Goal: Task Accomplishment & Management: Manage account settings

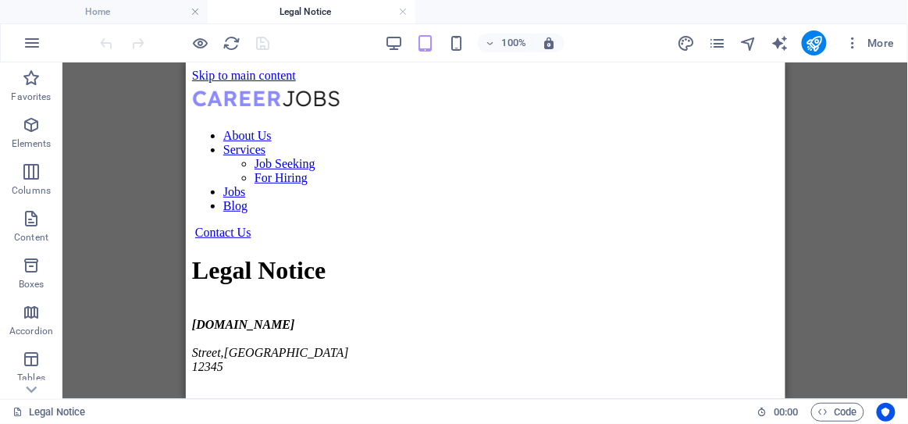
click at [80, 140] on div "Drag here to replace the existing content. Press “Ctrl” if you want to create a…" at bounding box center [485, 230] width 846 height 337
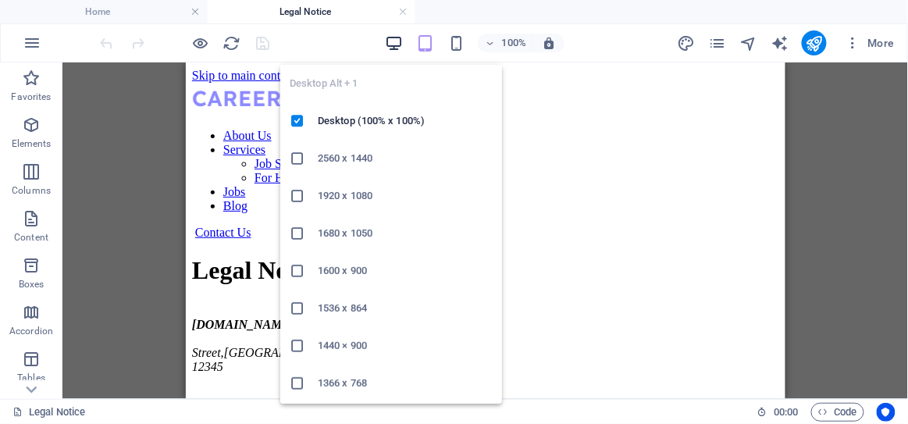
click at [396, 36] on icon "button" at bounding box center [394, 43] width 18 height 18
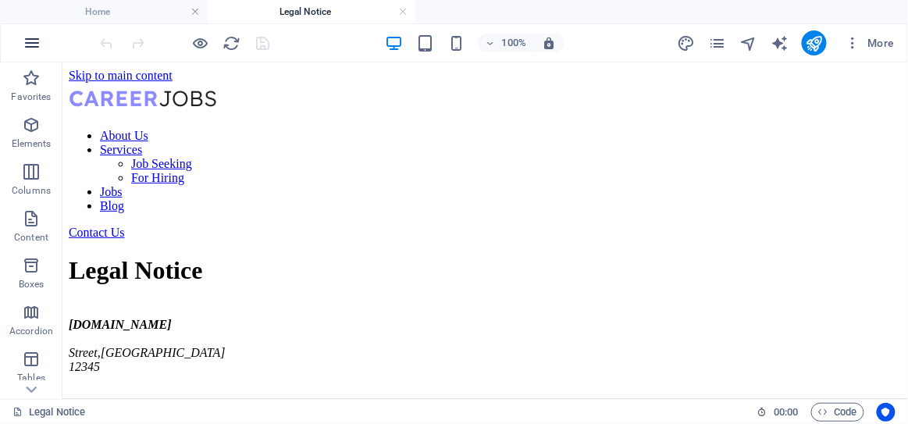
click at [30, 38] on icon "button" at bounding box center [32, 43] width 19 height 19
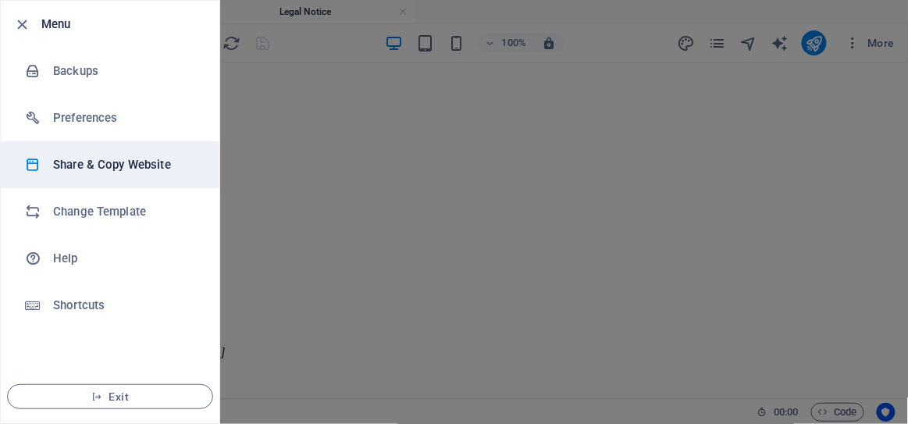
click at [136, 179] on li "Share & Copy Website" at bounding box center [110, 164] width 219 height 47
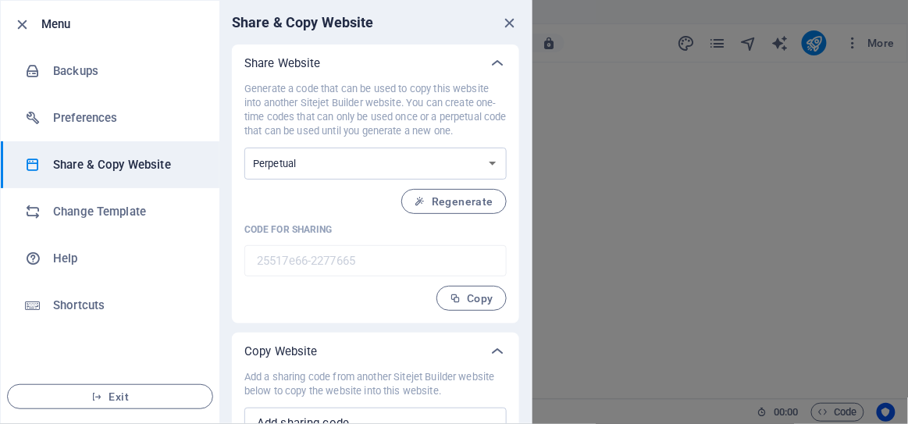
scroll to position [61, 0]
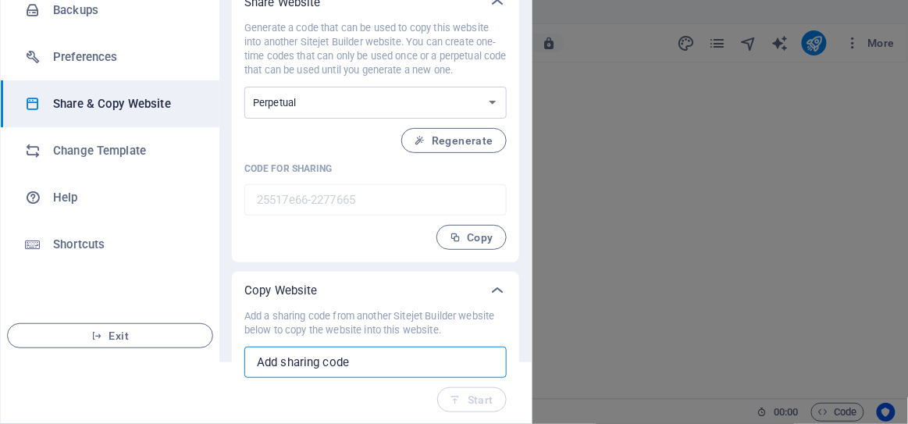
click at [365, 364] on input "text" at bounding box center [375, 362] width 262 height 31
paste input "http://slownsteadygrowth.com/"
type input "http://slownsteadygrowth.com/"
click at [382, 354] on input "text" at bounding box center [375, 362] width 262 height 31
paste input "a7399e1c-2147449"
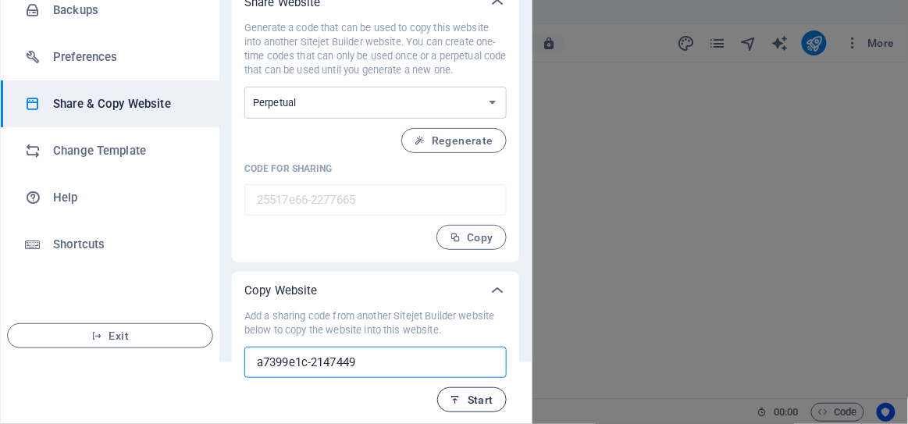
type input "a7399e1c-2147449"
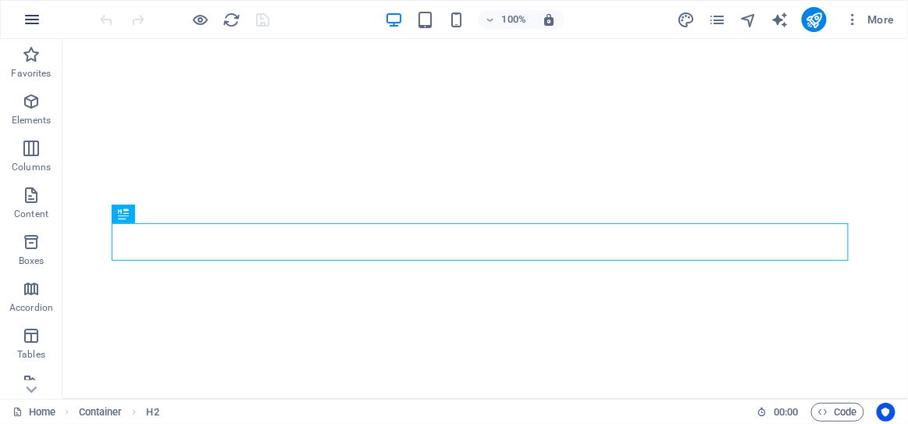
click at [28, 15] on icon "button" at bounding box center [32, 19] width 19 height 19
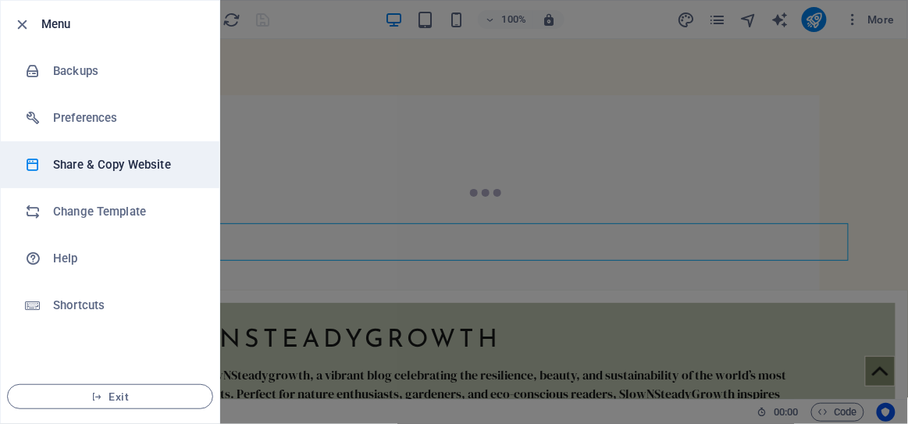
scroll to position [598, 0]
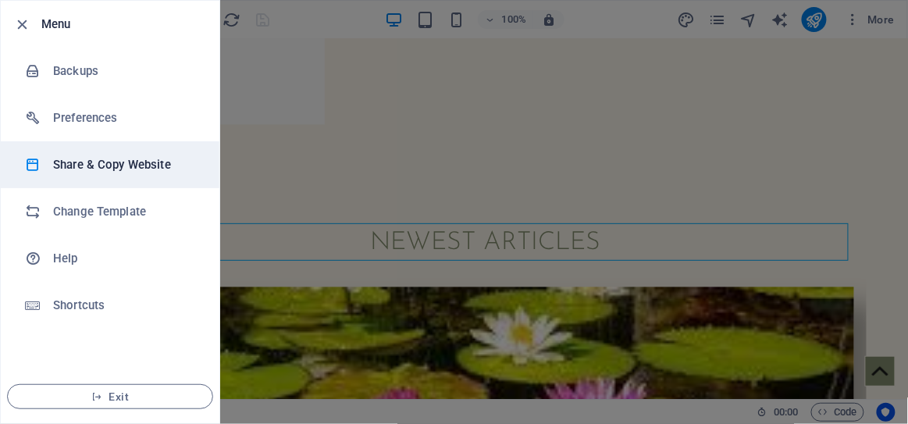
click at [169, 167] on h6 "Share & Copy Website" at bounding box center [125, 164] width 144 height 19
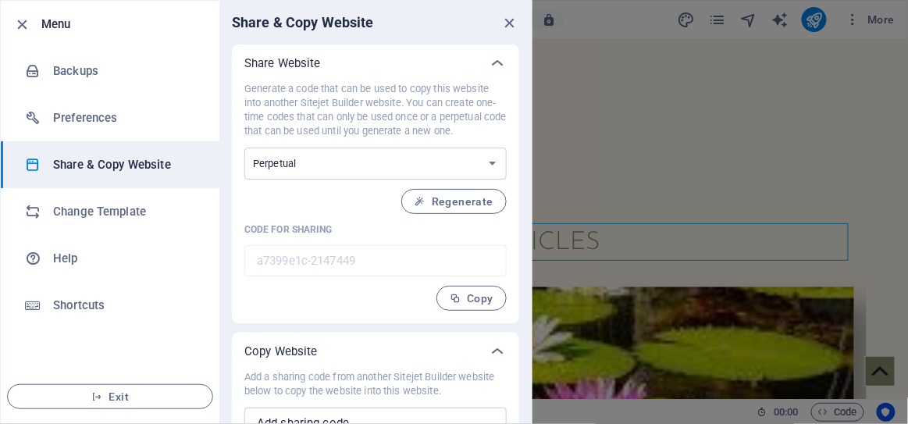
scroll to position [61, 0]
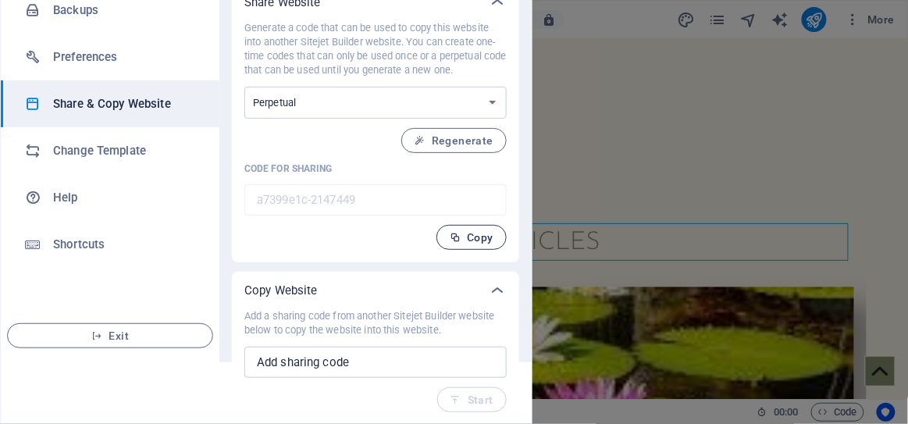
click at [461, 235] on span "Copy" at bounding box center [472, 237] width 44 height 12
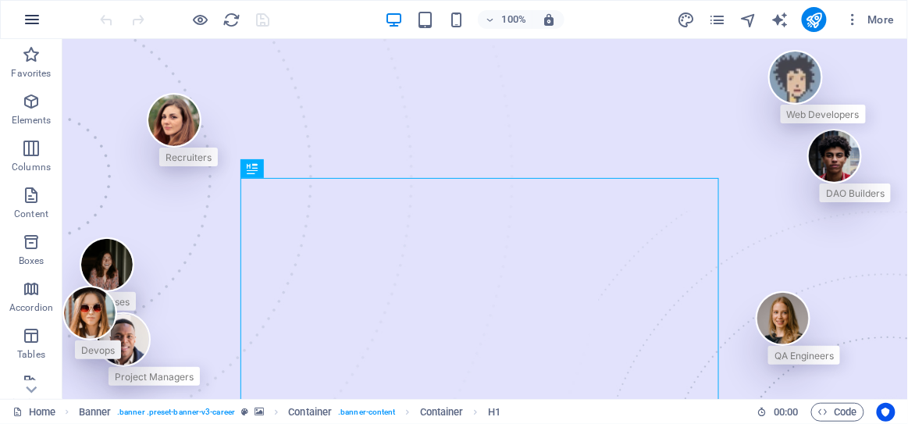
click at [32, 26] on icon "button" at bounding box center [32, 19] width 19 height 19
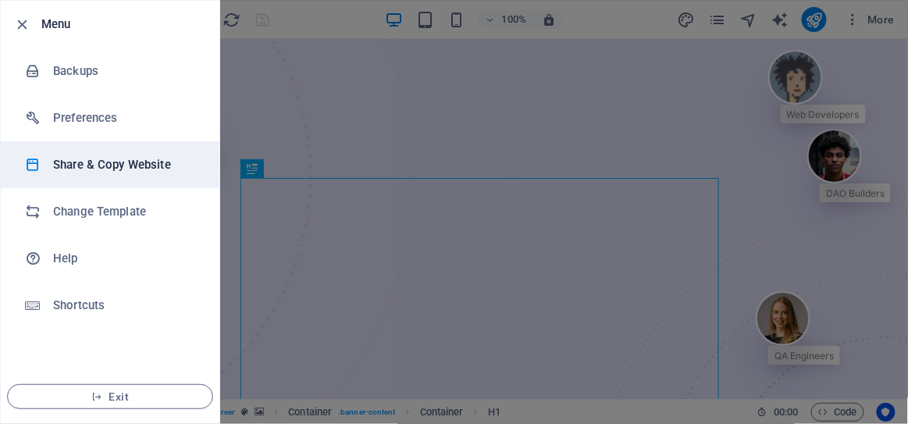
click at [140, 161] on h6 "Share & Copy Website" at bounding box center [125, 164] width 144 height 19
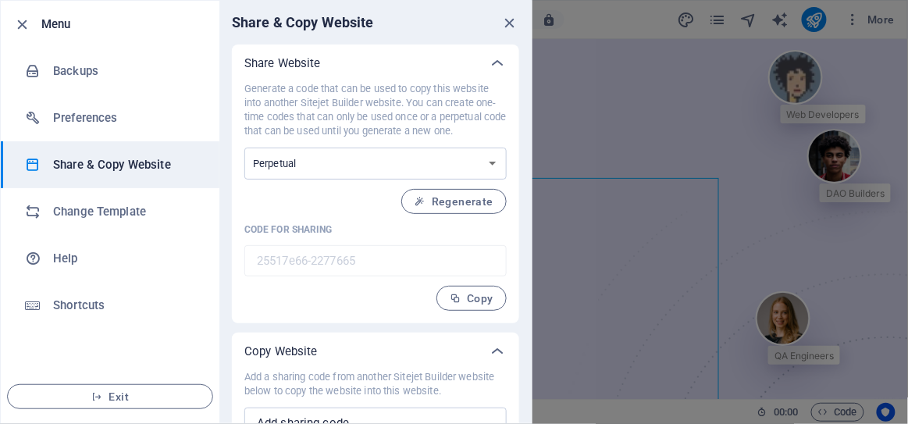
scroll to position [61, 0]
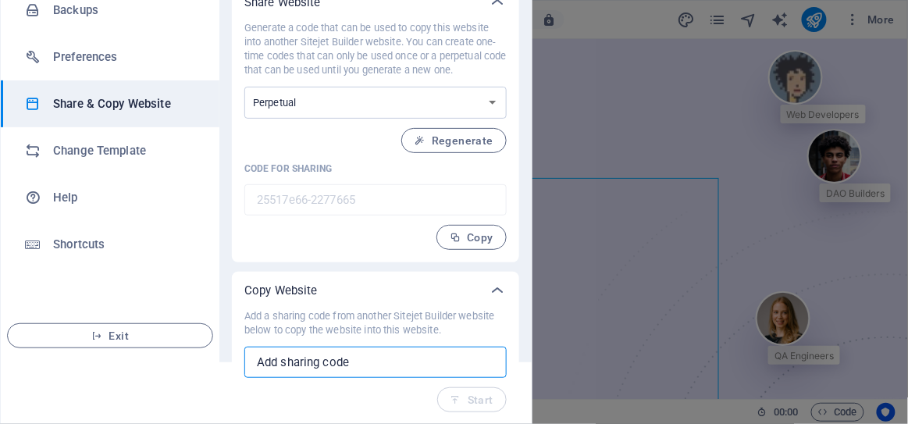
click at [360, 364] on input "text" at bounding box center [375, 362] width 262 height 31
paste input "a7399e1c-2147449"
type input "a7399e1c-2147449"
click at [465, 394] on span "Start" at bounding box center [472, 400] width 43 height 12
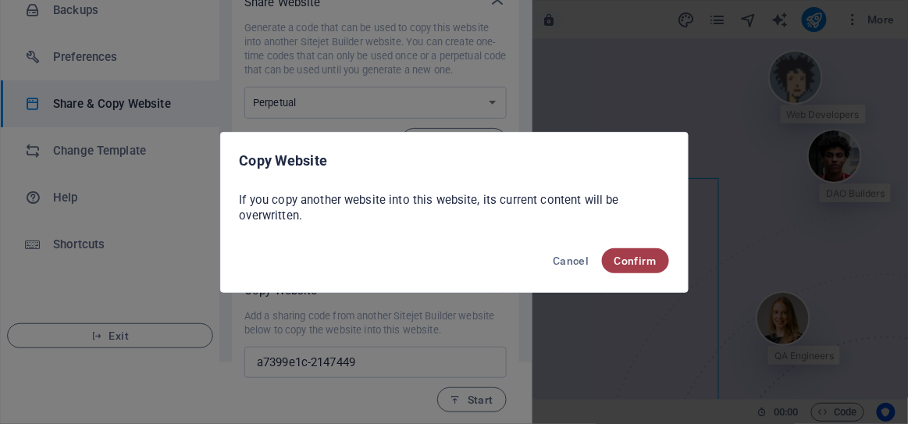
click at [649, 255] on span "Confirm" at bounding box center [636, 261] width 42 height 12
click at [632, 258] on span "Confirm" at bounding box center [636, 261] width 42 height 12
click at [627, 258] on span "Confirm" at bounding box center [636, 261] width 42 height 12
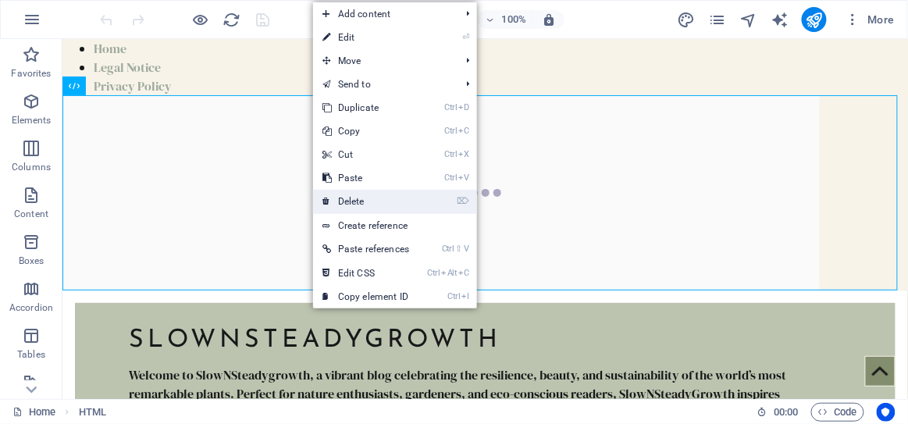
click at [387, 193] on link "⌦ Delete" at bounding box center [365, 201] width 105 height 23
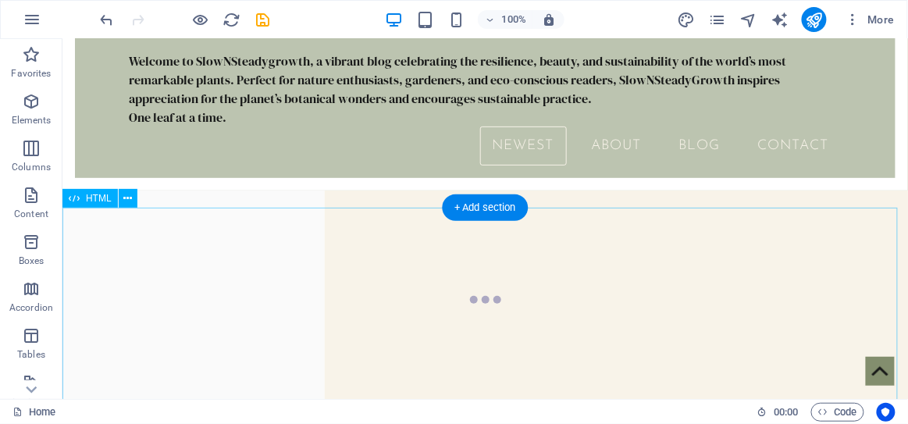
scroll to position [122, 0]
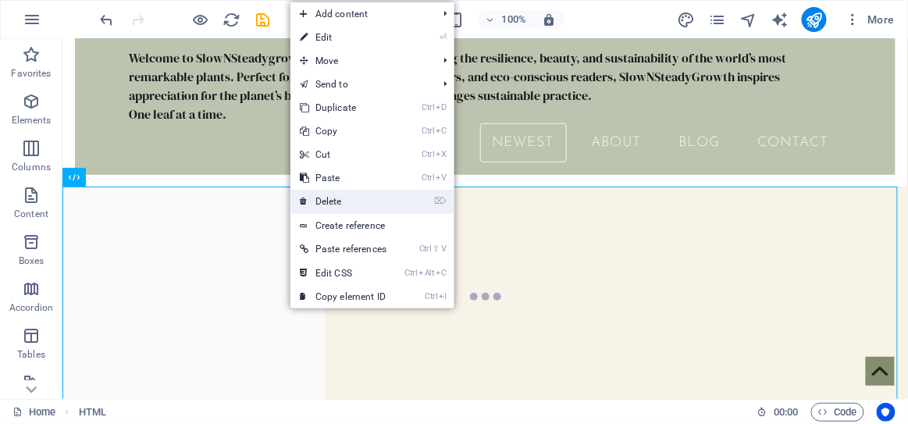
click at [365, 200] on link "⌦ Delete" at bounding box center [342, 201] width 105 height 23
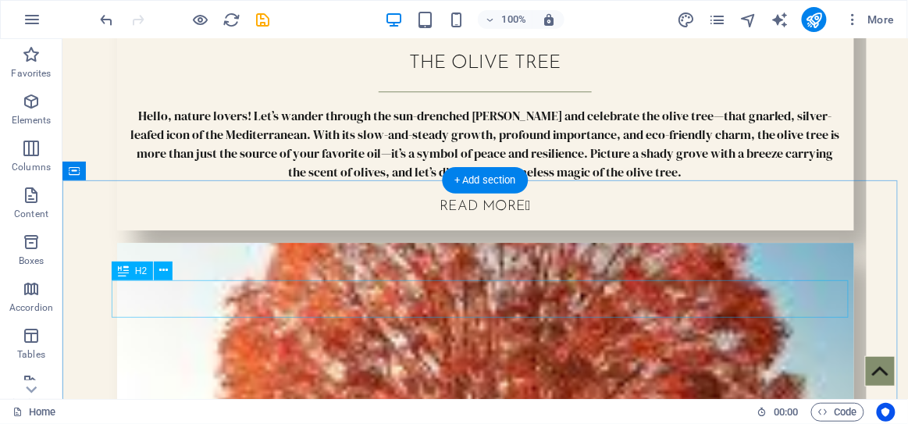
scroll to position [1073, 0]
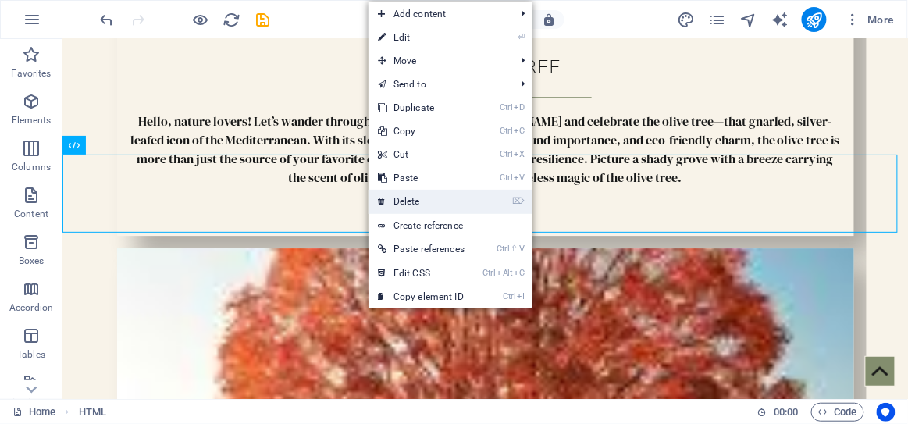
click at [408, 198] on link "⌦ Delete" at bounding box center [421, 201] width 105 height 23
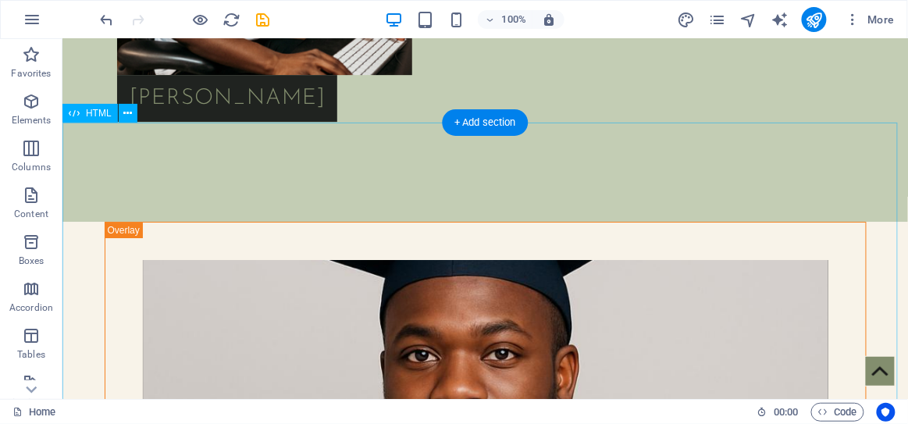
scroll to position [2627, 0]
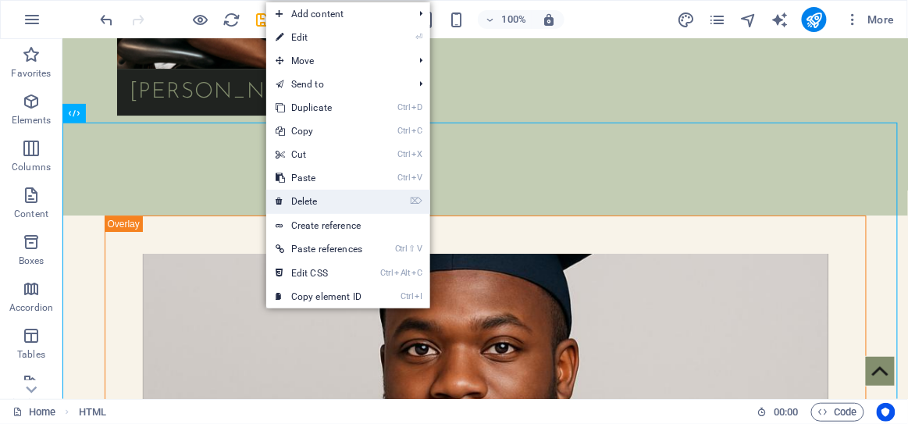
click at [332, 202] on link "⌦ Delete" at bounding box center [318, 201] width 105 height 23
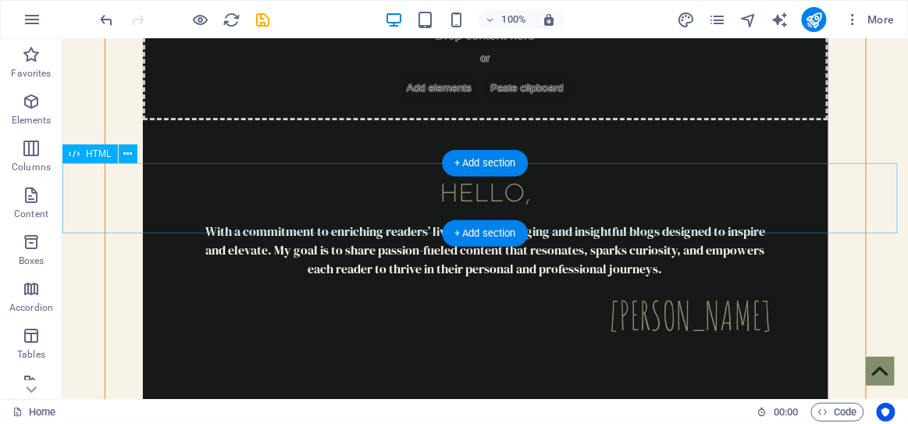
scroll to position [4177, 0]
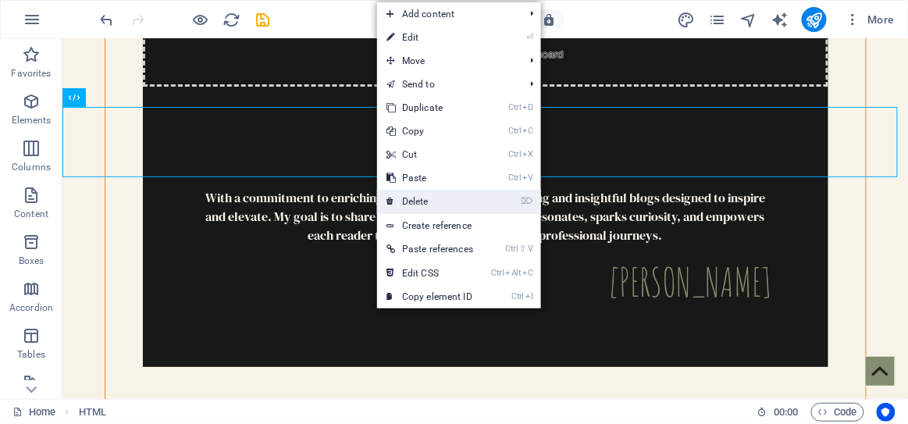
click at [430, 206] on link "⌦ Delete" at bounding box center [429, 201] width 105 height 23
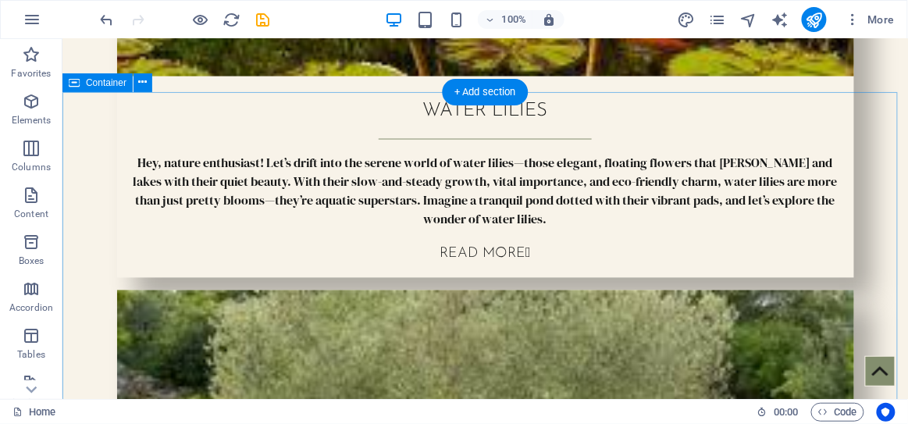
scroll to position [4886, 0]
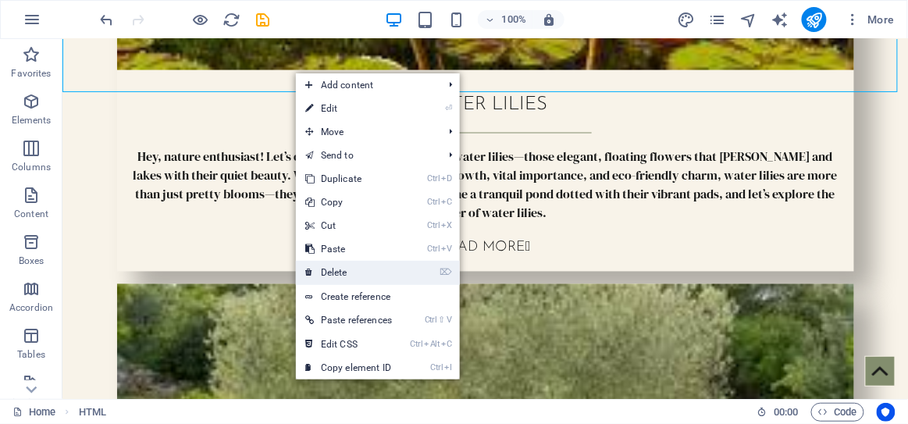
click at [356, 274] on link "⌦ Delete" at bounding box center [348, 272] width 105 height 23
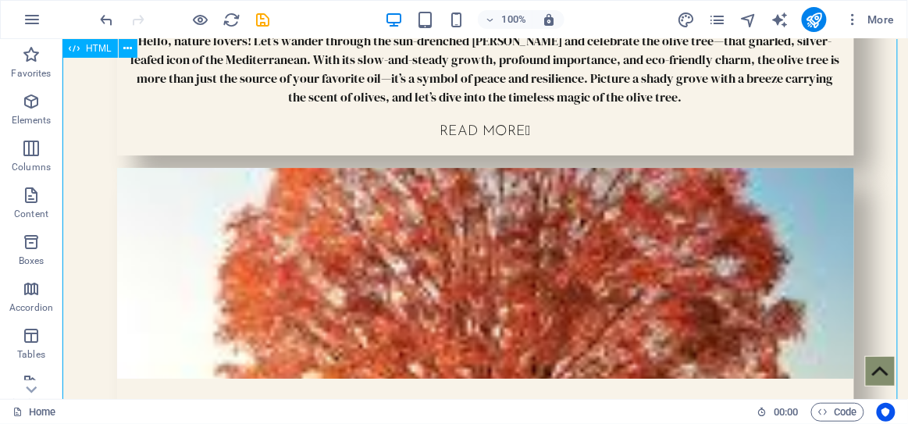
scroll to position [5428, 0]
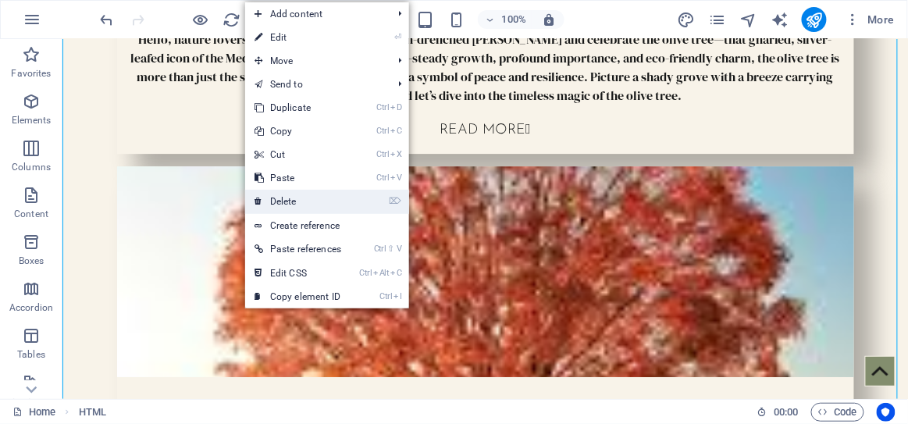
click at [319, 196] on link "⌦ Delete" at bounding box center [297, 201] width 105 height 23
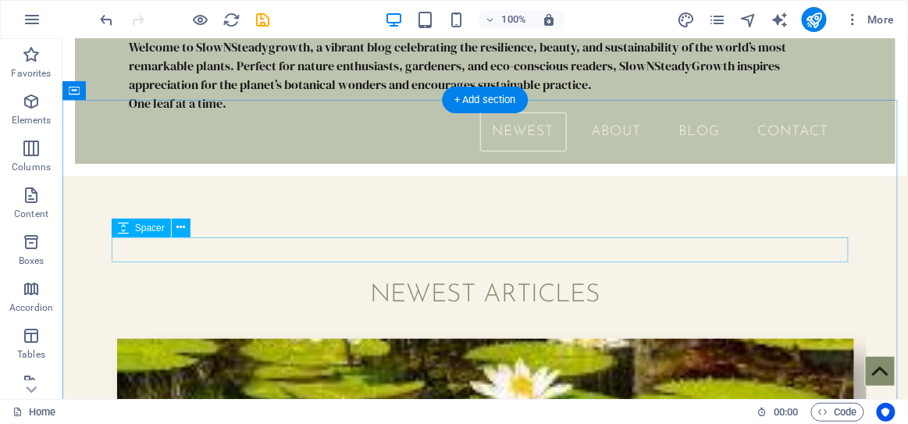
scroll to position [0, 0]
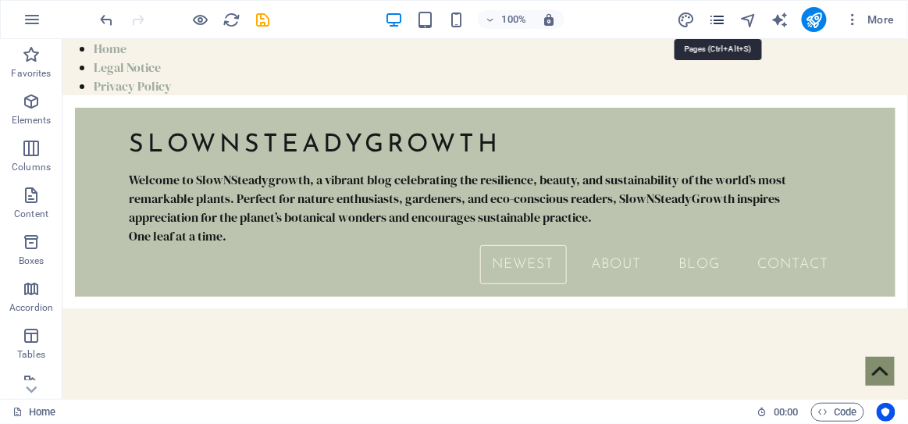
click at [723, 16] on icon "pages" at bounding box center [717, 20] width 18 height 18
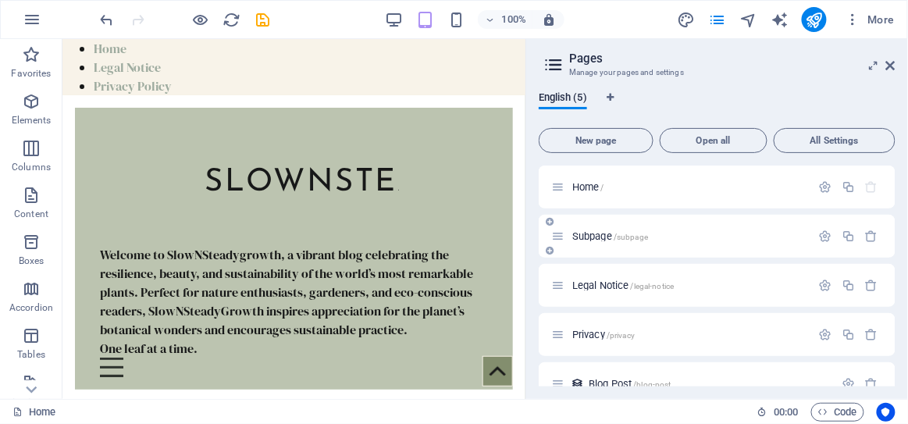
click at [632, 233] on span "/subpage" at bounding box center [631, 237] width 34 height 9
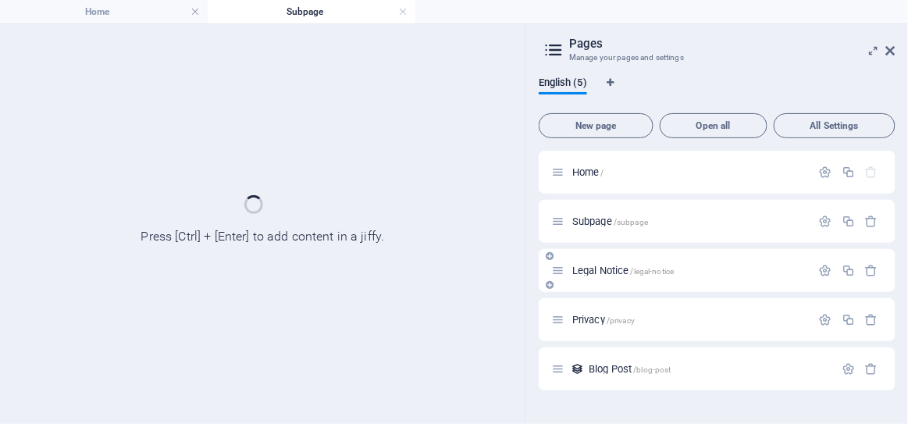
click at [736, 265] on p "Legal Notice /legal-notice" at bounding box center [689, 270] width 234 height 10
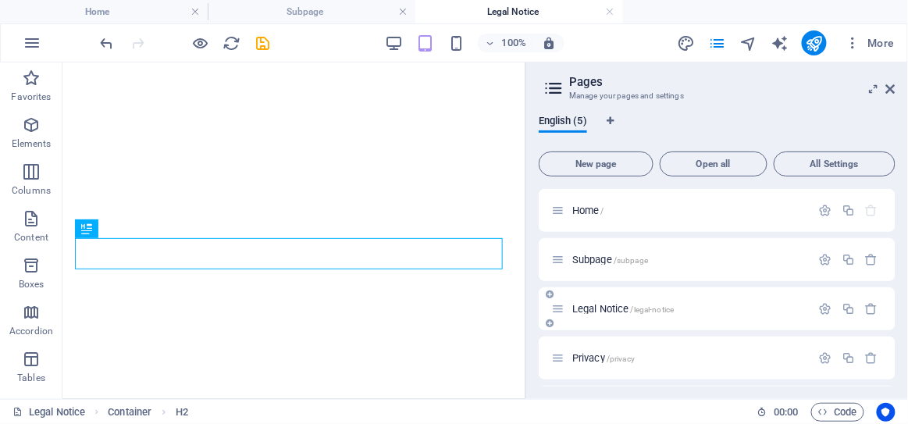
scroll to position [48, 0]
click at [668, 313] on p "Privacy /privacy" at bounding box center [689, 310] width 234 height 10
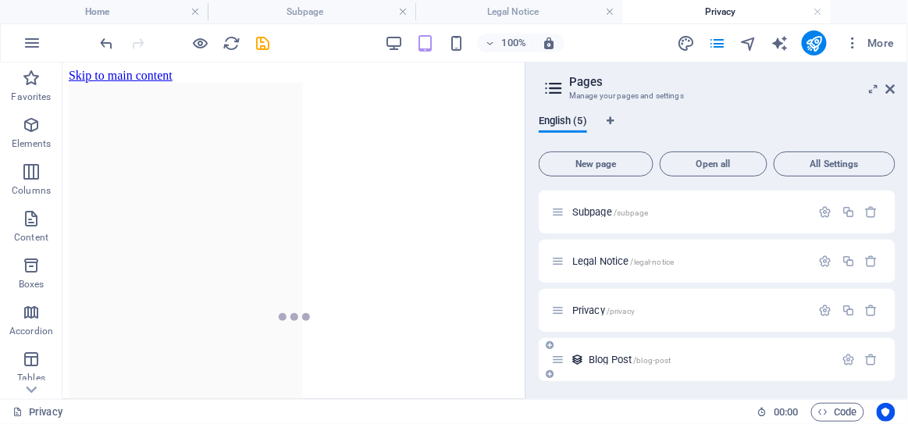
scroll to position [0, 0]
click at [708, 356] on p "Blog Post /blog-post" at bounding box center [709, 359] width 240 height 10
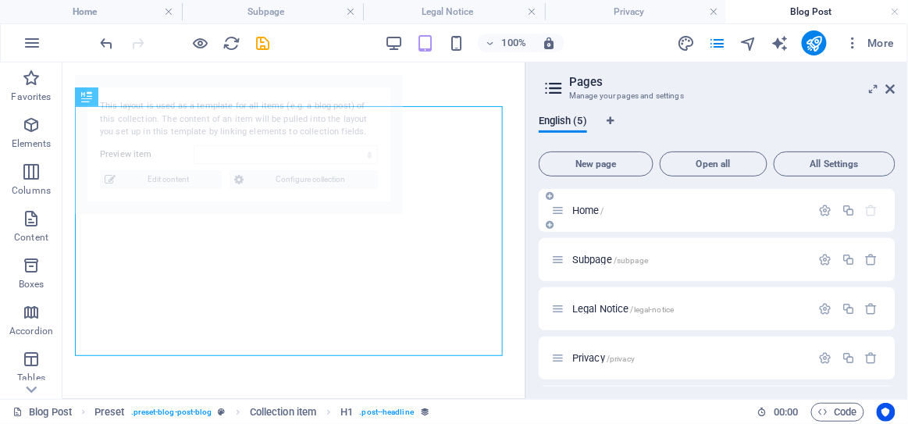
select select "68de946f2ba73f4f6f05ebff"
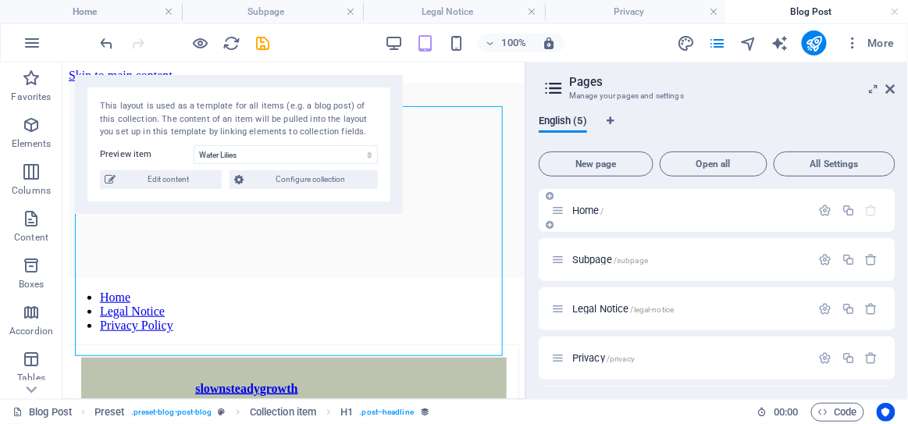
scroll to position [1081, 0]
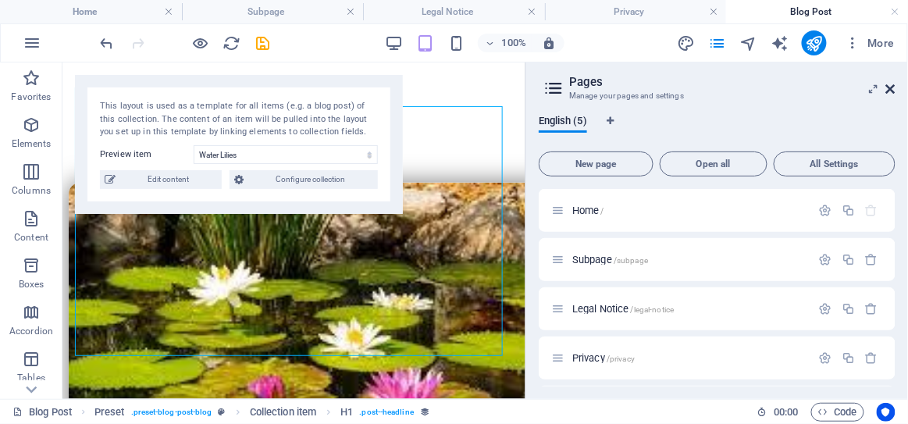
click at [892, 85] on icon at bounding box center [890, 89] width 9 height 12
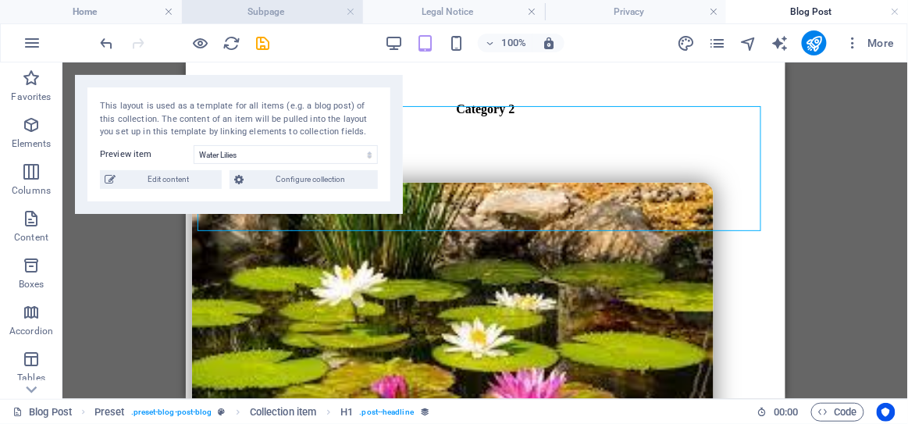
click at [306, 1] on li "Subpage" at bounding box center [273, 11] width 182 height 23
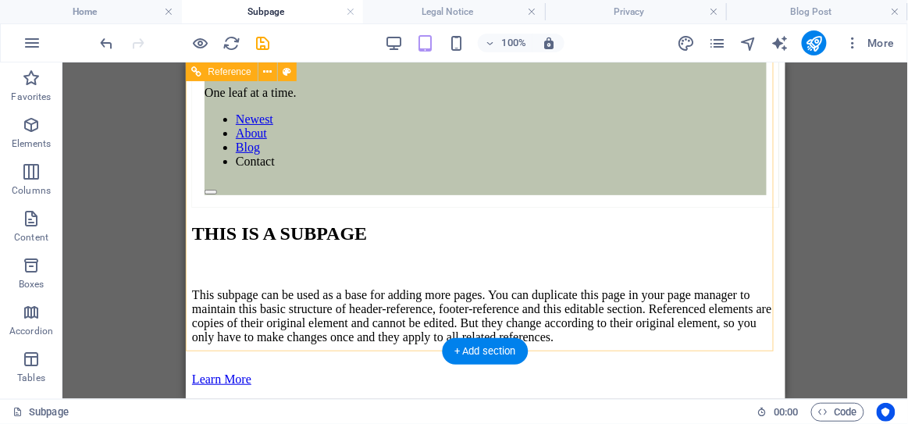
scroll to position [0, 0]
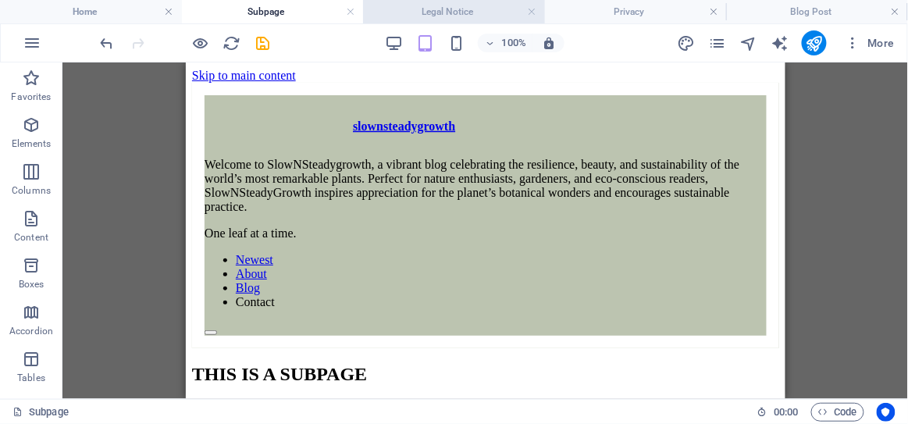
click at [407, 5] on h4 "Legal Notice" at bounding box center [454, 11] width 182 height 17
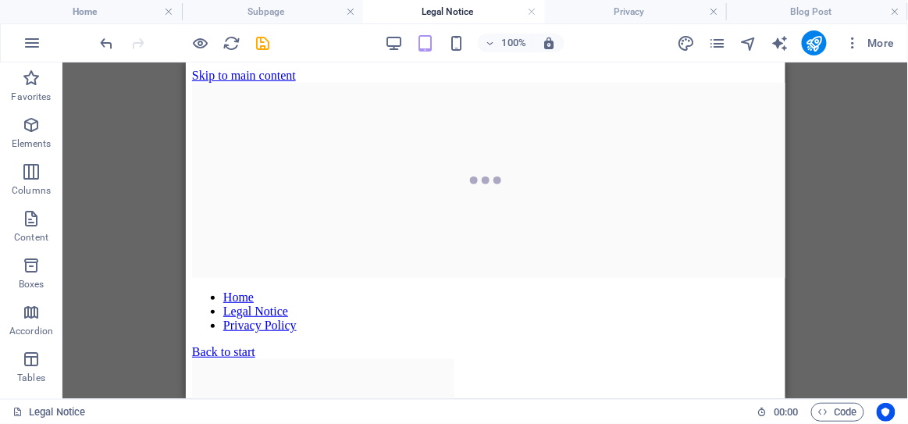
scroll to position [440, 0]
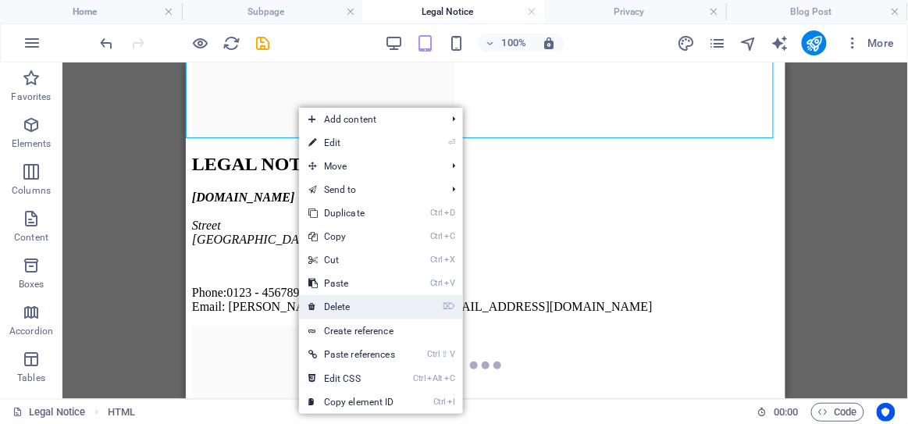
drag, startPoint x: 361, startPoint y: 308, endPoint x: 175, endPoint y: 240, distance: 197.6
click at [361, 308] on link "⌦ Delete" at bounding box center [351, 306] width 105 height 23
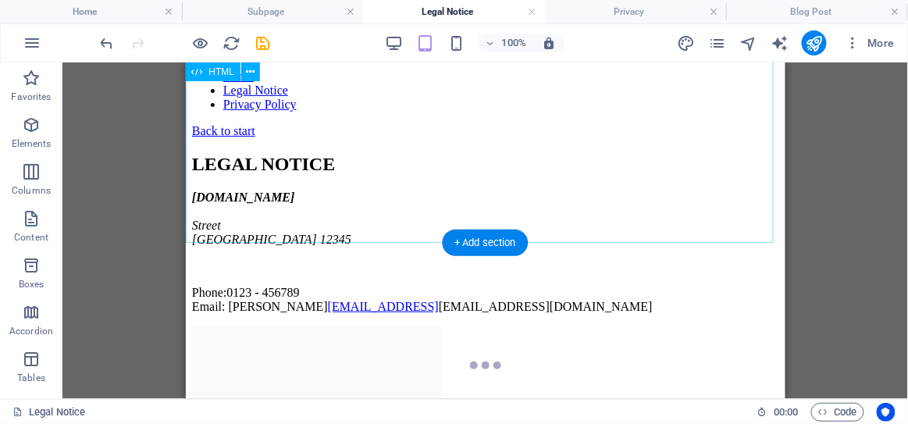
scroll to position [0, 0]
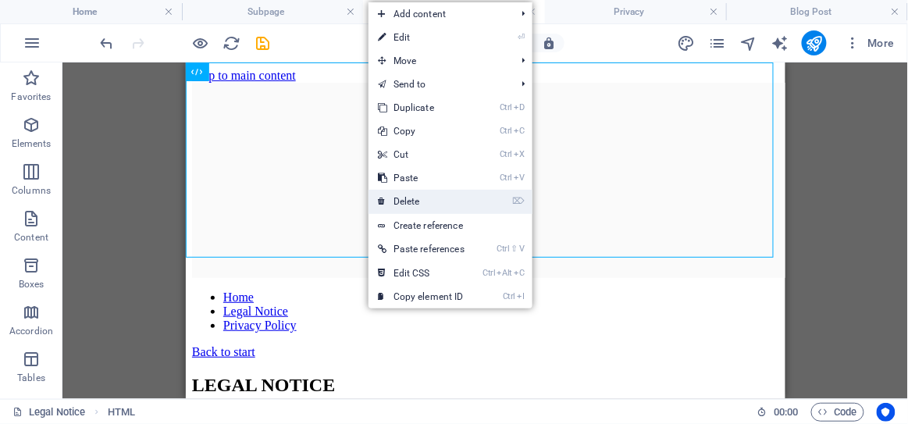
drag, startPoint x: 438, startPoint y: 198, endPoint x: 245, endPoint y: 130, distance: 204.5
click at [438, 198] on link "⌦ Delete" at bounding box center [421, 201] width 105 height 23
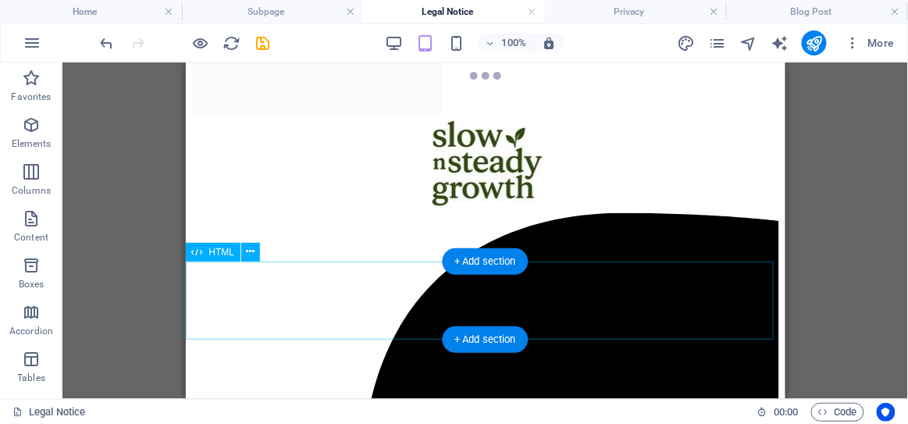
scroll to position [318, 0]
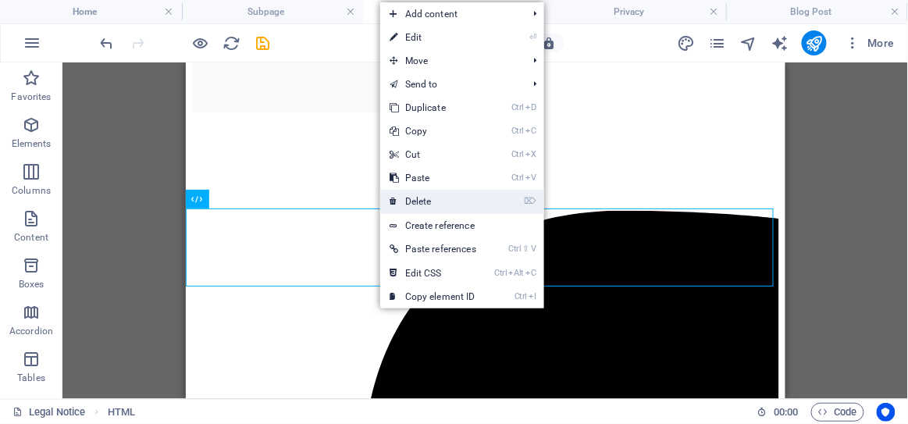
click at [427, 199] on link "⌦ Delete" at bounding box center [432, 201] width 105 height 23
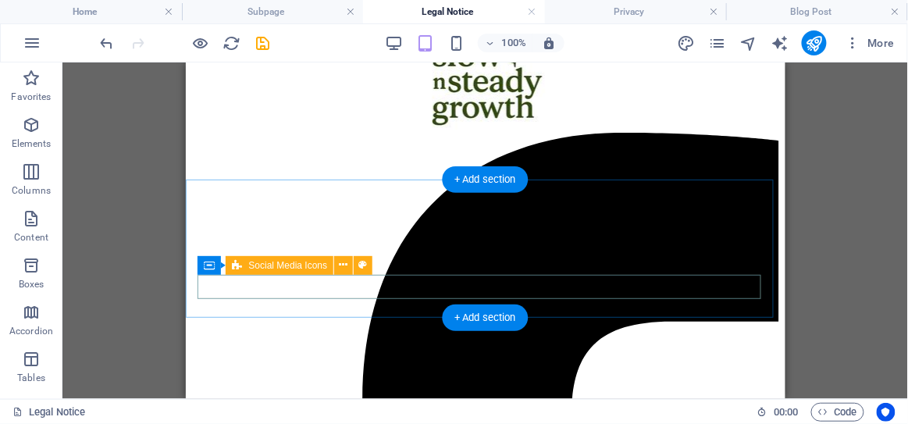
scroll to position [347, 0]
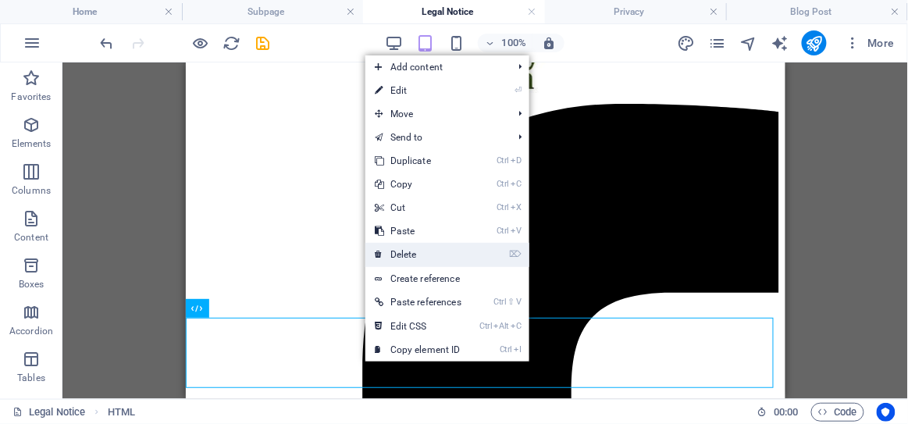
click at [429, 255] on link "⌦ Delete" at bounding box center [417, 254] width 105 height 23
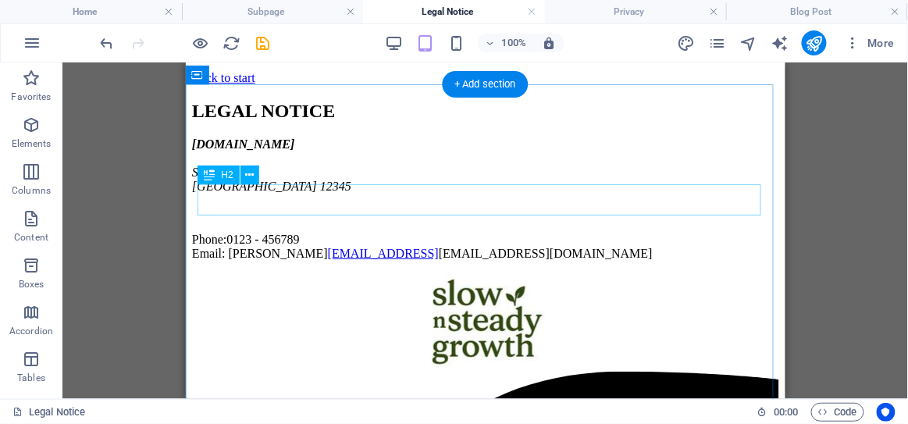
scroll to position [0, 0]
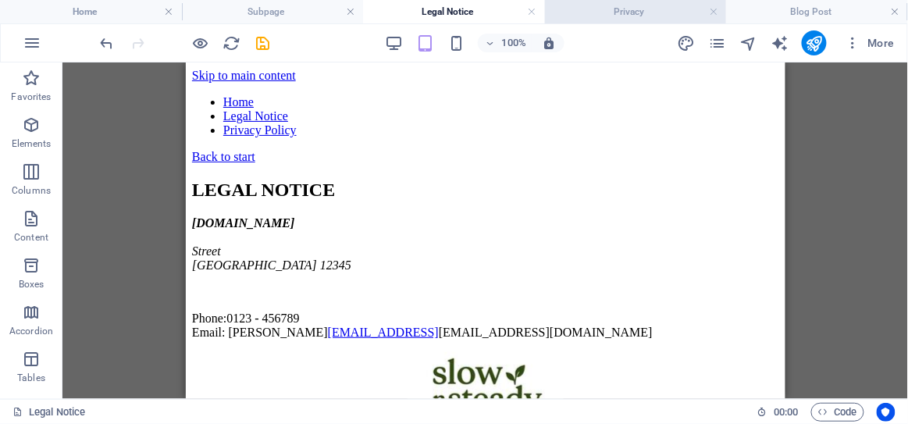
click at [581, 9] on h4 "Privacy" at bounding box center [636, 11] width 182 height 17
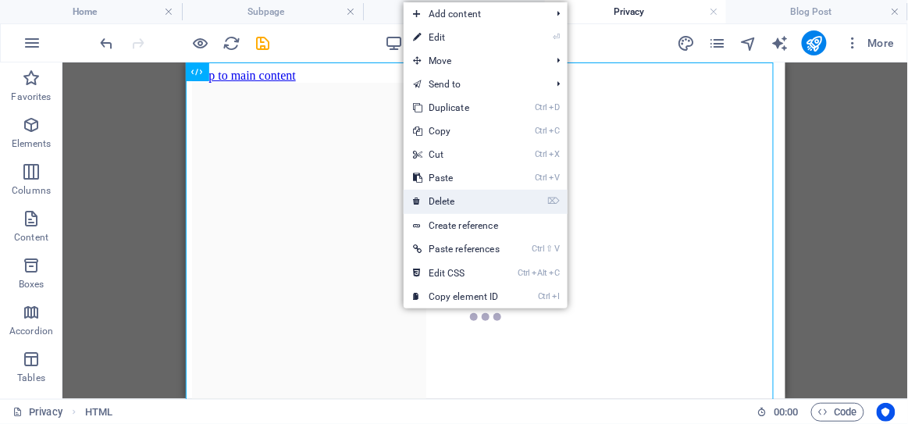
click at [444, 210] on link "⌦ Delete" at bounding box center [456, 201] width 105 height 23
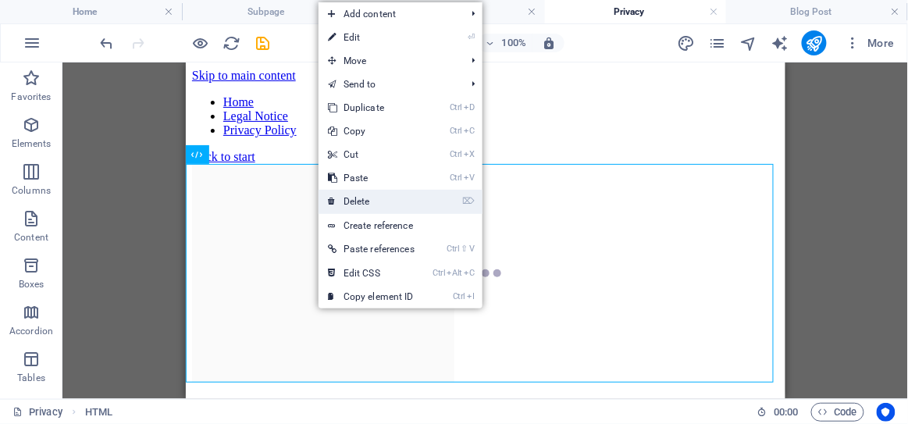
click at [378, 198] on link "⌦ Delete" at bounding box center [371, 201] width 105 height 23
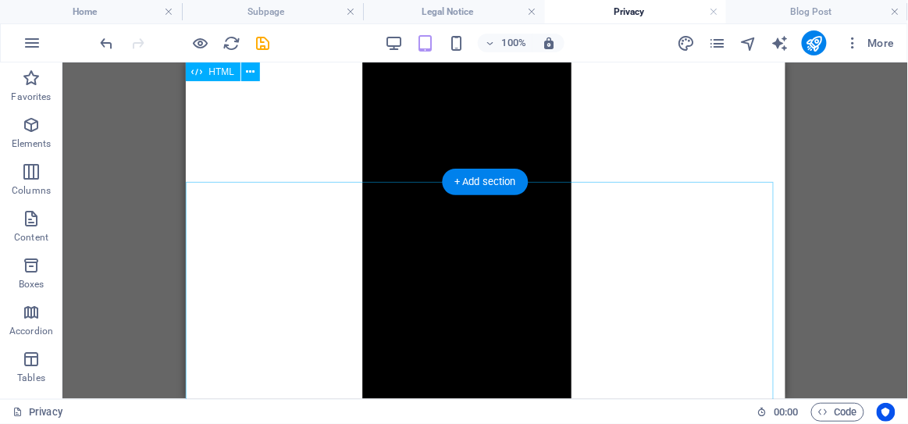
scroll to position [4993, 0]
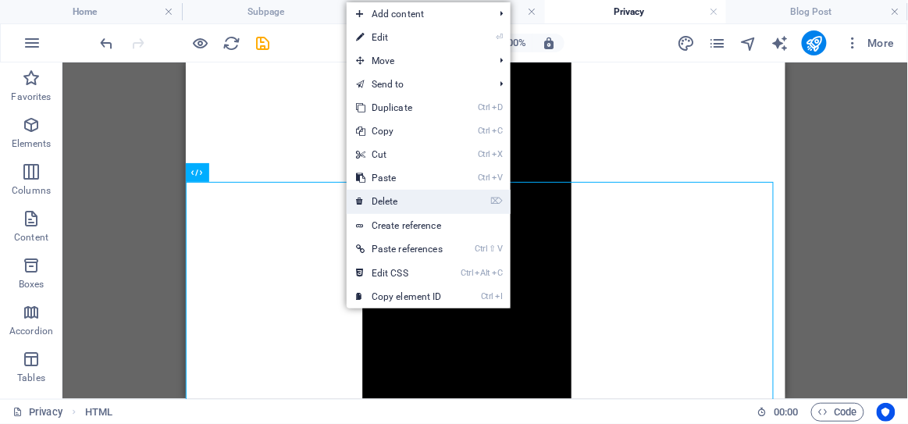
drag, startPoint x: 407, startPoint y: 205, endPoint x: 221, endPoint y: 142, distance: 196.1
click at [407, 205] on link "⌦ Delete" at bounding box center [399, 201] width 105 height 23
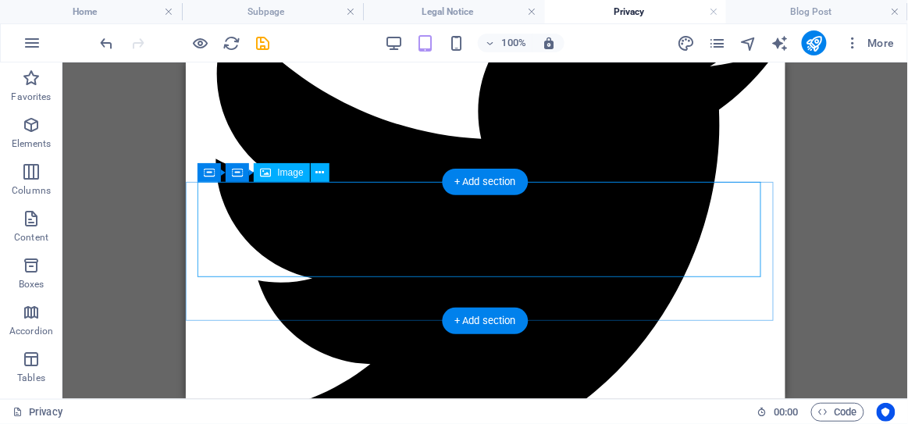
scroll to position [5121, 0]
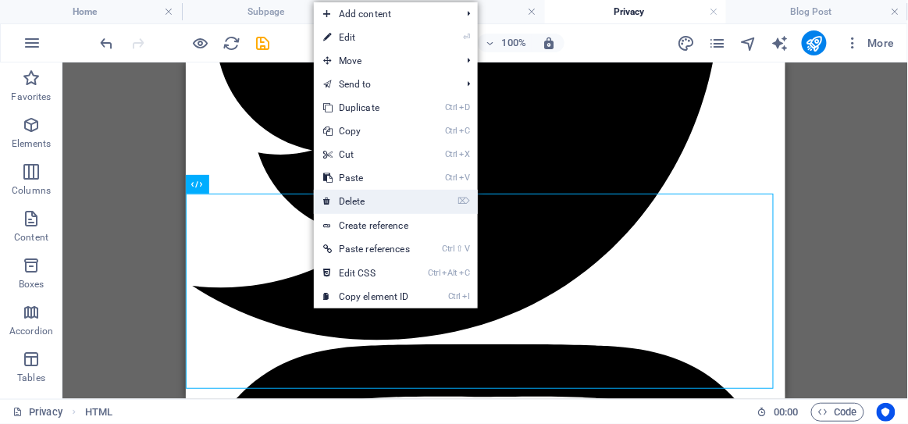
click at [379, 194] on link "⌦ Delete" at bounding box center [366, 201] width 105 height 23
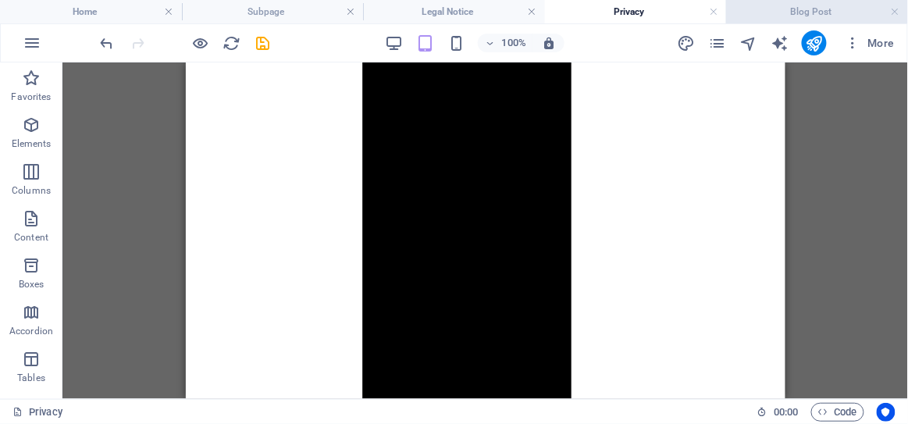
scroll to position [4494, 0]
click at [756, 7] on h4 "Blog Post" at bounding box center [817, 11] width 182 height 17
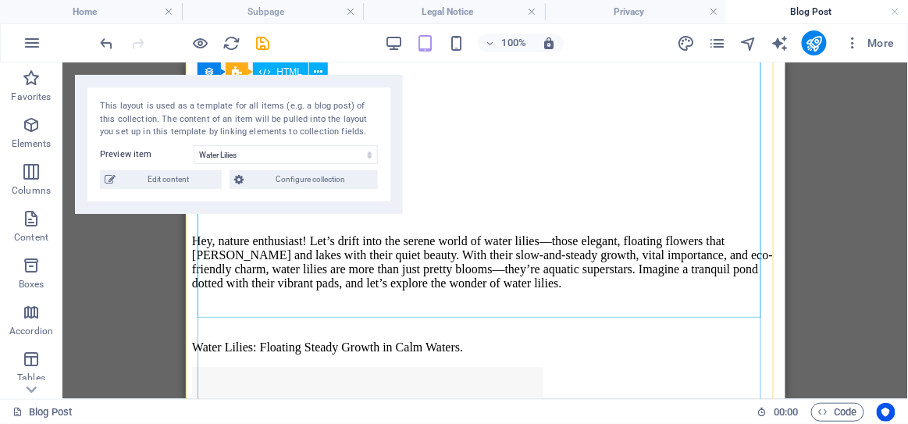
scroll to position [1950, 0]
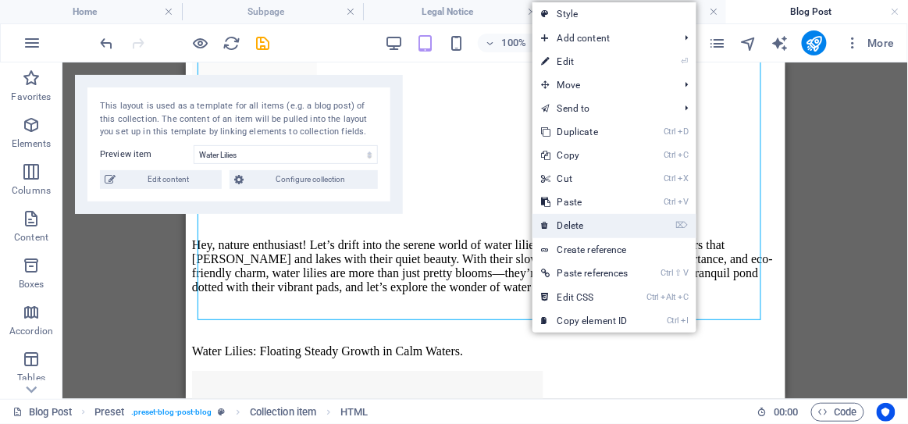
drag, startPoint x: 577, startPoint y: 226, endPoint x: 390, endPoint y: 160, distance: 197.8
click at [577, 226] on link "⌦ Delete" at bounding box center [585, 225] width 105 height 23
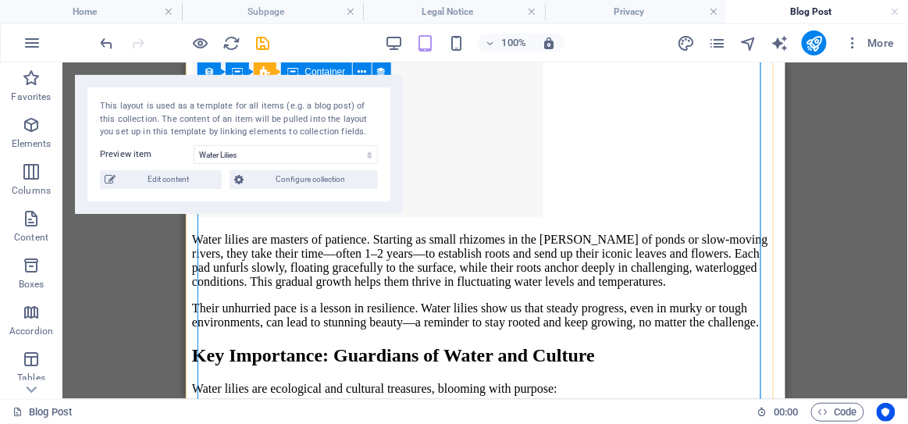
scroll to position [1986, 0]
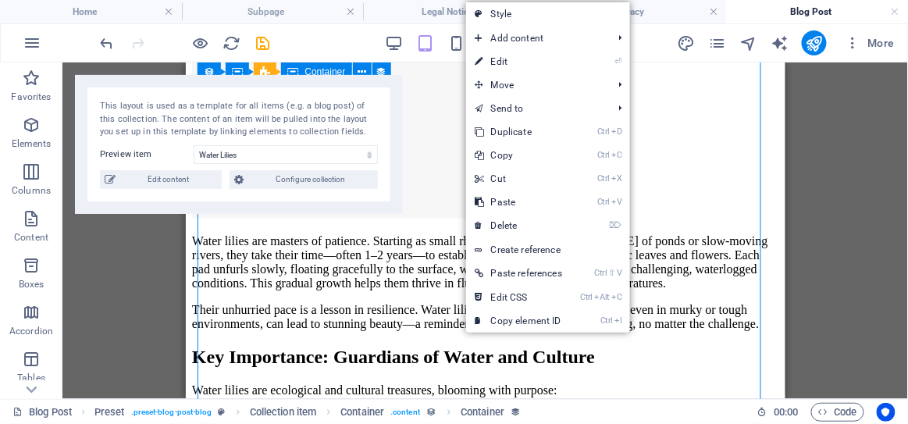
click at [396, 221] on figure at bounding box center [484, 43] width 587 height 354
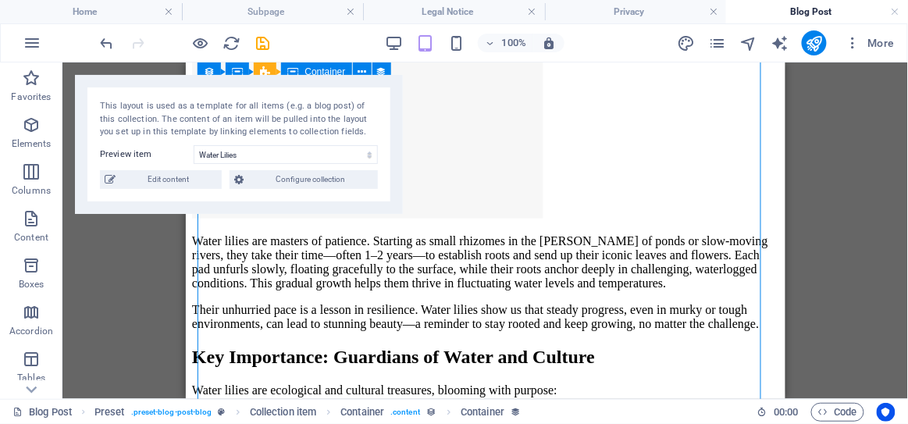
click at [396, 221] on figure at bounding box center [484, 43] width 587 height 354
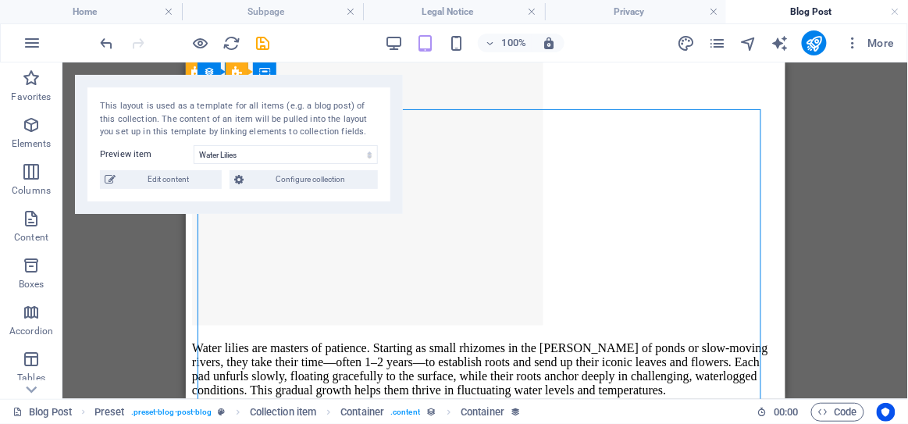
scroll to position [1696, 0]
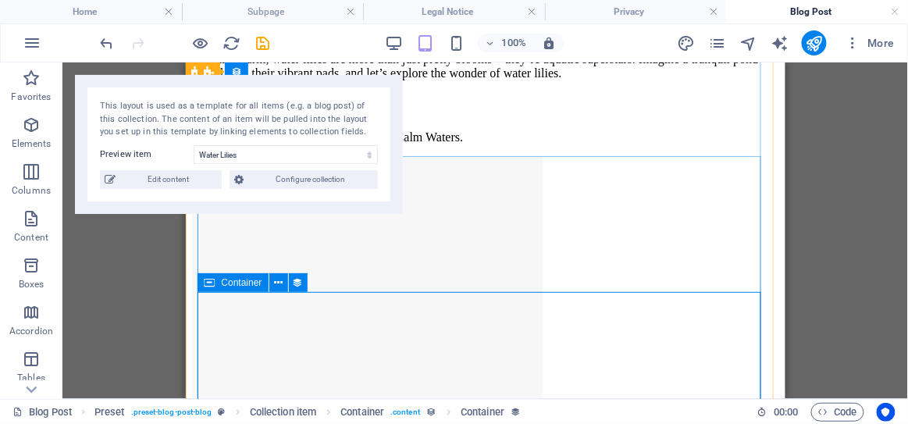
click at [339, 370] on figure at bounding box center [484, 333] width 587 height 354
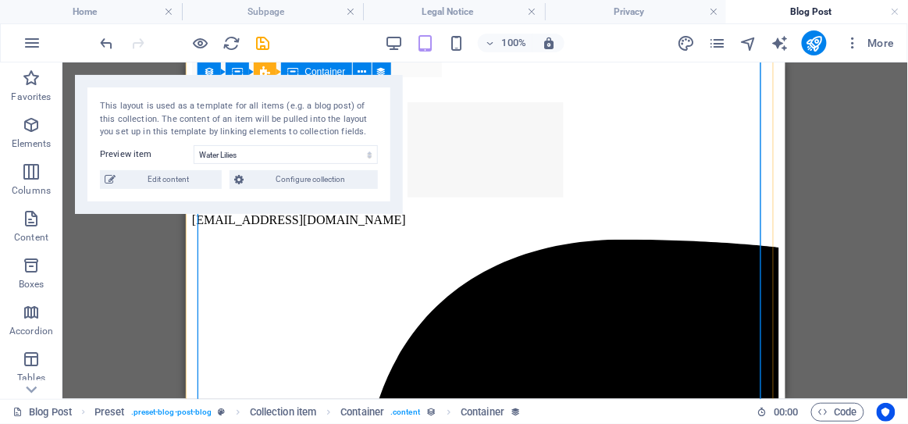
scroll to position [3632, 0]
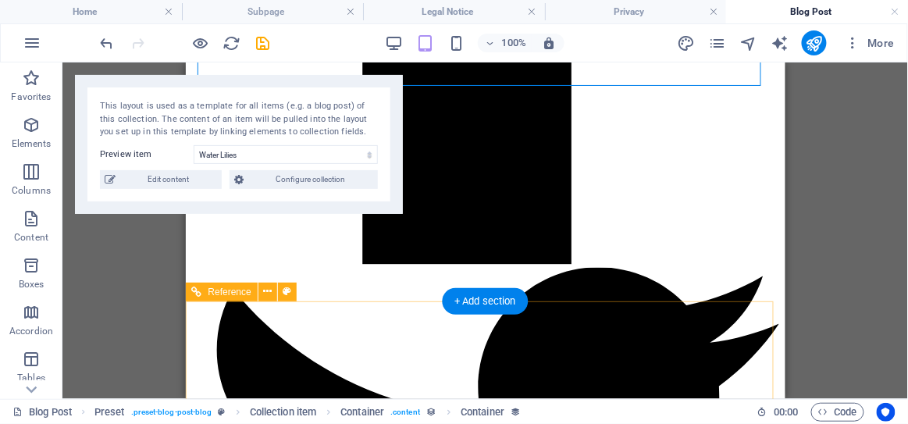
scroll to position [4764, 0]
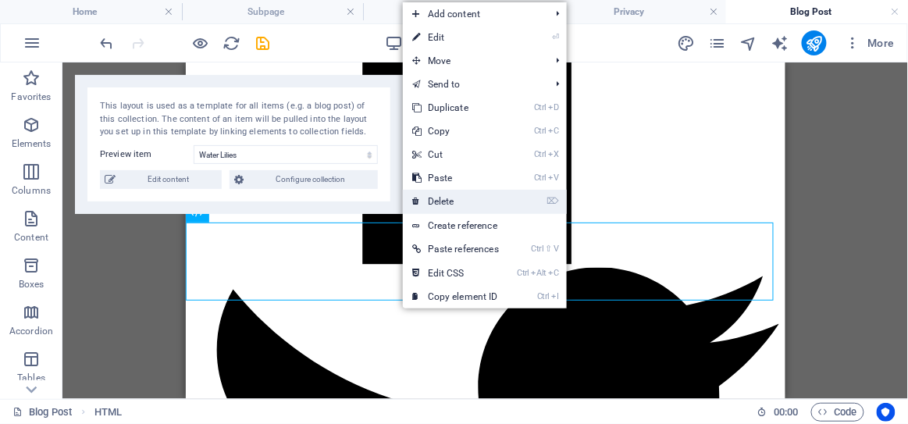
click at [450, 194] on link "⌦ Delete" at bounding box center [455, 201] width 105 height 23
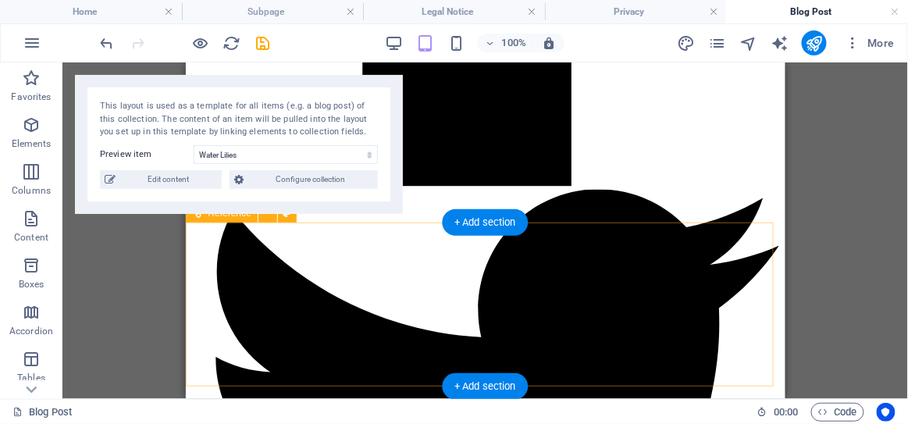
scroll to position [4832, 0]
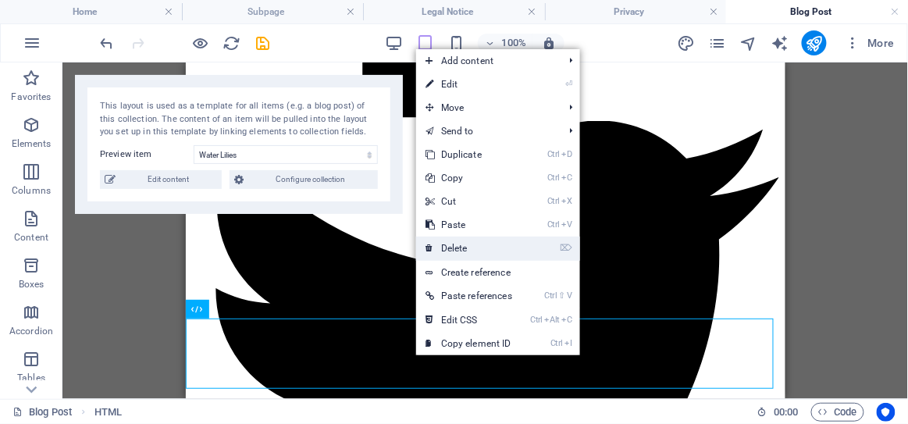
click at [458, 254] on link "⌦ Delete" at bounding box center [468, 248] width 105 height 23
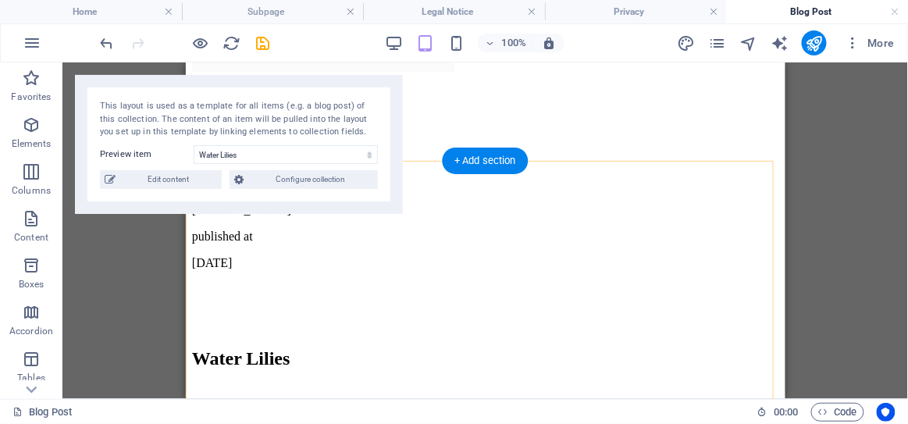
scroll to position [744, 0]
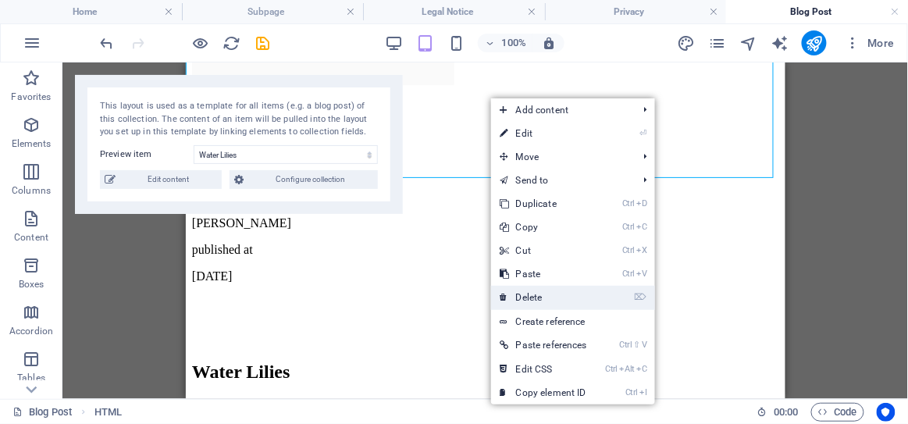
click at [544, 294] on link "⌦ Delete" at bounding box center [543, 297] width 105 height 23
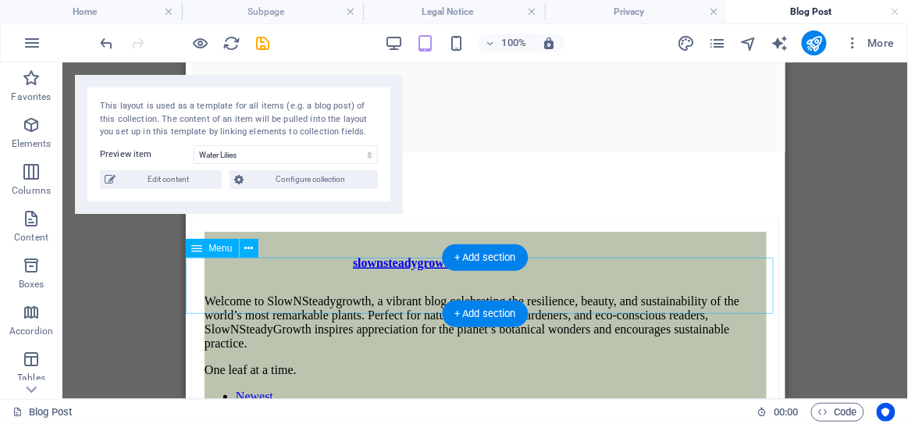
scroll to position [0, 0]
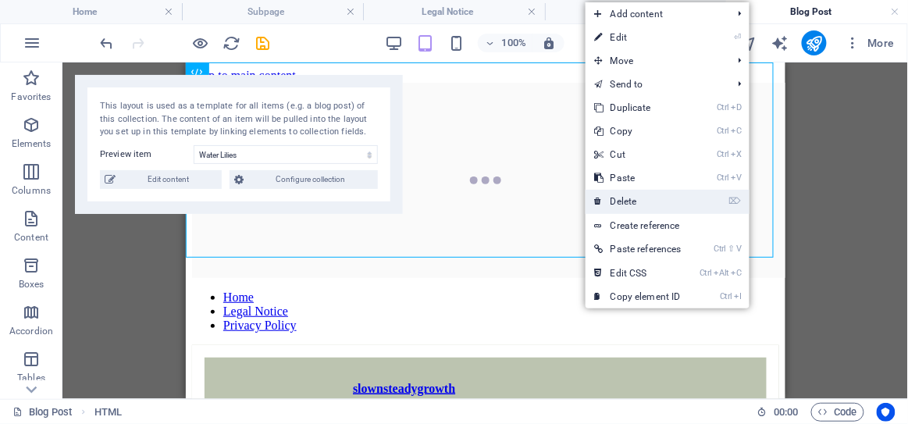
drag, startPoint x: 628, startPoint y: 205, endPoint x: 441, endPoint y: 142, distance: 196.8
click at [628, 205] on link "⌦ Delete" at bounding box center [638, 201] width 105 height 23
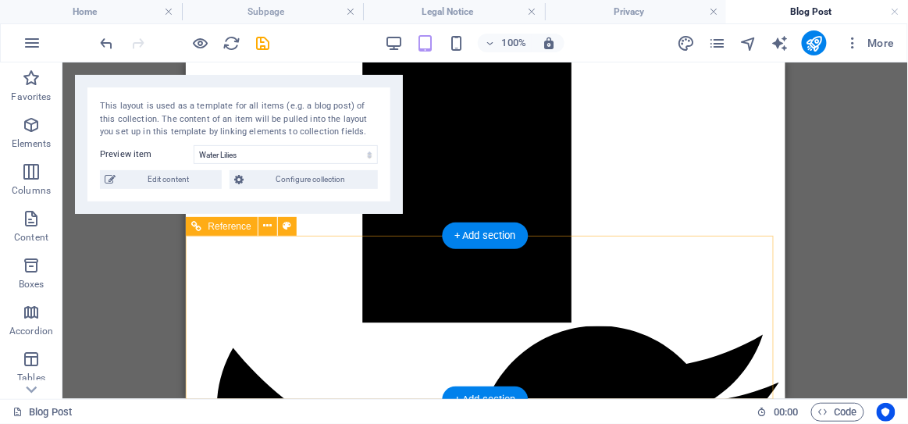
scroll to position [4337, 0]
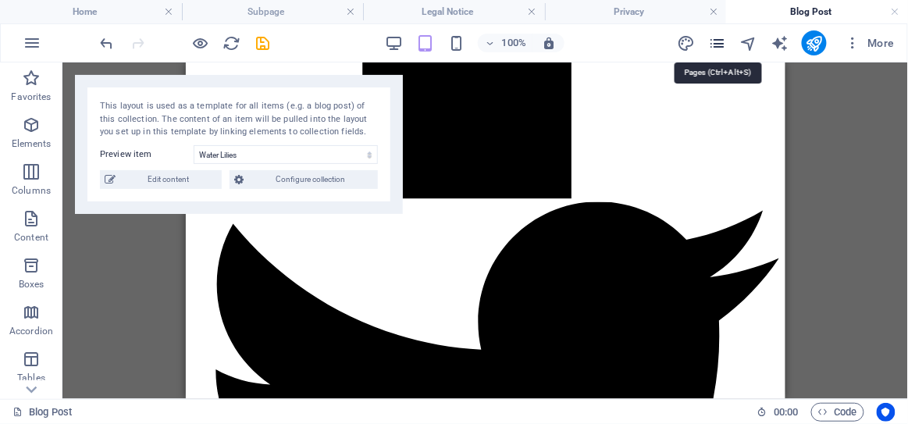
click at [721, 40] on icon "pages" at bounding box center [717, 43] width 18 height 18
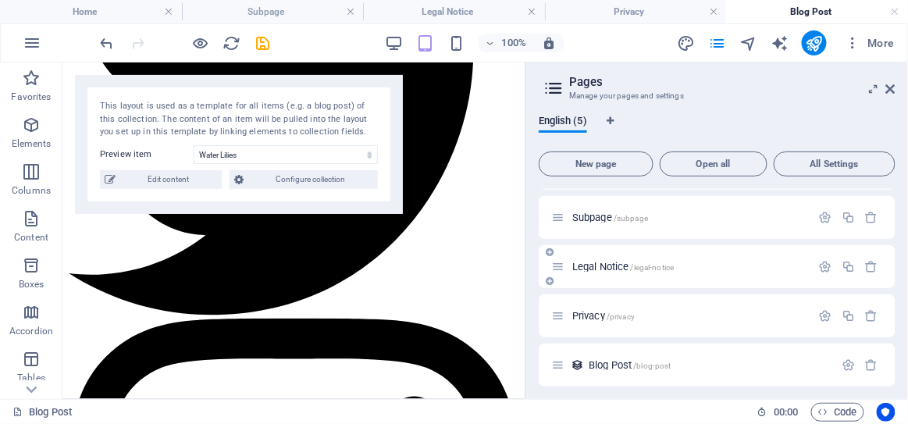
scroll to position [48, 0]
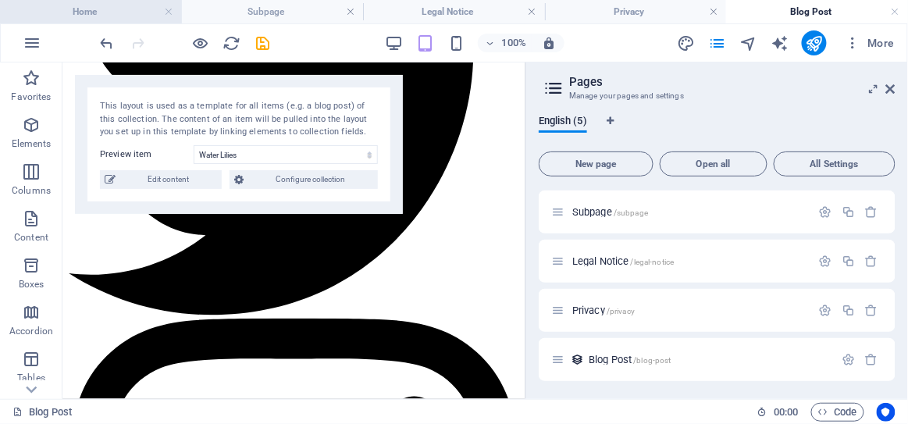
click at [130, 9] on h4 "Home" at bounding box center [91, 11] width 182 height 17
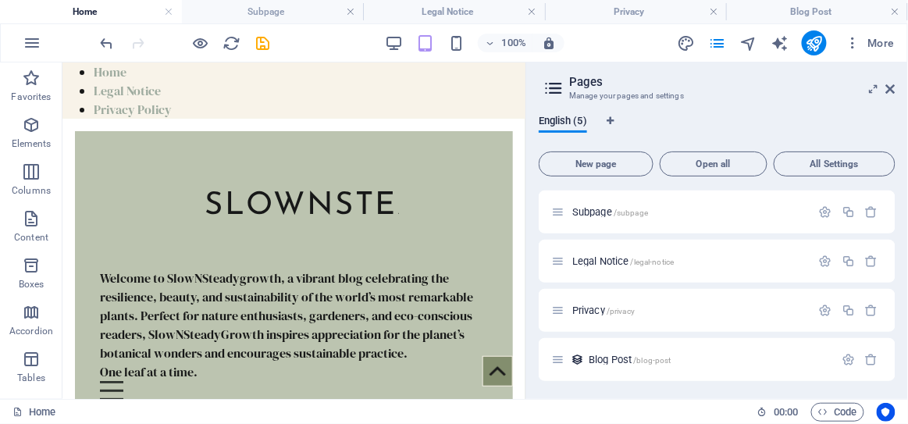
scroll to position [0, 0]
click at [895, 86] on aside "Pages Manage your pages and settings English (5) New page Open all All Settings…" at bounding box center [716, 230] width 383 height 337
click at [259, 39] on icon "save" at bounding box center [264, 43] width 18 height 18
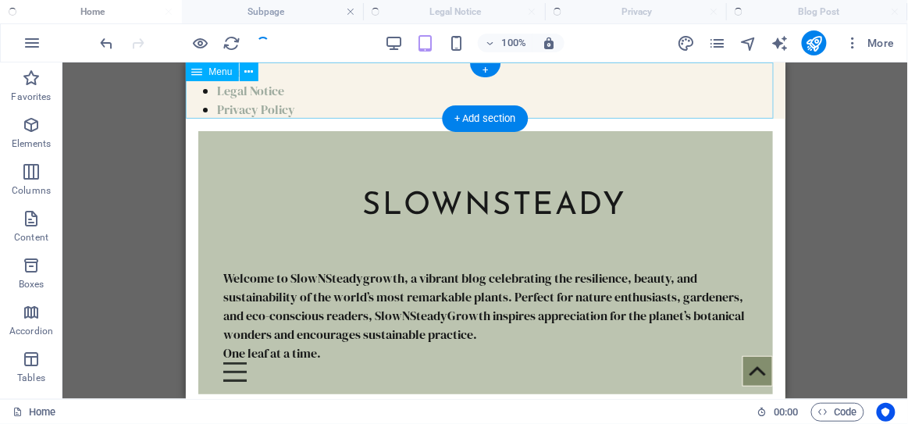
checkbox input "false"
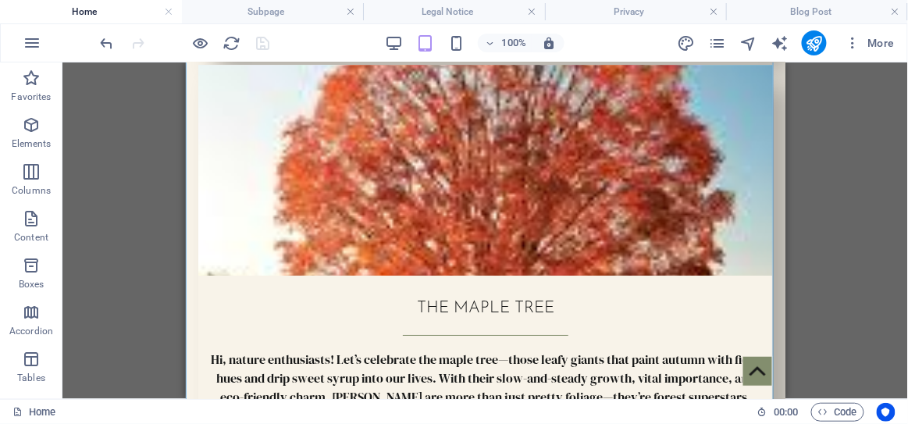
scroll to position [5946, 0]
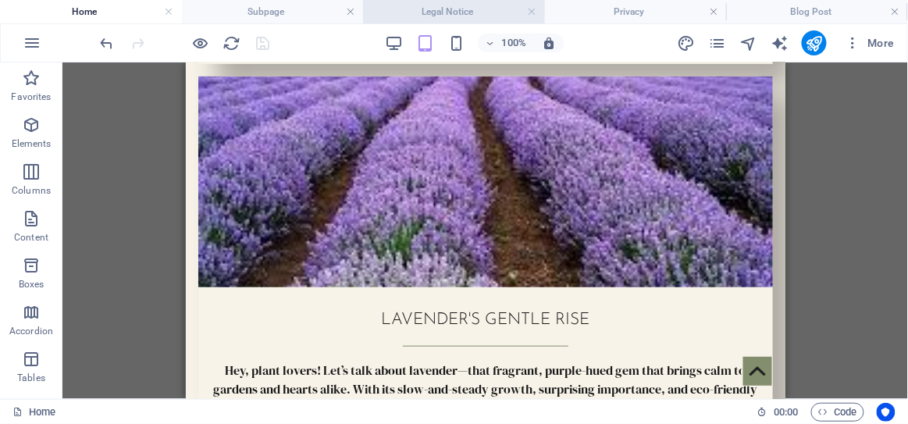
click at [429, 3] on h4 "Legal Notice" at bounding box center [454, 11] width 182 height 17
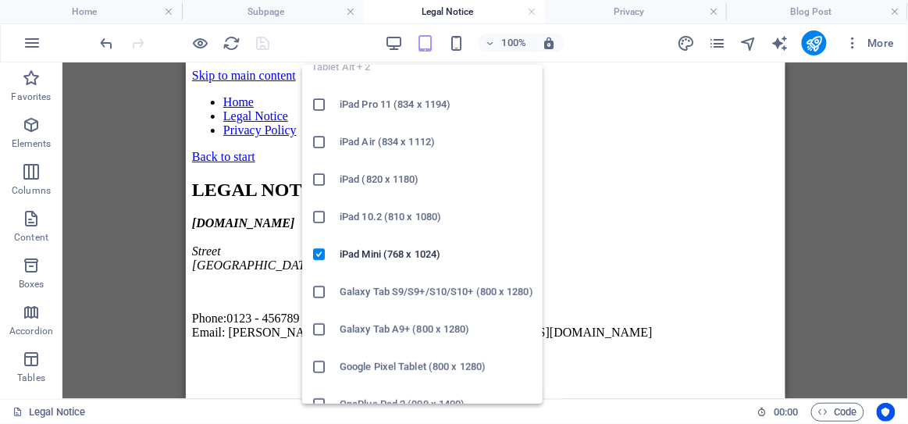
scroll to position [0, 0]
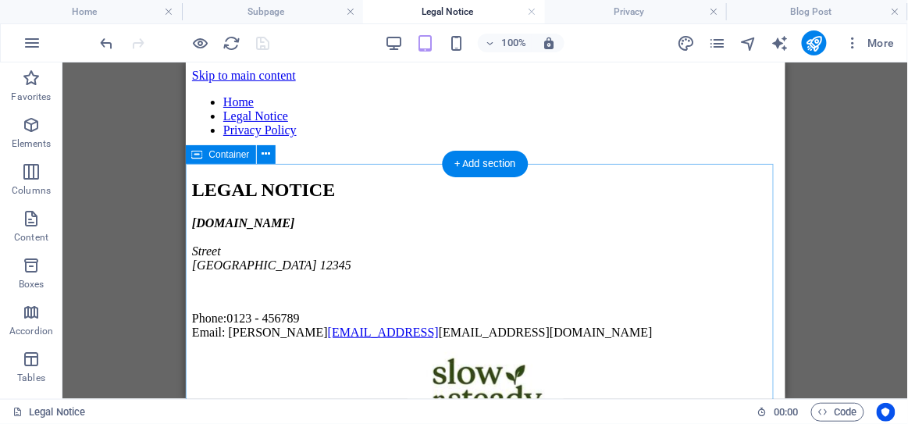
click at [201, 209] on div "LEGAL NOTICE gradualiving.com Street Berlin 12345 Phone: 0123 - 456789 Email: s…" at bounding box center [484, 259] width 587 height 160
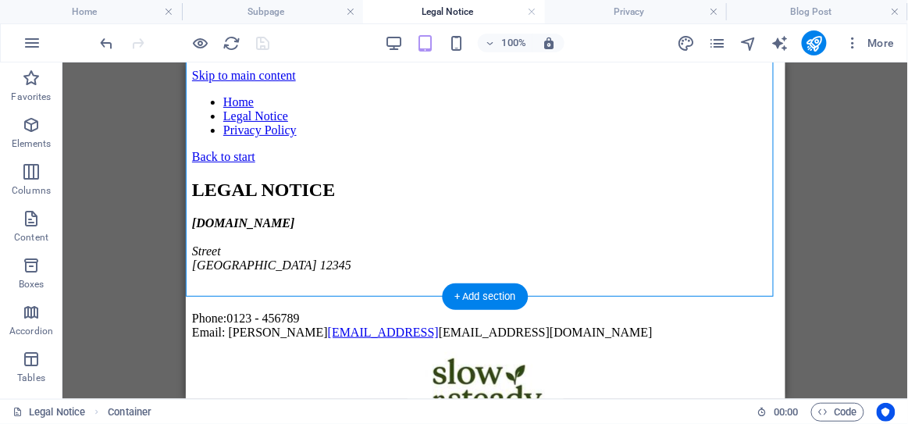
scroll to position [265, 0]
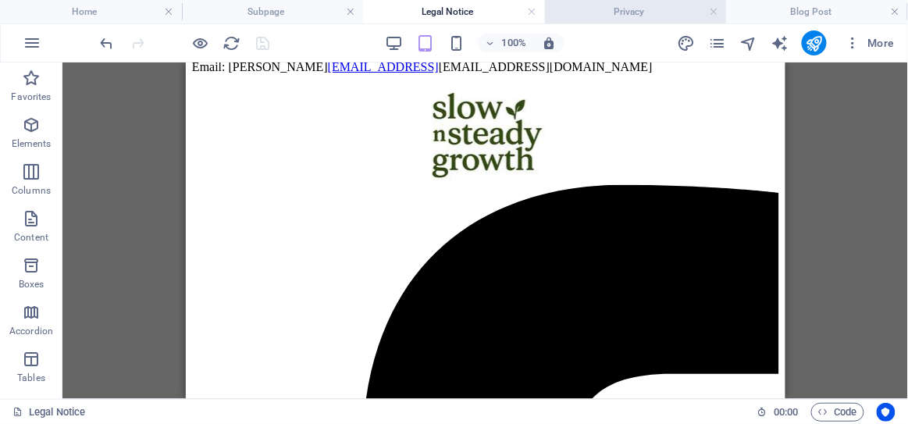
click at [602, 0] on li "Privacy" at bounding box center [636, 11] width 182 height 23
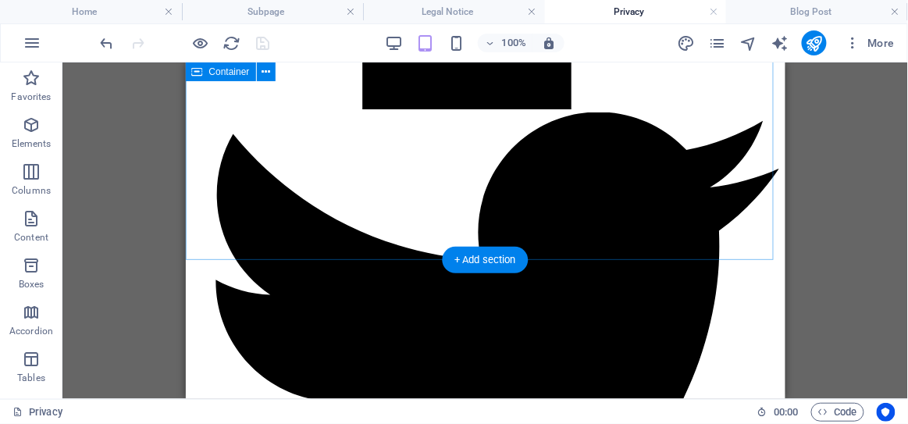
scroll to position [4914, 0]
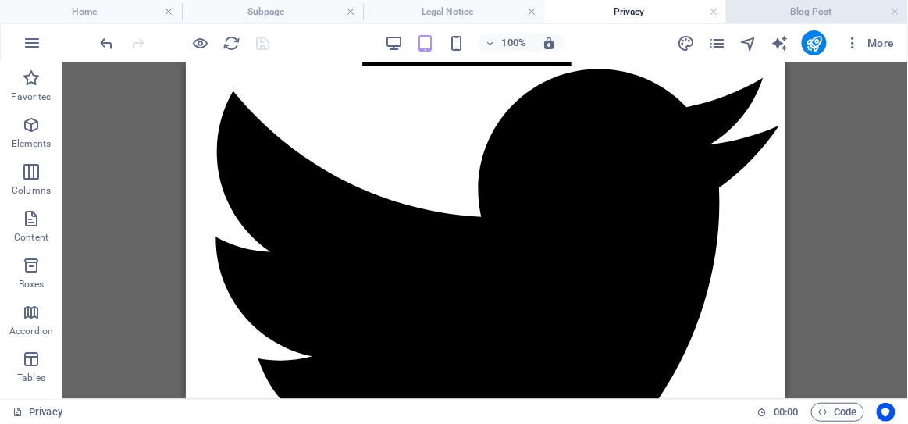
click at [799, 11] on h4 "Blog Post" at bounding box center [817, 11] width 182 height 17
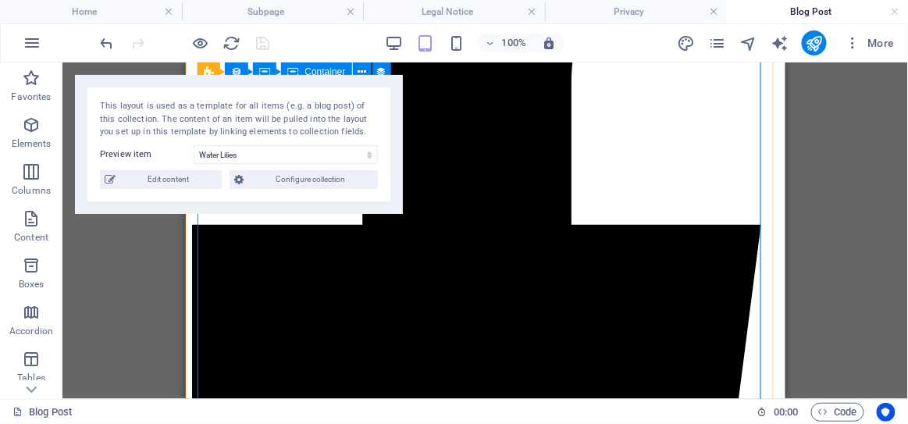
scroll to position [3806, 0]
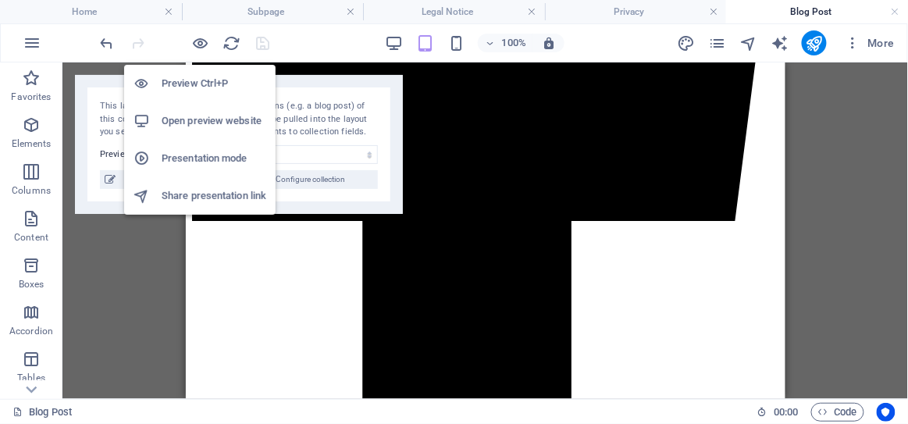
drag, startPoint x: 202, startPoint y: 40, endPoint x: 205, endPoint y: 66, distance: 25.9
click at [202, 40] on icon "button" at bounding box center [201, 43] width 18 height 18
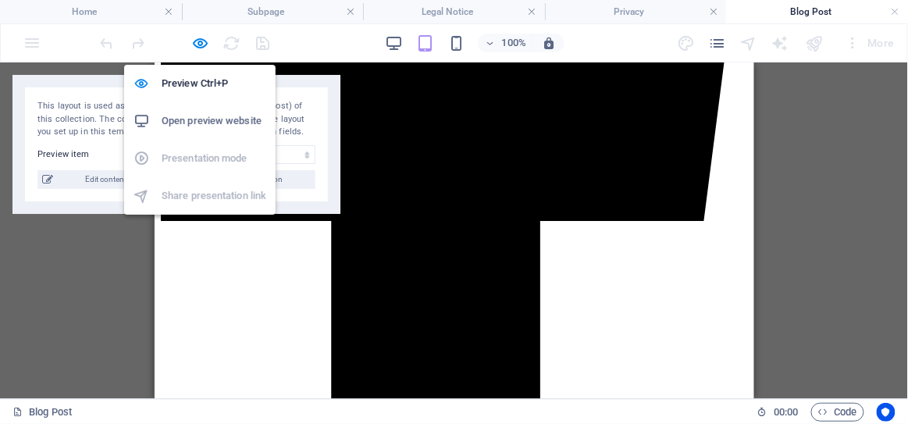
click at [216, 126] on h6 "Open preview website" at bounding box center [214, 121] width 105 height 19
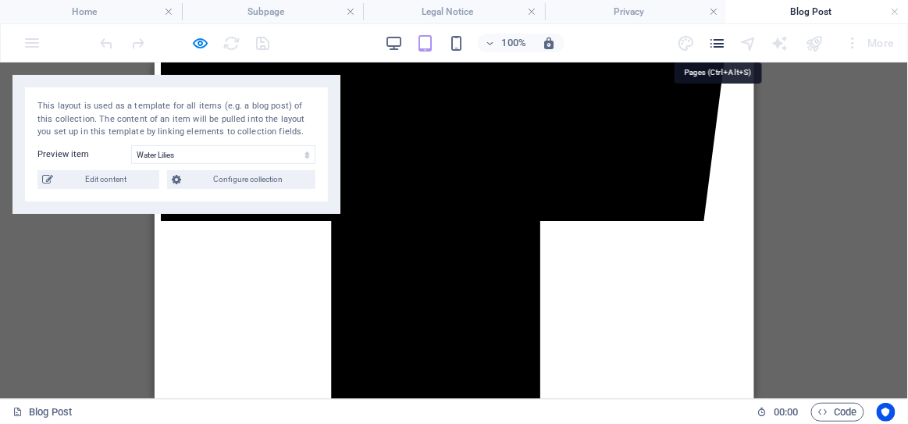
click at [723, 40] on icon "pages" at bounding box center [717, 43] width 18 height 18
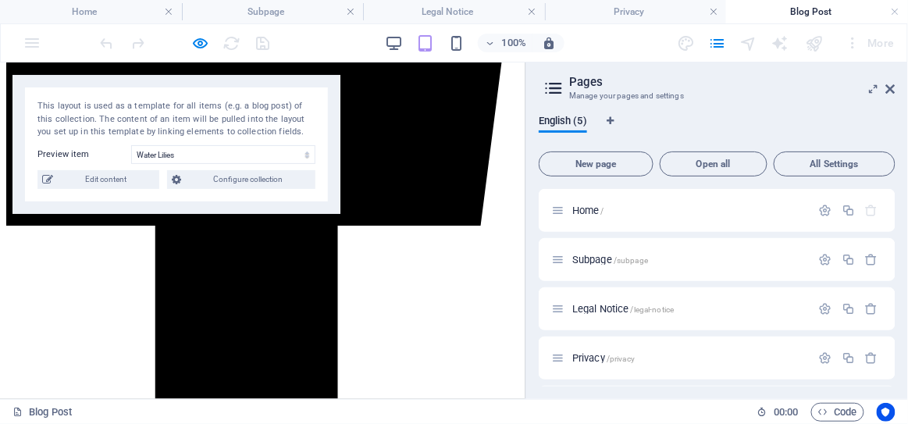
scroll to position [48, 0]
click at [889, 85] on icon at bounding box center [890, 89] width 9 height 12
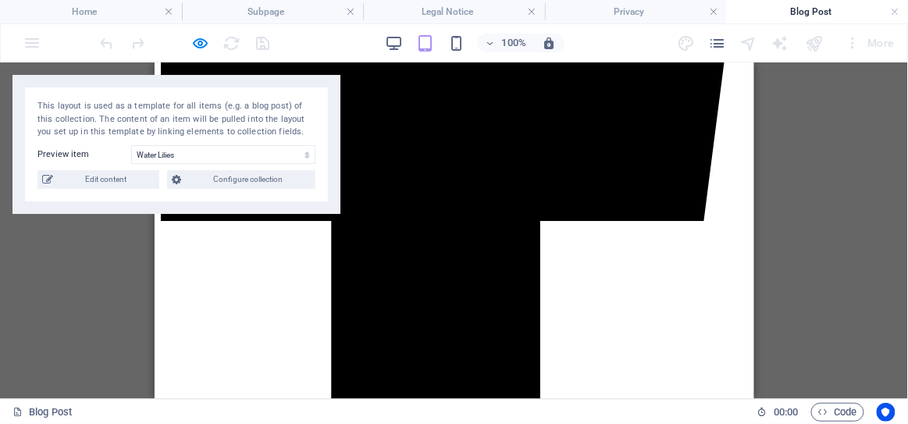
click at [853, 41] on div "More" at bounding box center [870, 42] width 62 height 25
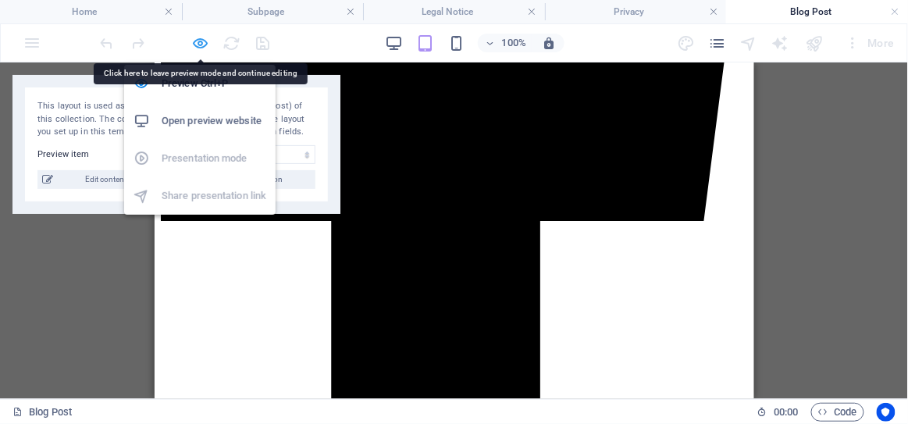
click at [199, 47] on icon "button" at bounding box center [201, 43] width 18 height 18
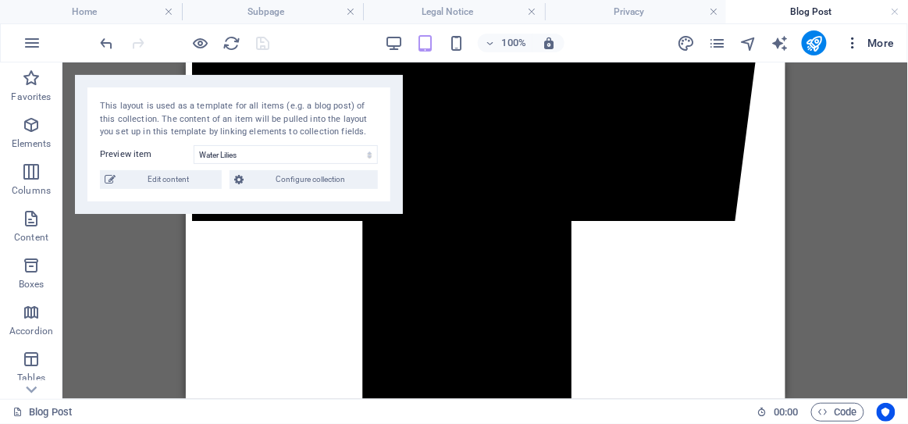
click at [860, 44] on icon "button" at bounding box center [854, 43] width 16 height 16
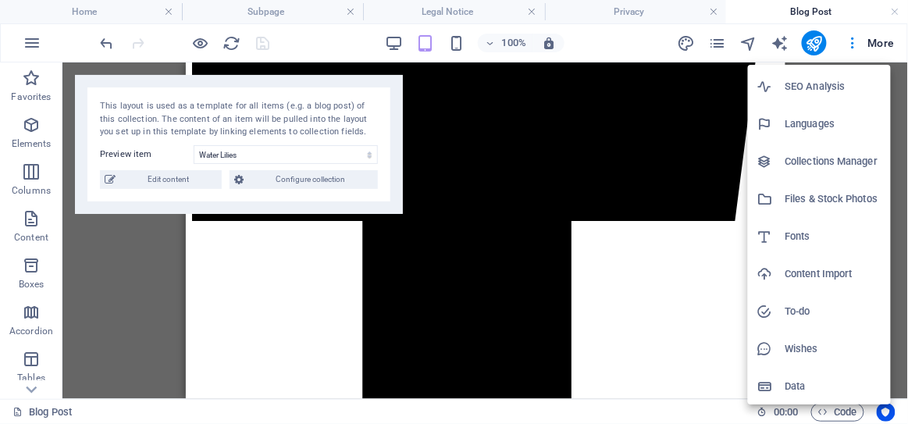
scroll to position [0, 0]
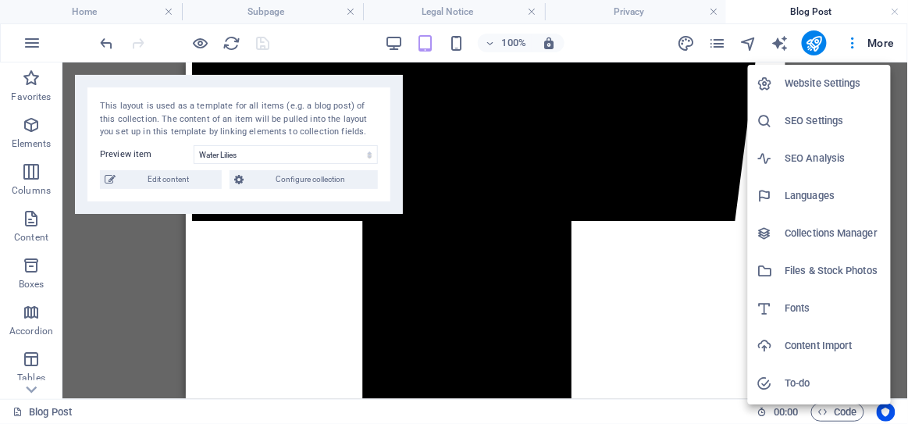
click at [831, 89] on h6 "Website Settings" at bounding box center [834, 83] width 96 height 19
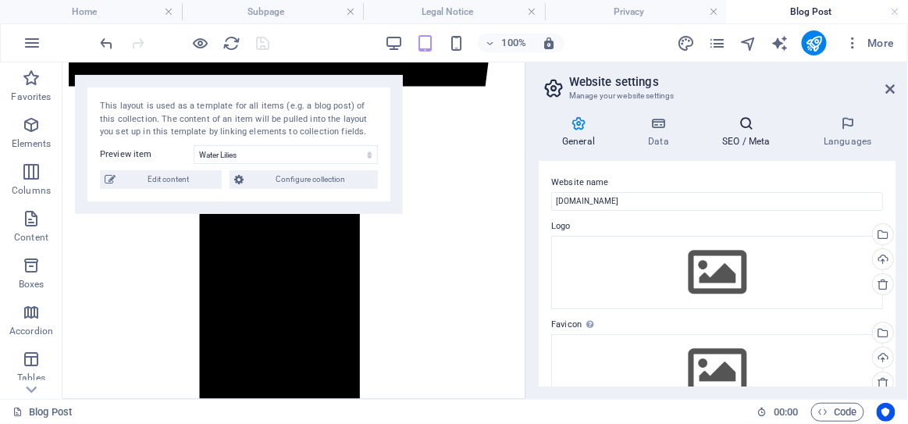
click at [746, 126] on icon at bounding box center [746, 124] width 95 height 16
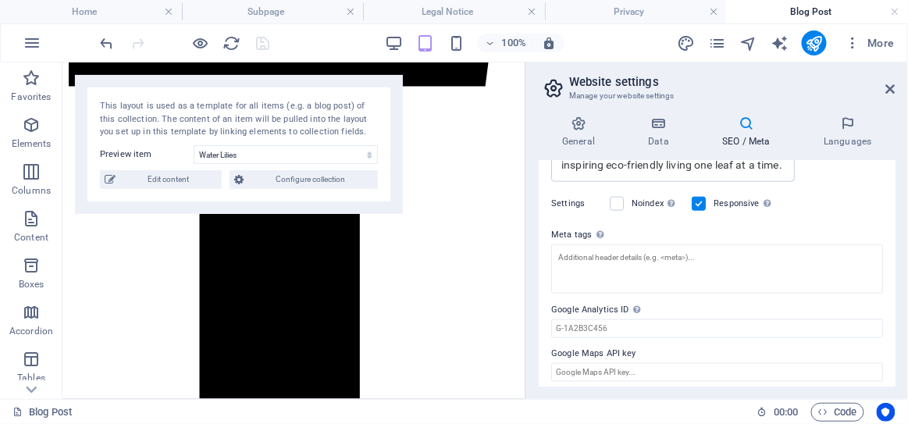
scroll to position [458, 0]
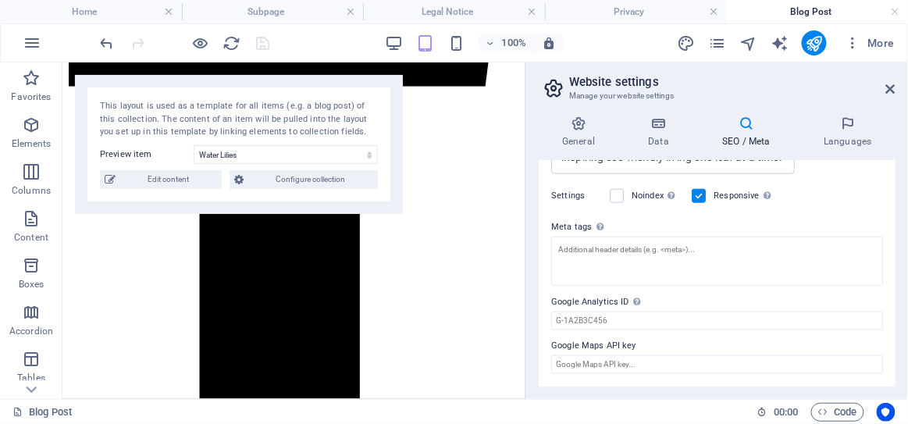
click at [889, 85] on icon at bounding box center [890, 89] width 9 height 12
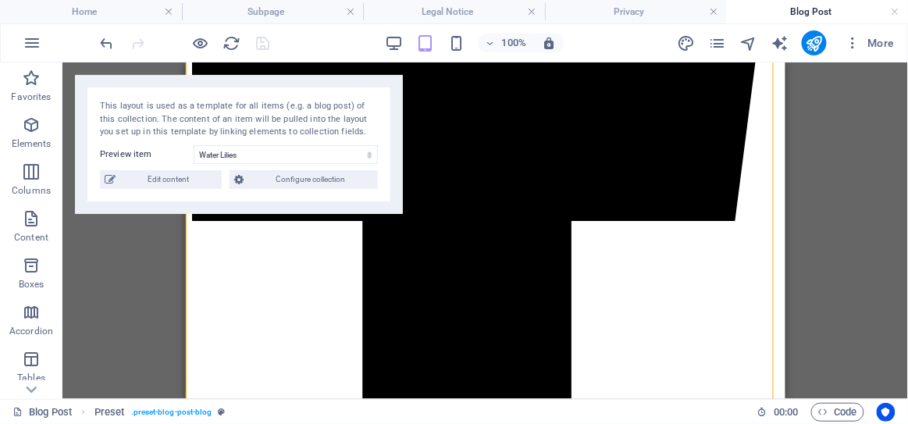
click at [832, 423] on div "Blog Post Preset . preset-blog-post-blog 00 : 00 Code" at bounding box center [454, 411] width 908 height 25
click at [832, 415] on span "Code" at bounding box center [837, 412] width 39 height 19
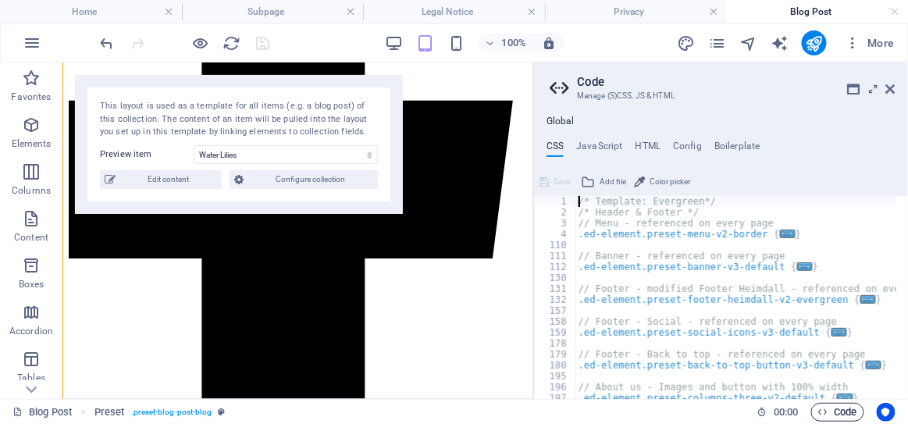
scroll to position [3970, 0]
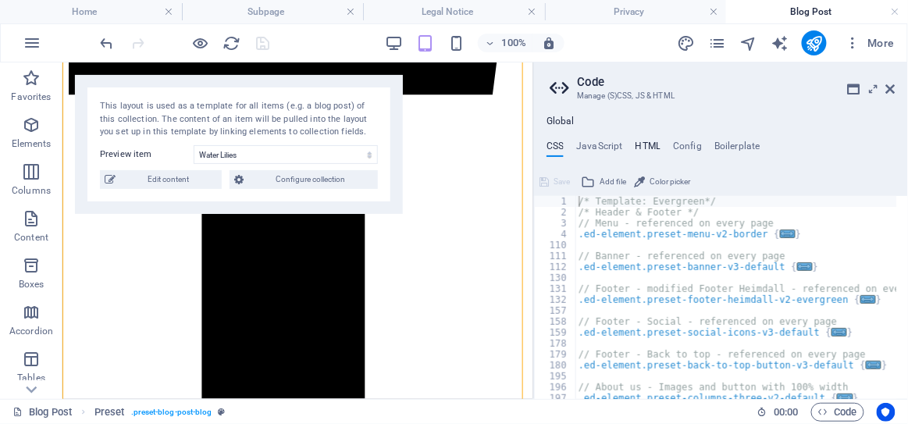
click at [650, 143] on h4 "HTML" at bounding box center [649, 149] width 26 height 17
type textarea "<script type="text/javascript" src="//prebid.revbid.net/6690/revbid.js" async><…"
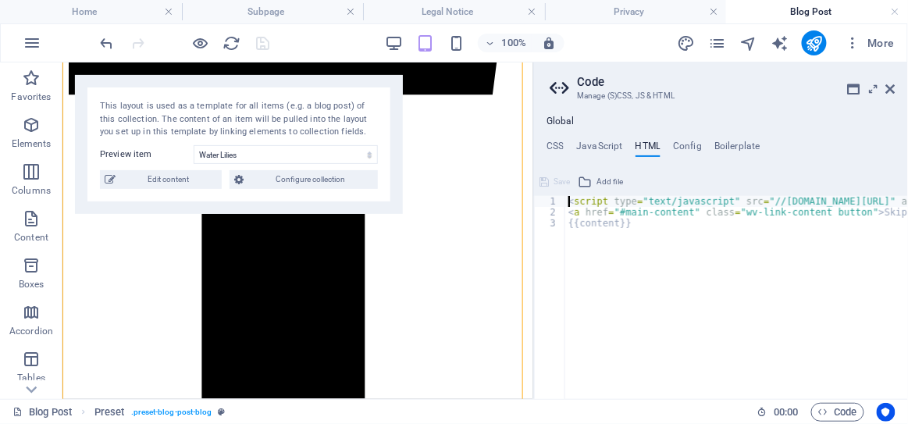
drag, startPoint x: 565, startPoint y: 201, endPoint x: 800, endPoint y: 198, distance: 235.0
click at [838, 193] on div "<script type="text/javascript" src="//prebid.revbid.net/6690/revbid.js" async><…" at bounding box center [721, 284] width 374 height 230
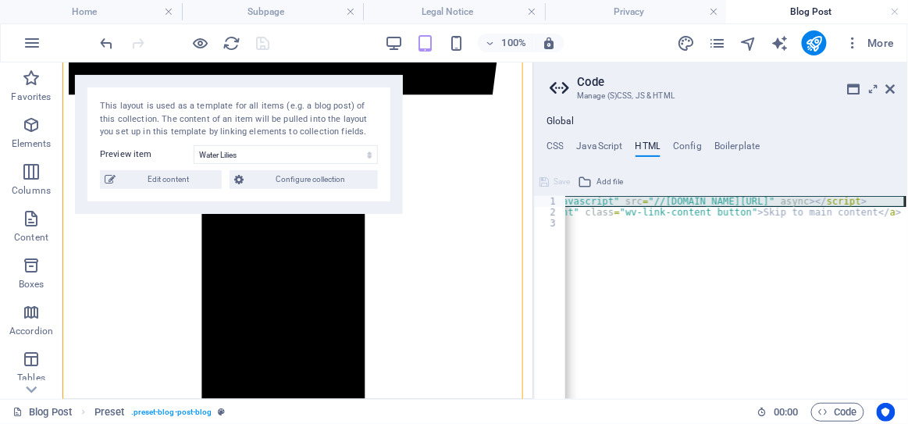
scroll to position [0, 120]
drag, startPoint x: 566, startPoint y: 198, endPoint x: 908, endPoint y: 200, distance: 342.0
click at [907, 200] on div "< script type = "text/javascript" src = "//prebid.revbid.net/6690/revbid.js" as…" at bounding box center [676, 303] width 464 height 215
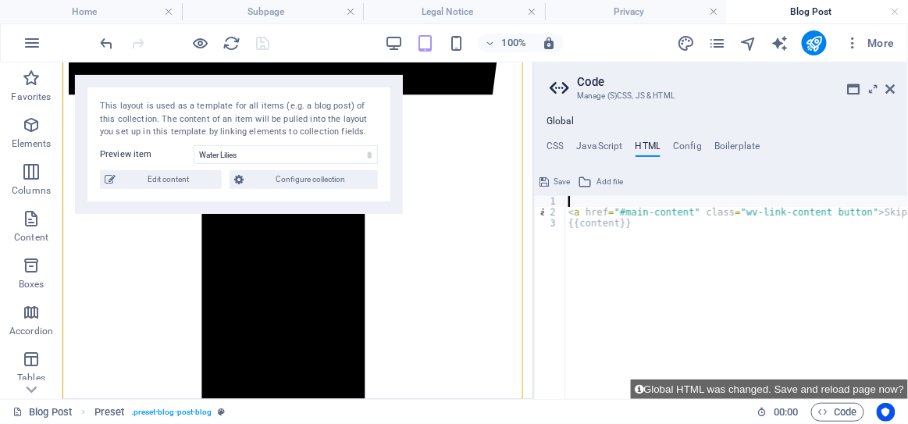
type textarea "<a href="#main-content" class="wv-link-content button">Skip to main content</a>"
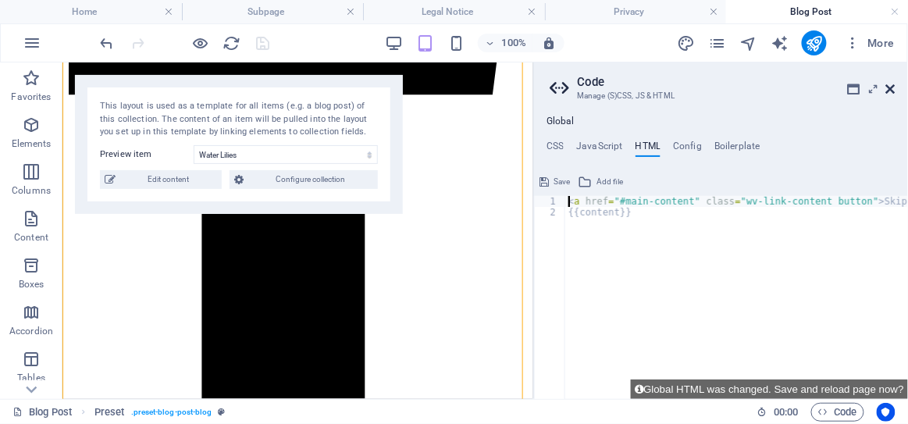
click at [891, 91] on icon at bounding box center [890, 89] width 9 height 12
click at [533, 91] on div "Drag here to replace the existing content. Press “Ctrl” if you want to create a…" at bounding box center [297, 230] width 471 height 337
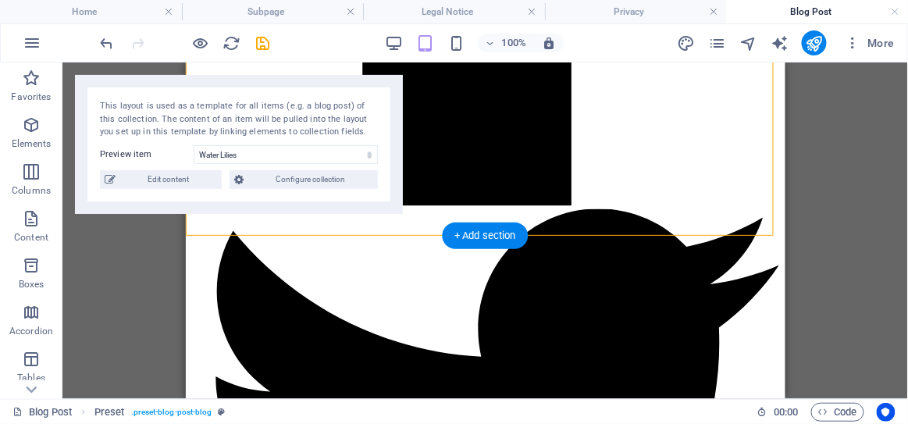
scroll to position [4337, 0]
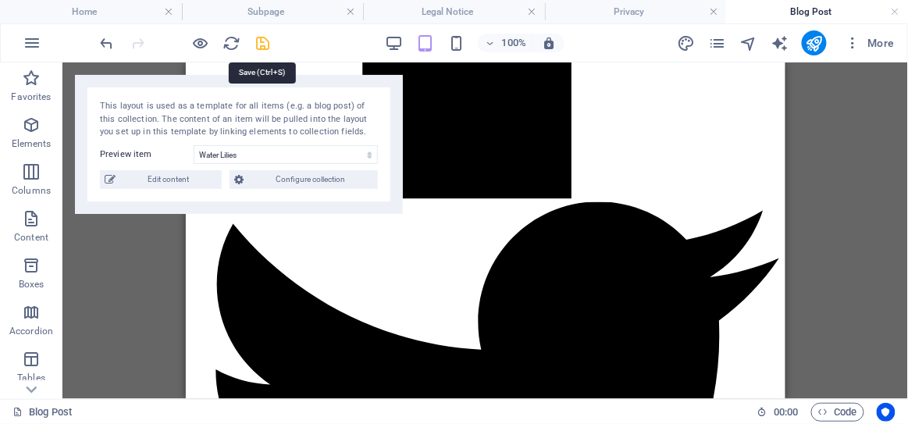
click at [262, 39] on icon "save" at bounding box center [264, 43] width 18 height 18
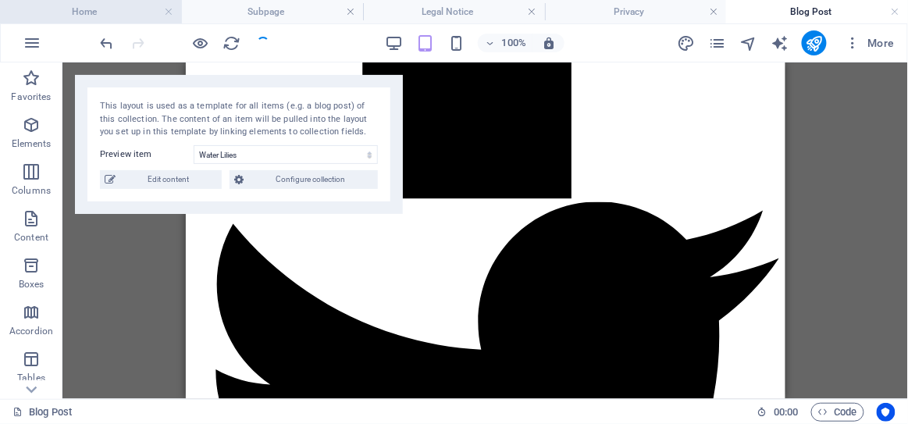
click at [136, 6] on h4 "Home" at bounding box center [91, 11] width 182 height 17
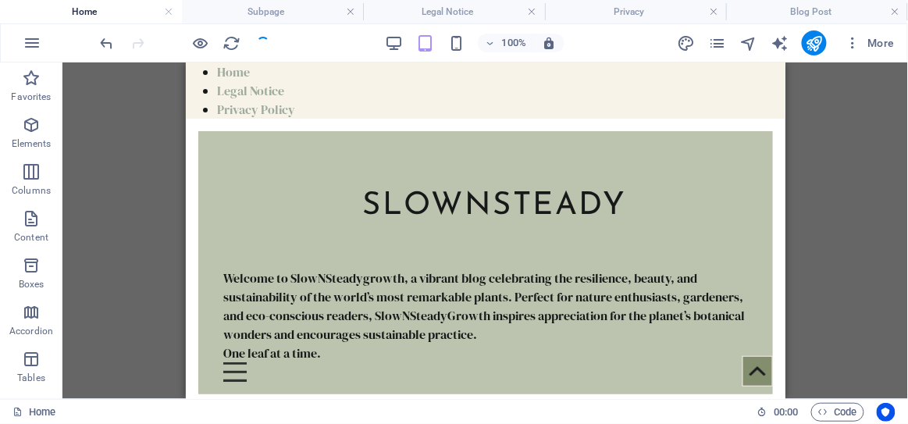
scroll to position [5946, 0]
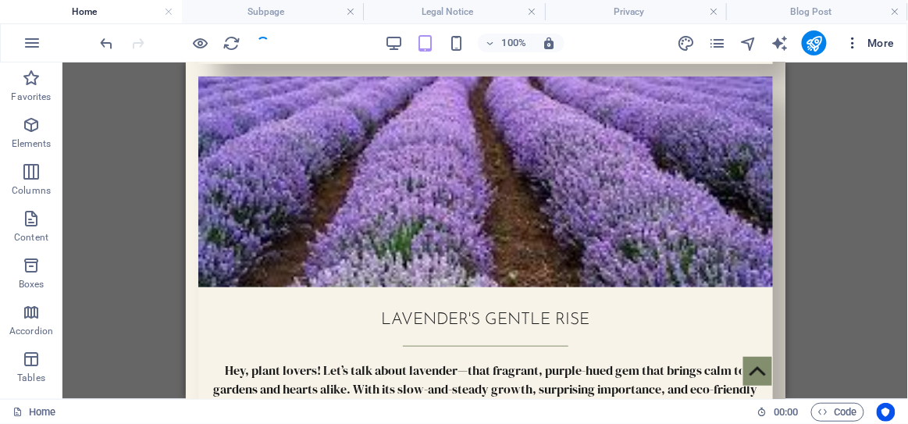
click at [852, 45] on icon "button" at bounding box center [854, 43] width 16 height 16
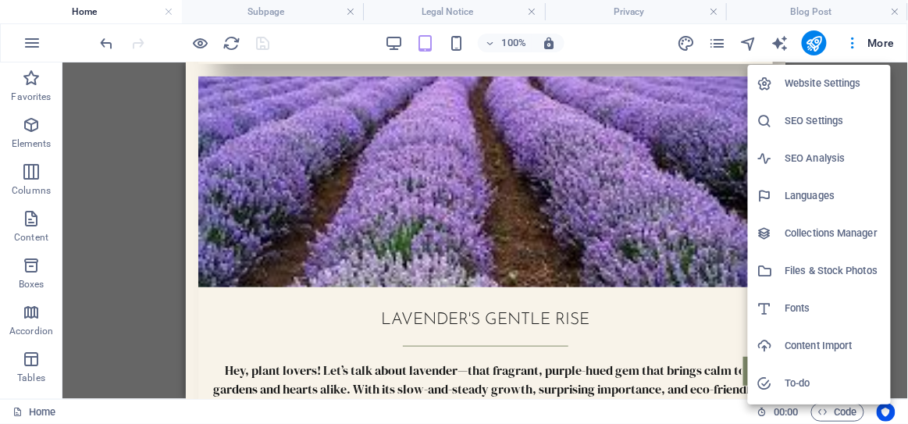
click at [814, 92] on h6 "Website Settings" at bounding box center [834, 83] width 96 height 19
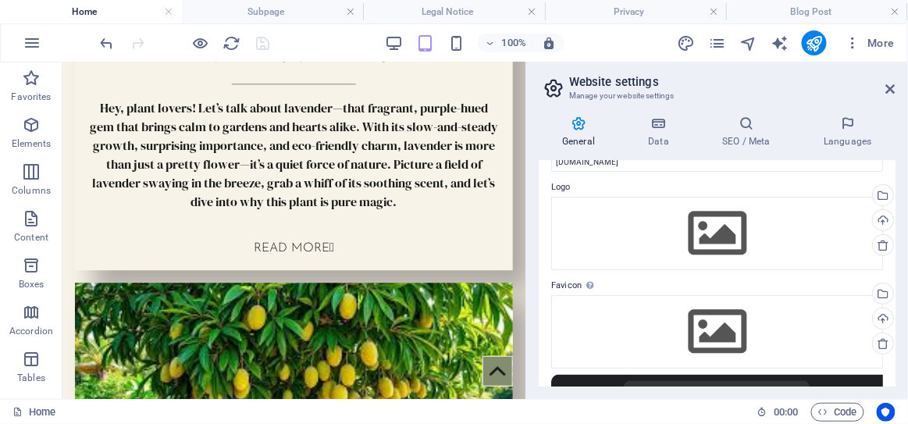
scroll to position [45, 0]
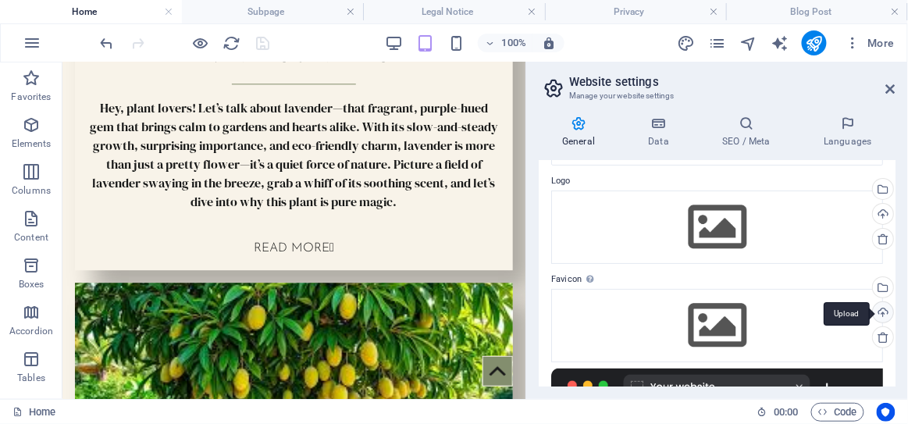
click at [878, 310] on div "Upload" at bounding box center [881, 313] width 23 height 23
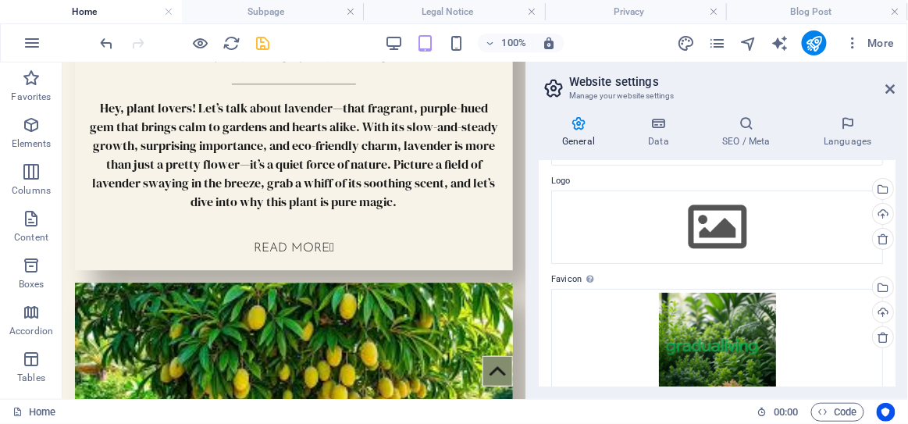
click at [735, 80] on h2 "Website settings" at bounding box center [732, 82] width 326 height 14
click at [878, 212] on div "Upload" at bounding box center [881, 215] width 23 height 23
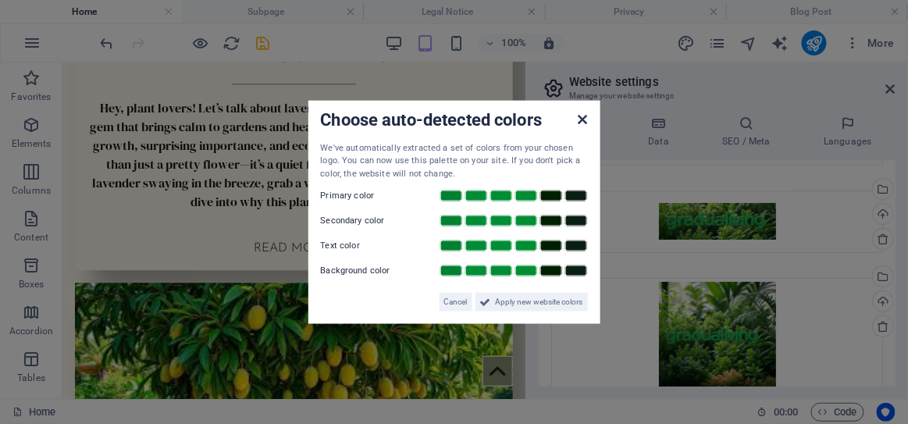
click at [583, 119] on icon at bounding box center [582, 118] width 9 height 12
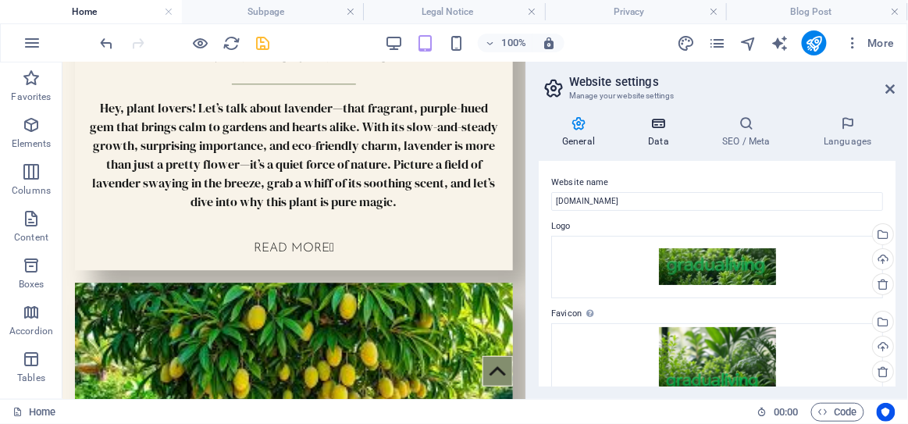
click at [664, 132] on h4 "Data" at bounding box center [662, 132] width 74 height 33
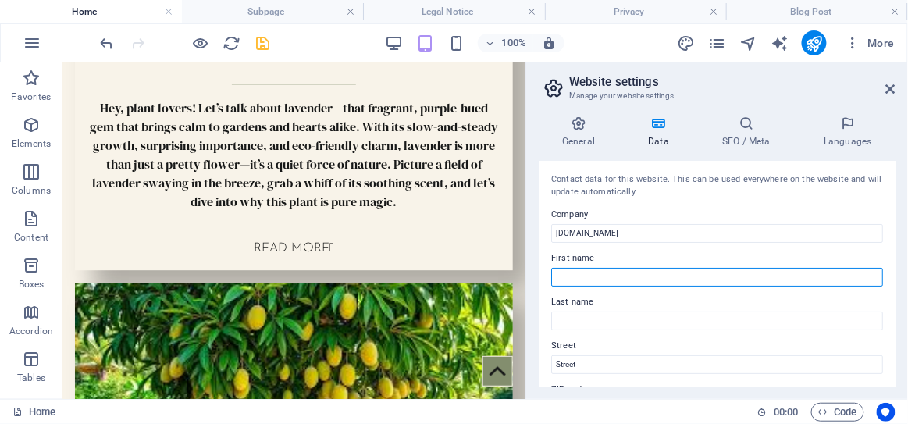
click at [619, 273] on input "First name" at bounding box center [717, 277] width 332 height 19
type input "Mendrela"
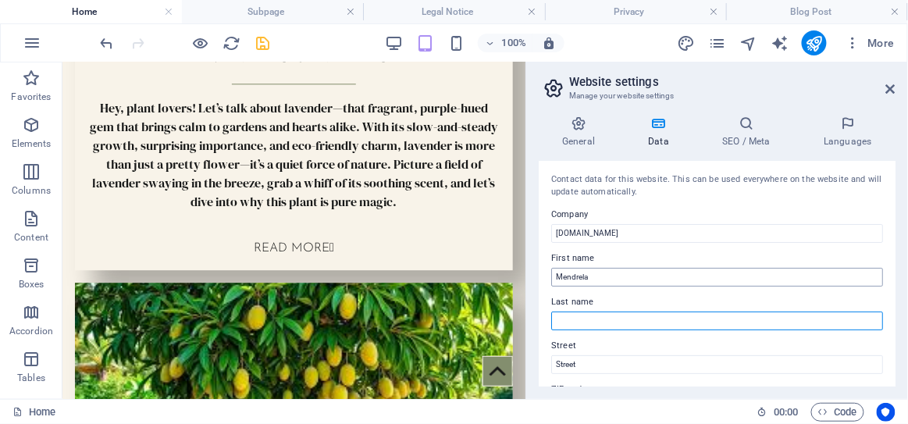
type input "Watson"
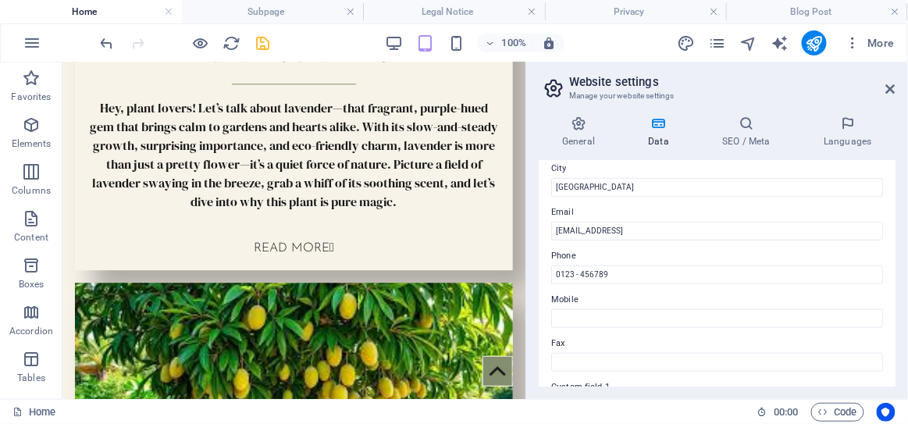
scroll to position [266, 0]
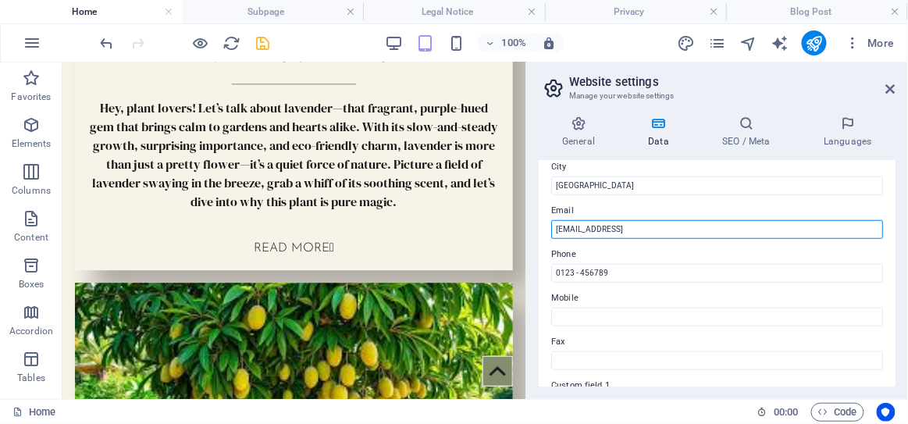
drag, startPoint x: 737, startPoint y: 226, endPoint x: 551, endPoint y: 218, distance: 186.0
click at [551, 218] on div "Email cd9ab2d59f60d978510c68e5e0ced1@cpanel.local" at bounding box center [717, 219] width 332 height 37
type input "[EMAIL_ADDRESS][DOMAIN_NAME]"
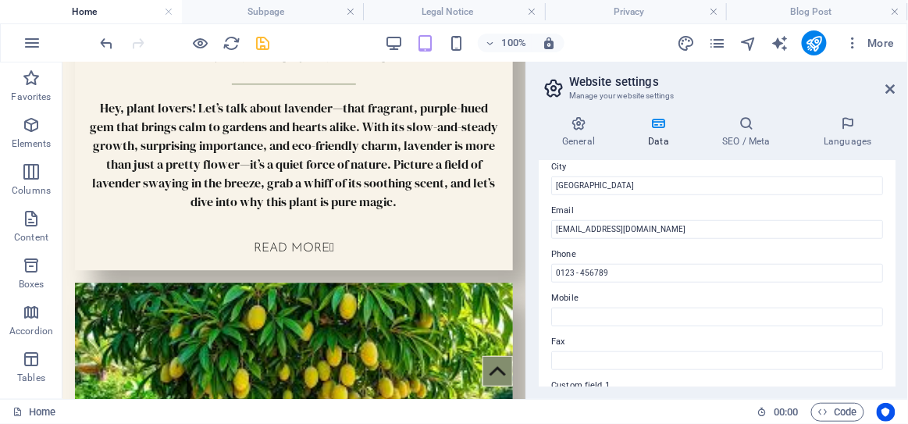
click at [612, 254] on label "Phone" at bounding box center [717, 254] width 332 height 19
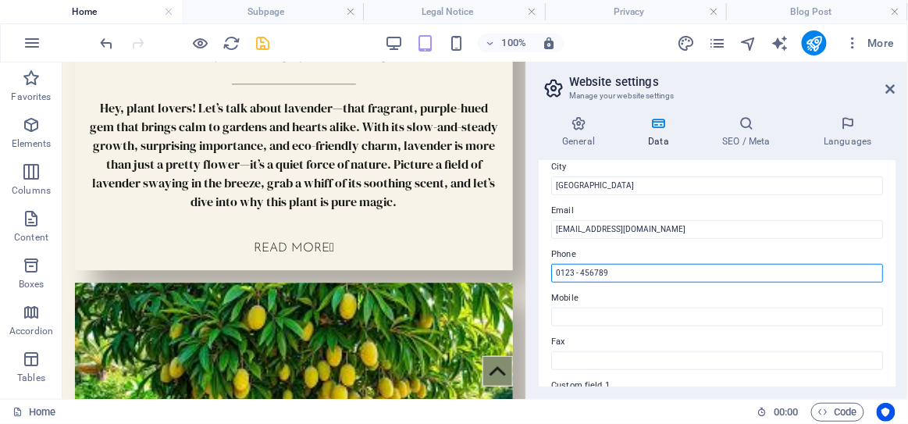
click at [612, 264] on input "0123 - 456789" at bounding box center [717, 273] width 332 height 19
drag, startPoint x: 623, startPoint y: 276, endPoint x: 551, endPoint y: 275, distance: 71.8
click at [551, 275] on input "0123 - 456789" at bounding box center [717, 273] width 332 height 19
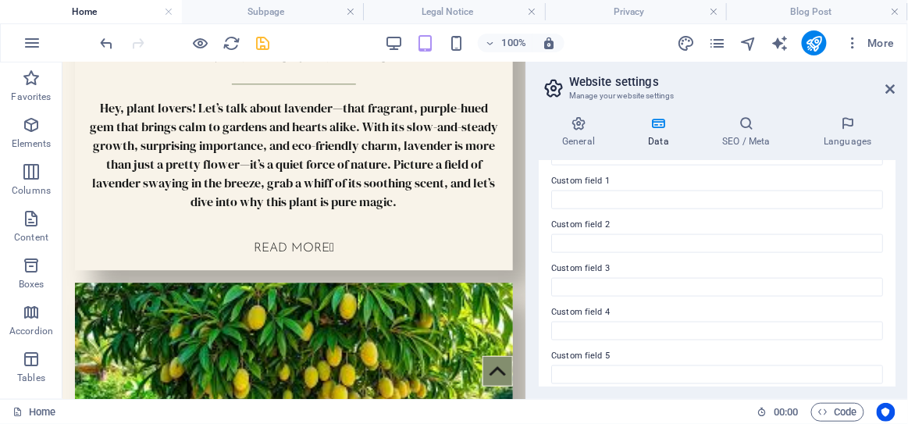
scroll to position [523, 0]
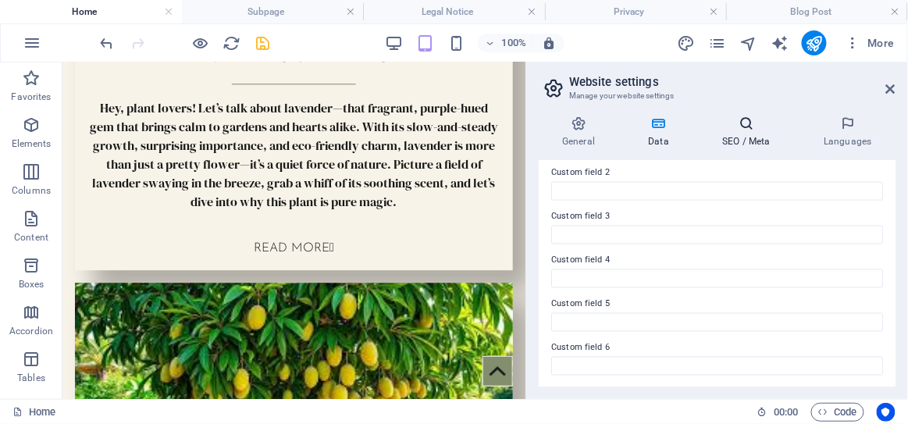
type input "776333218"
click at [739, 137] on h4 "SEO / Meta" at bounding box center [750, 132] width 102 height 33
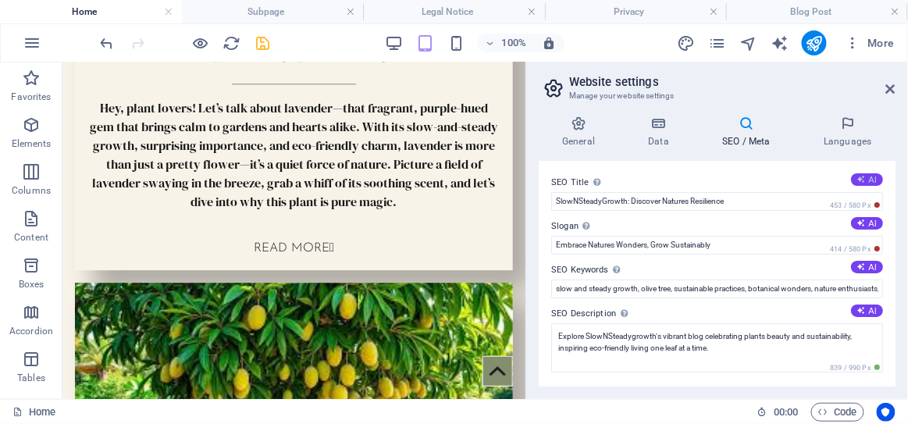
click at [857, 183] on button "AI" at bounding box center [867, 179] width 32 height 12
type input "Slow & Steady Plant Growth"
click at [861, 221] on icon at bounding box center [861, 223] width 9 height 9
type input "Embrace Natures Beauty, Sustainably and Steadily"
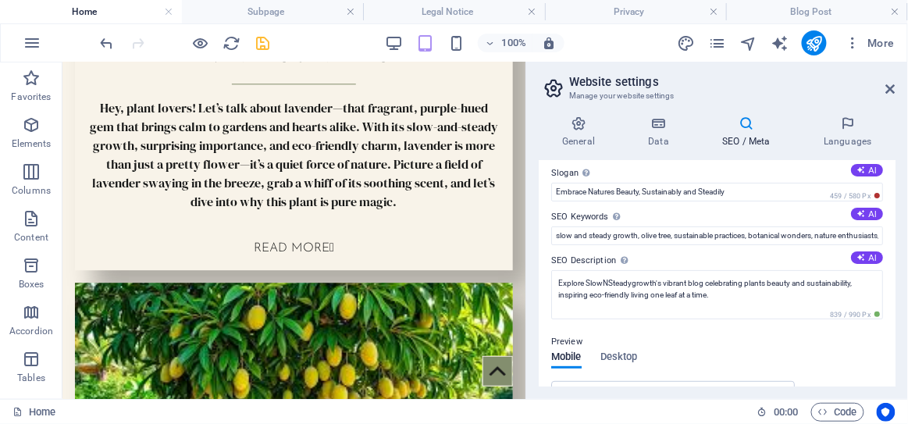
scroll to position [56, 0]
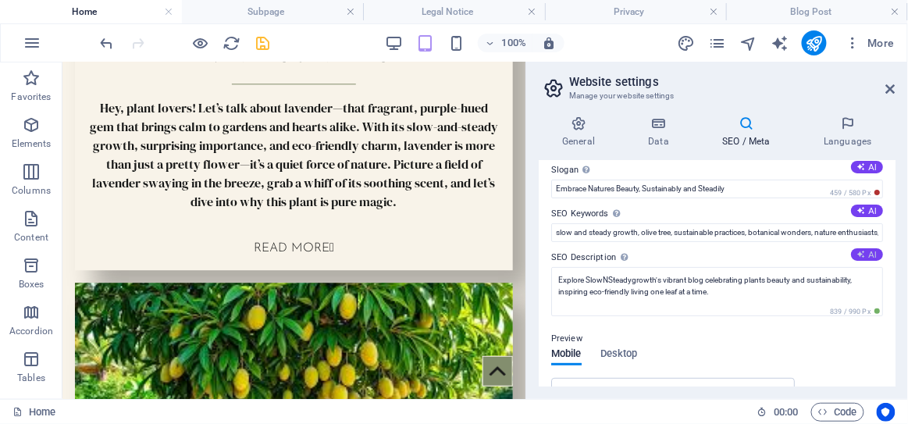
click at [857, 252] on icon at bounding box center [861, 254] width 9 height 9
type textarea "Discover the beauty and sustainability of remarkable plants at SlowNSteadyGrowt…"
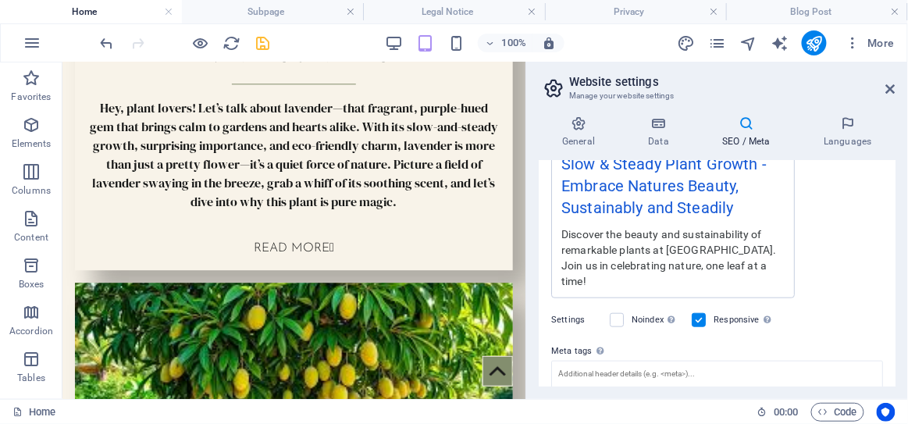
scroll to position [316, 0]
click at [577, 124] on icon at bounding box center [579, 124] width 80 height 16
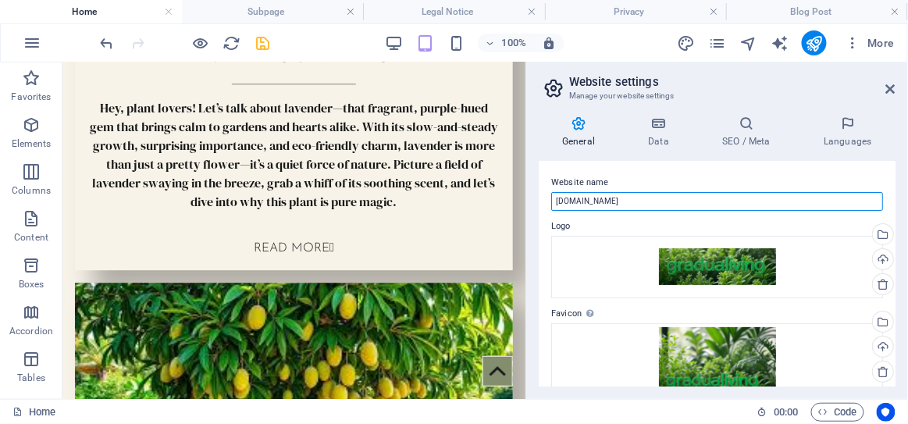
drag, startPoint x: 625, startPoint y: 204, endPoint x: 596, endPoint y: 198, distance: 30.3
click at [596, 198] on input "[DOMAIN_NAME]" at bounding box center [717, 201] width 332 height 19
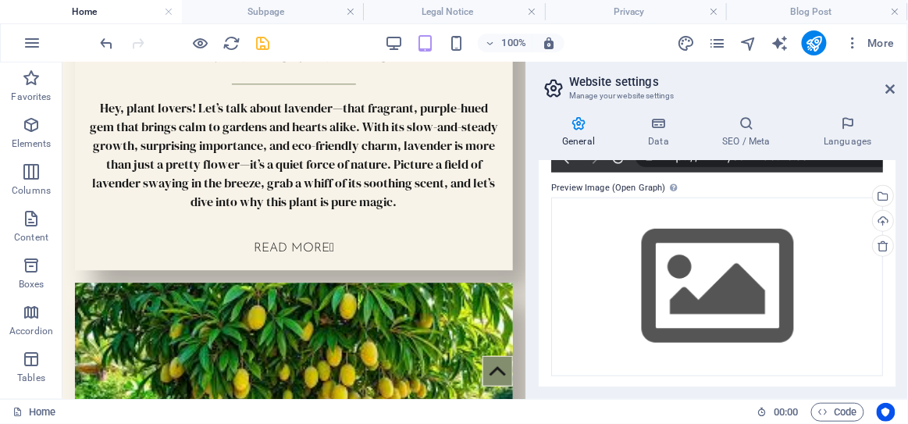
scroll to position [346, 0]
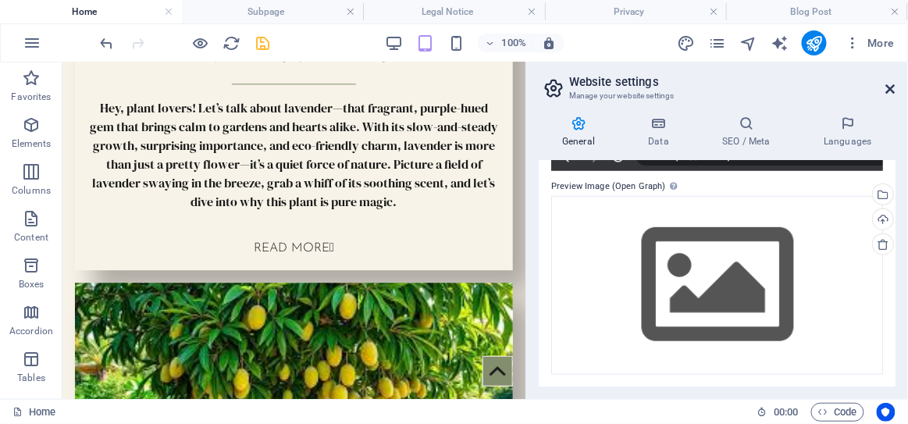
type input "gradualiving"
drag, startPoint x: 893, startPoint y: 89, endPoint x: 793, endPoint y: 98, distance: 100.4
click at [893, 89] on icon at bounding box center [890, 89] width 9 height 12
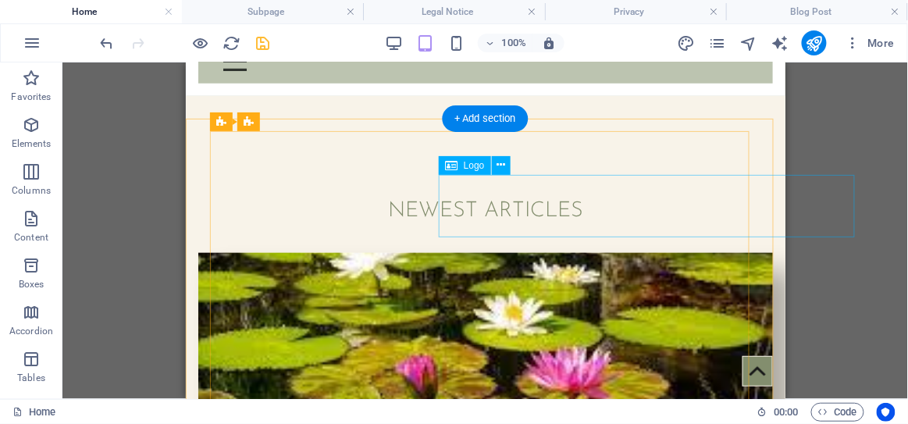
scroll to position [0, 0]
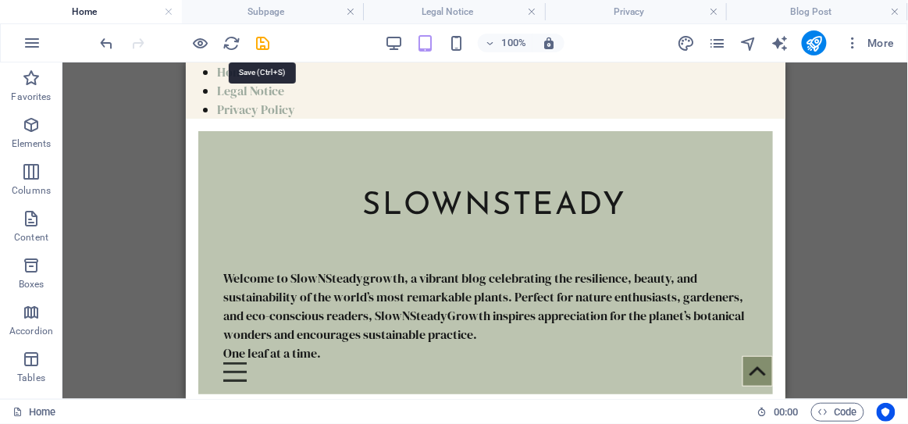
click at [262, 42] on icon "save" at bounding box center [264, 43] width 18 height 18
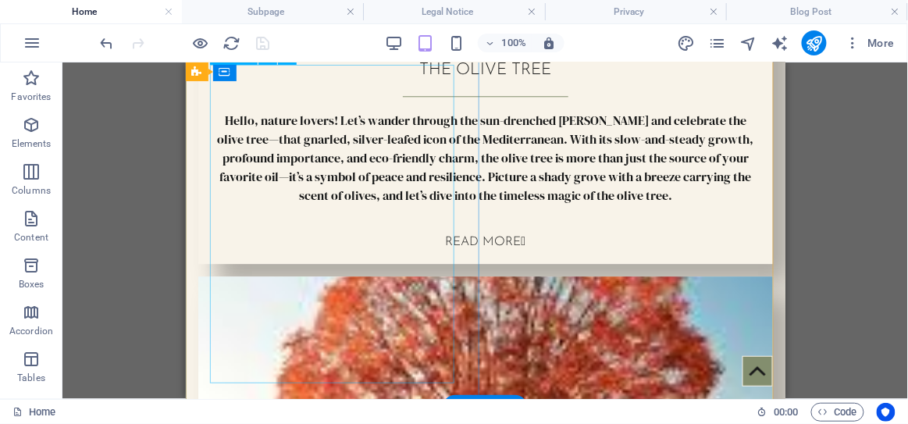
scroll to position [5946, 0]
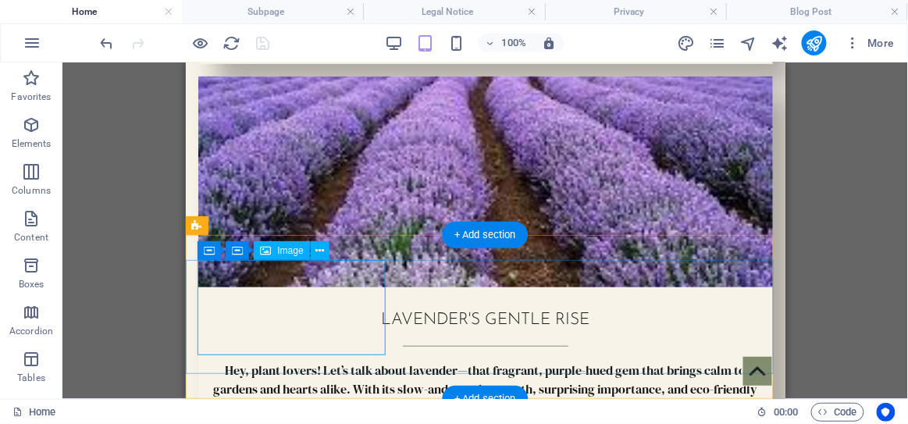
drag, startPoint x: 142, startPoint y: 240, endPoint x: 328, endPoint y: 302, distance: 196.1
click at [328, 302] on div "Drag here to replace the existing content. Press “Ctrl” if you want to create a…" at bounding box center [485, 230] width 846 height 337
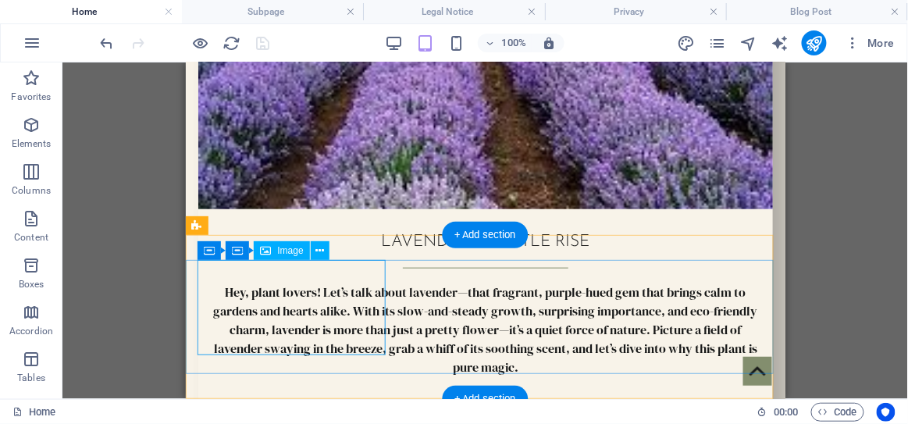
select select "px"
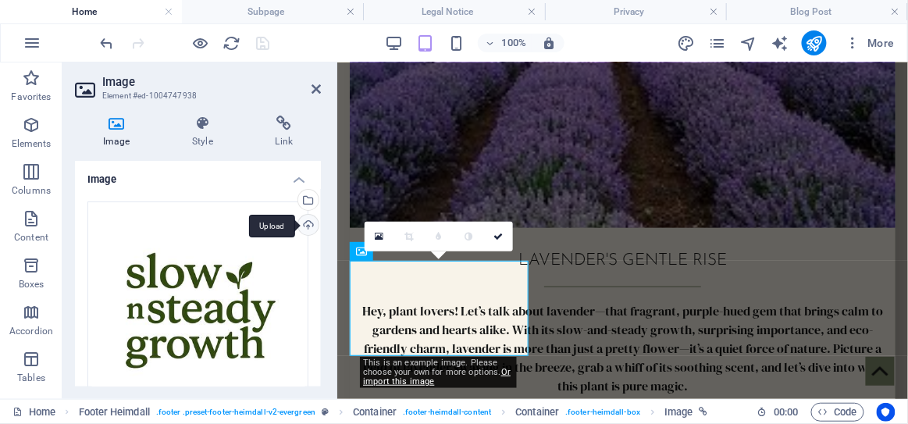
click at [302, 226] on div "Upload" at bounding box center [306, 226] width 23 height 23
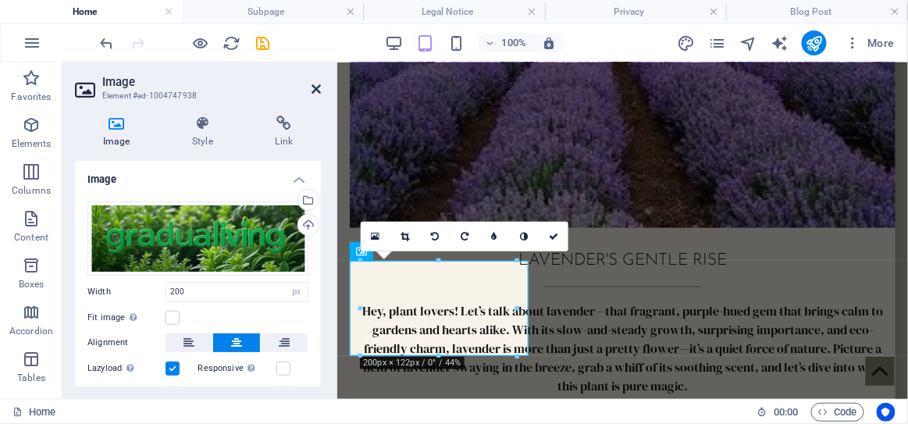
click at [315, 88] on icon at bounding box center [316, 89] width 9 height 12
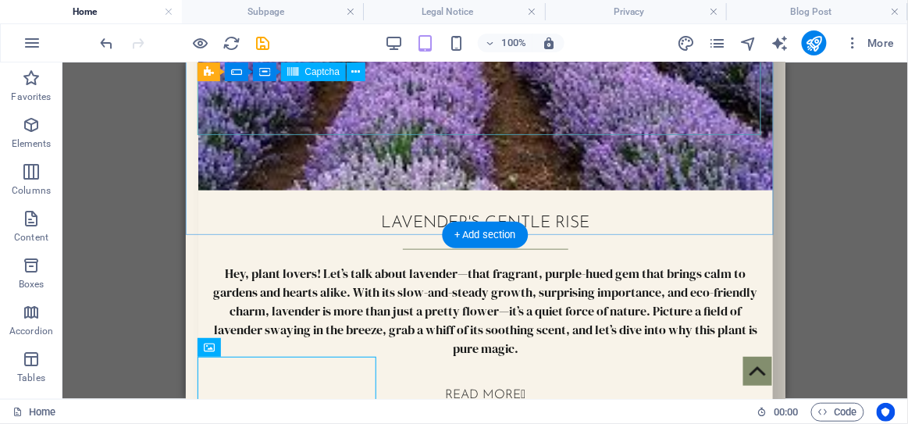
scroll to position [5946, 0]
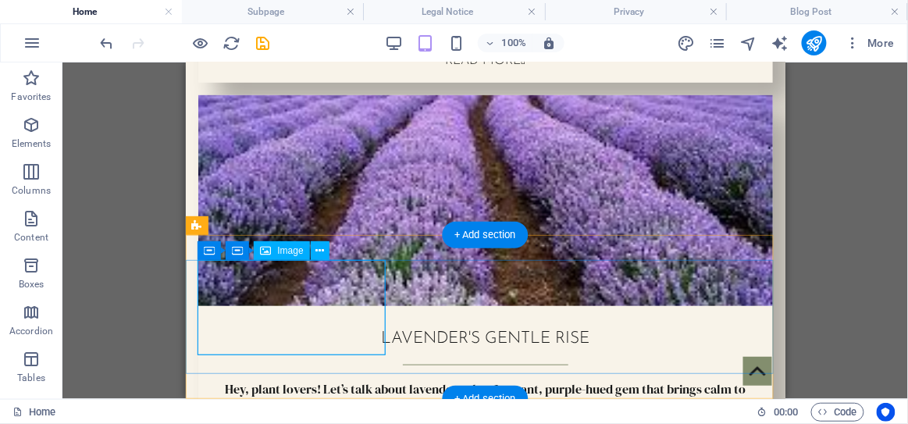
scroll to position [6043, 0]
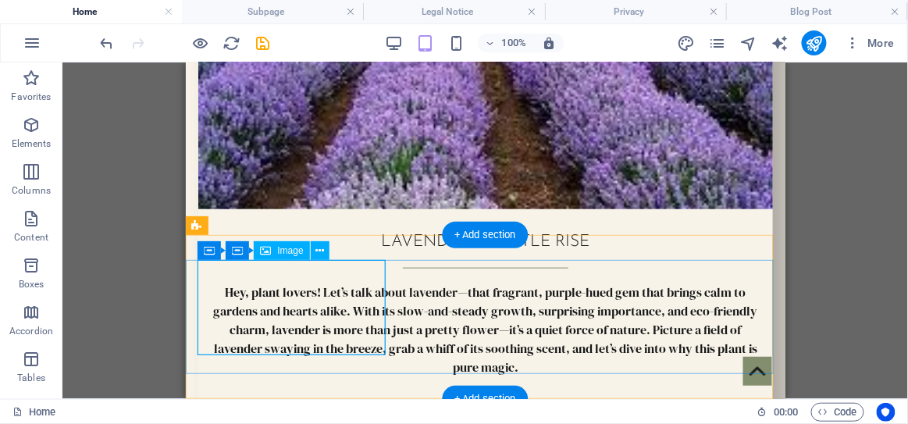
select select "px"
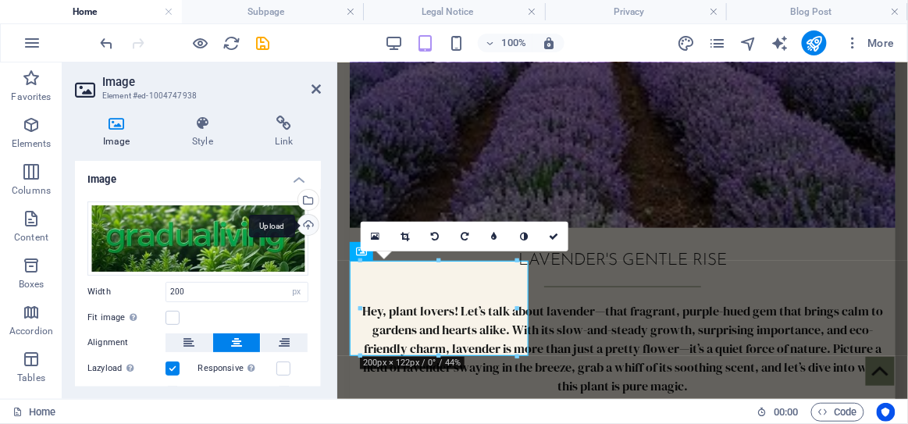
click at [306, 225] on div "Upload" at bounding box center [306, 226] width 23 height 23
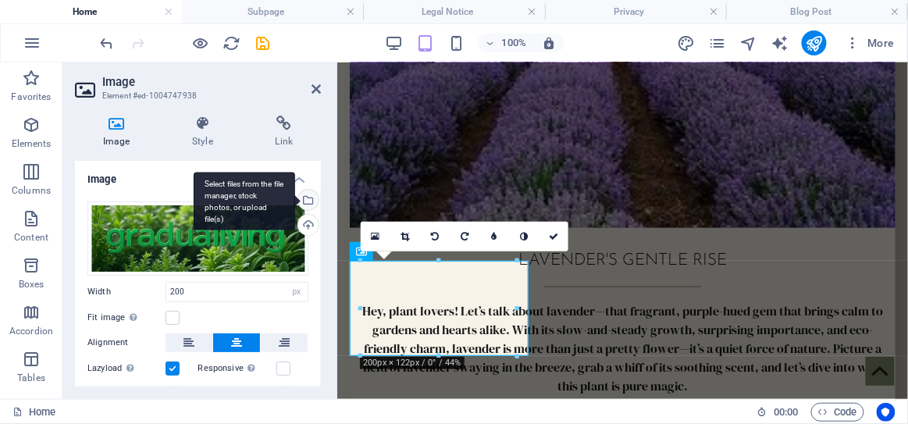
click at [306, 201] on div "Select files from the file manager, stock photos, or upload file(s)" at bounding box center [306, 201] width 23 height 23
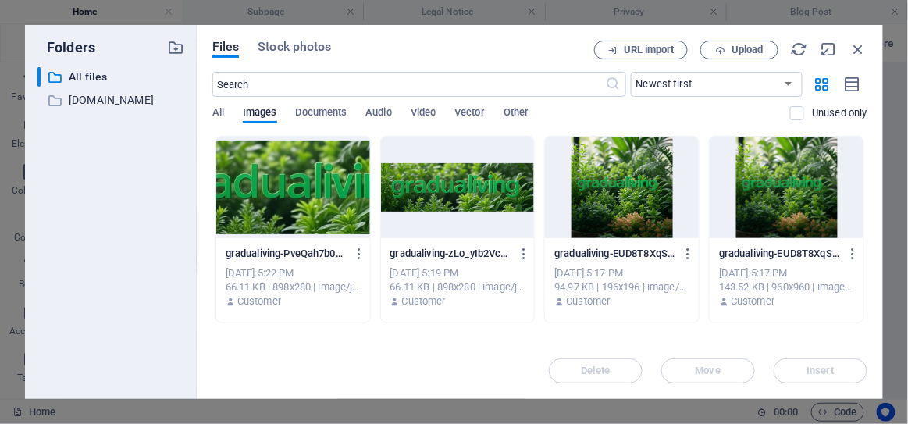
click at [640, 201] on div at bounding box center [622, 188] width 154 height 102
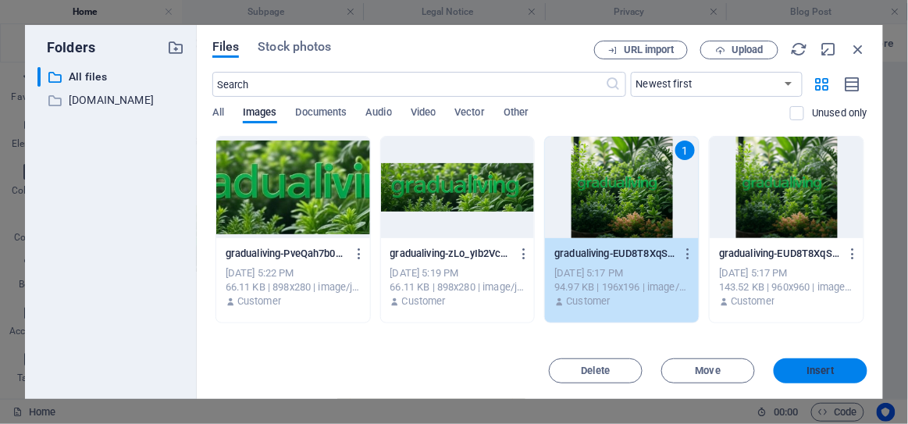
click at [798, 369] on span "Insert" at bounding box center [820, 370] width 81 height 9
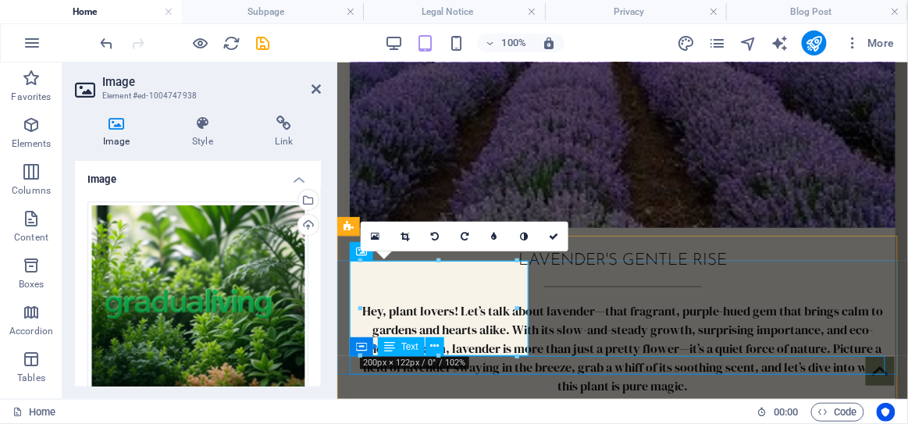
scroll to position [6042, 0]
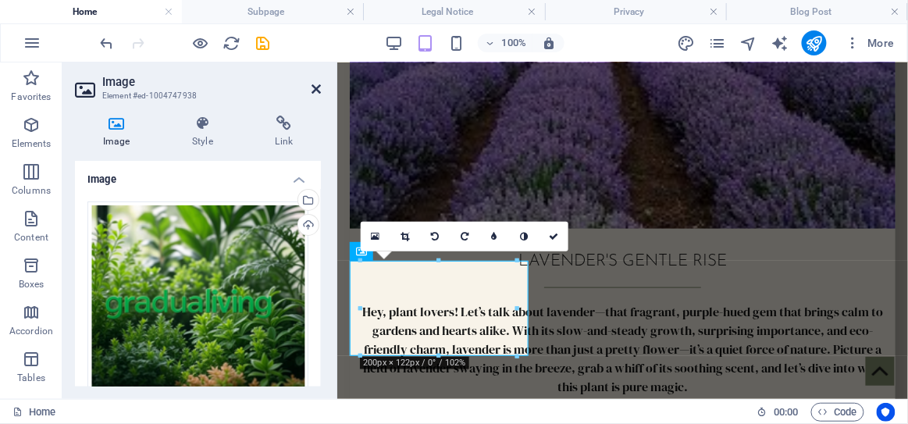
click at [319, 87] on icon at bounding box center [316, 89] width 9 height 12
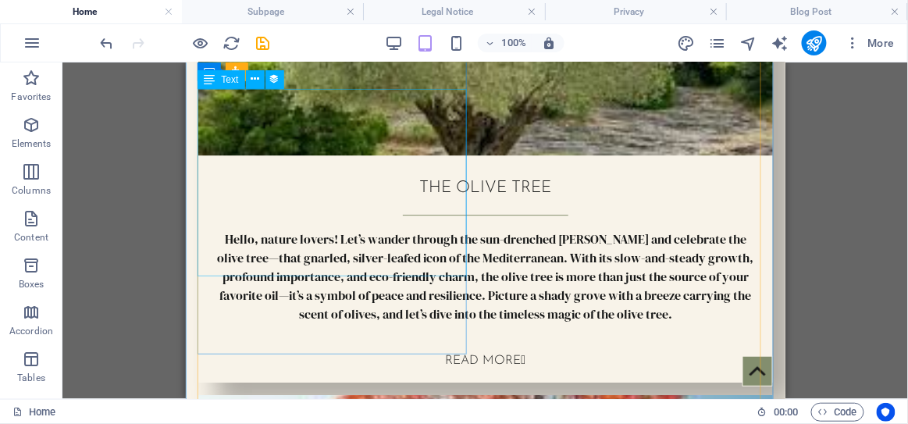
scroll to position [0, 0]
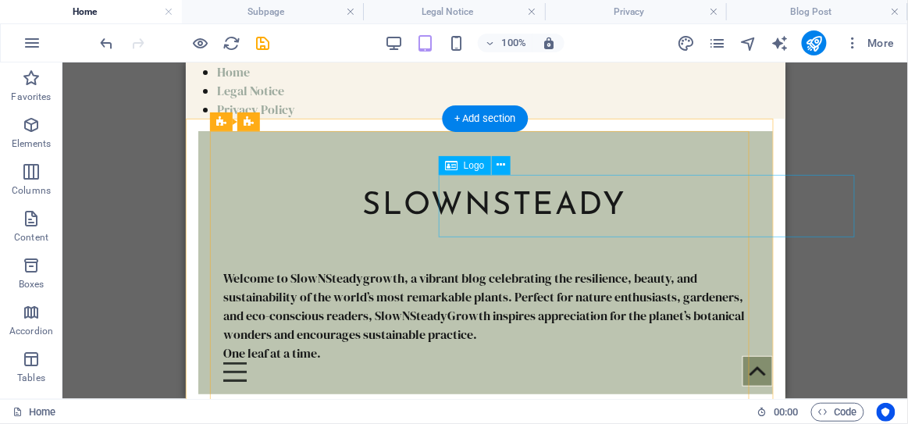
click at [560, 194] on div "slownsteadygrowth" at bounding box center [493, 205] width 262 height 62
drag, startPoint x: 560, startPoint y: 194, endPoint x: 408, endPoint y: 194, distance: 151.5
click at [408, 194] on div "slownsteadygrowth Welcome to SlowNSteadygrowth, a vibrant blog celebrating the …" at bounding box center [485, 261] width 550 height 263
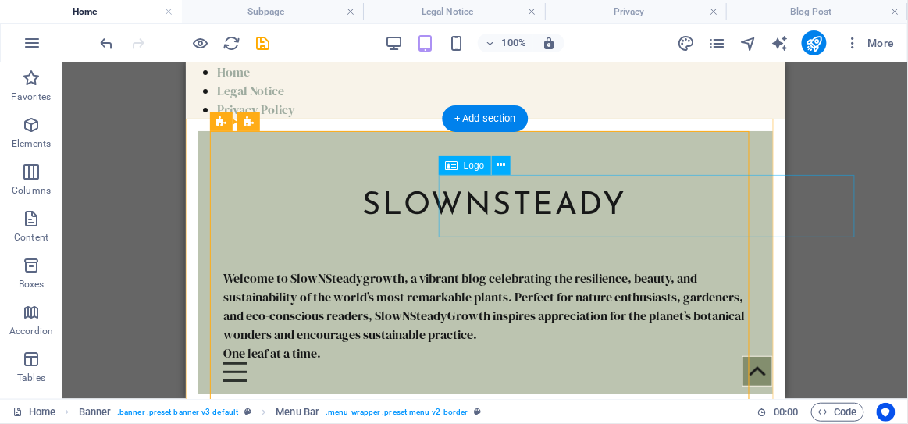
click at [510, 196] on div "slownsteadygrowth" at bounding box center [493, 205] width 262 height 62
select select "px"
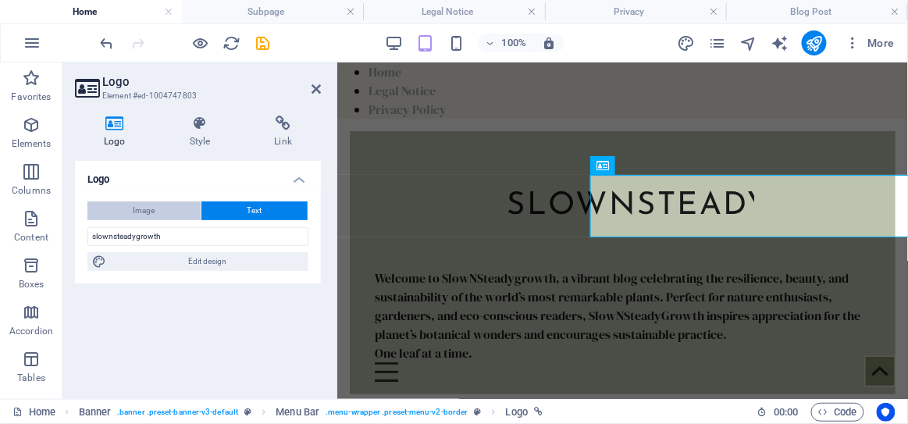
click at [163, 209] on button "Image" at bounding box center [143, 210] width 113 height 19
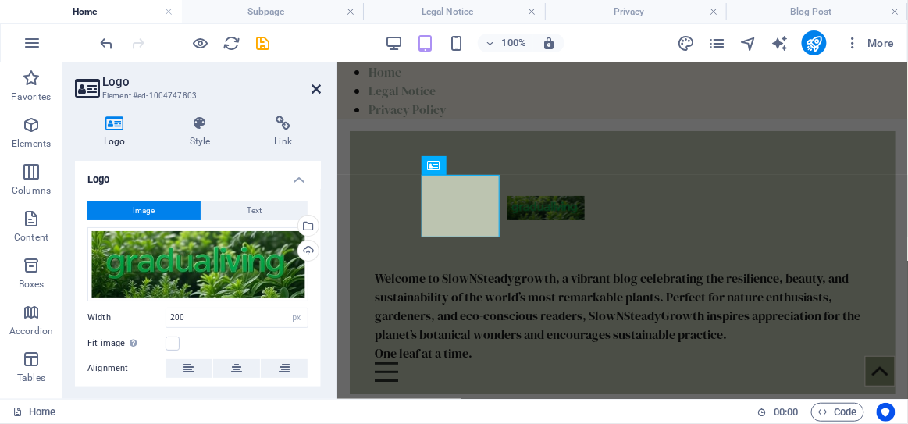
drag, startPoint x: 315, startPoint y: 90, endPoint x: 130, endPoint y: 27, distance: 195.3
click at [315, 90] on icon at bounding box center [316, 89] width 9 height 12
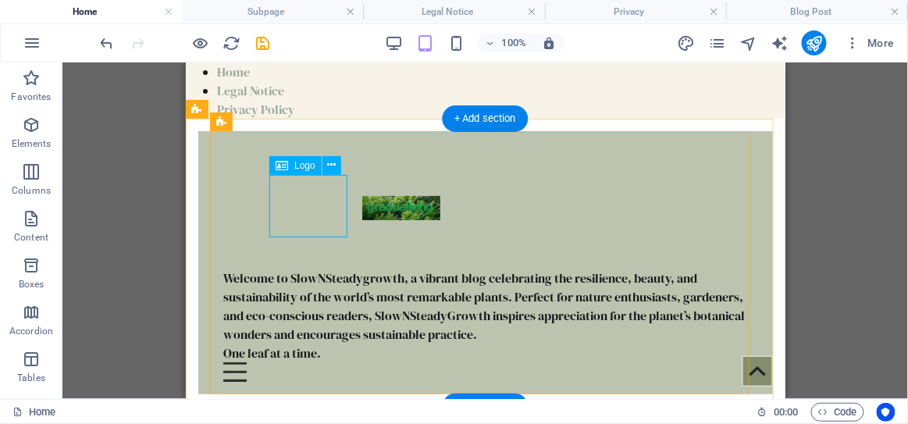
click at [362, 231] on div at bounding box center [493, 205] width 262 height 62
select select "px"
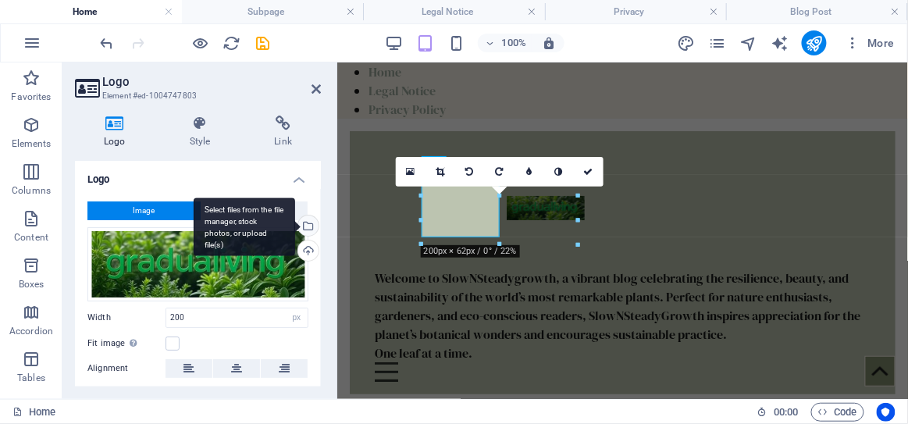
click at [295, 225] on div "Select files from the file manager, stock photos, or upload file(s)" at bounding box center [245, 227] width 102 height 59
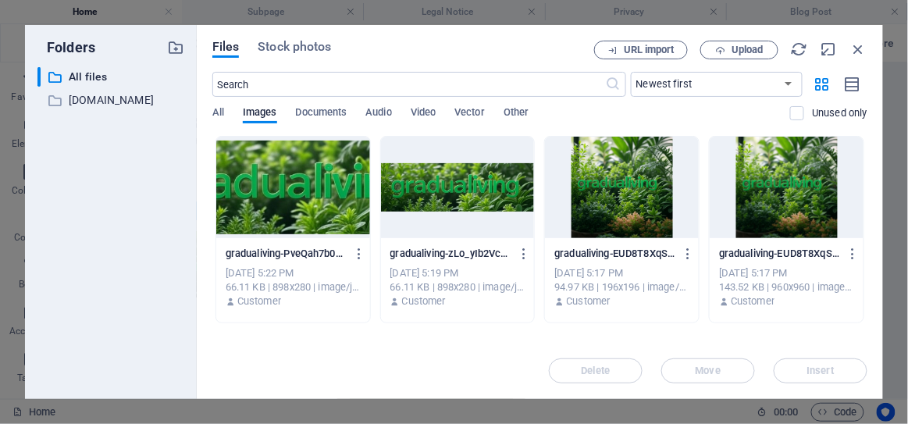
click at [644, 198] on div at bounding box center [622, 188] width 154 height 102
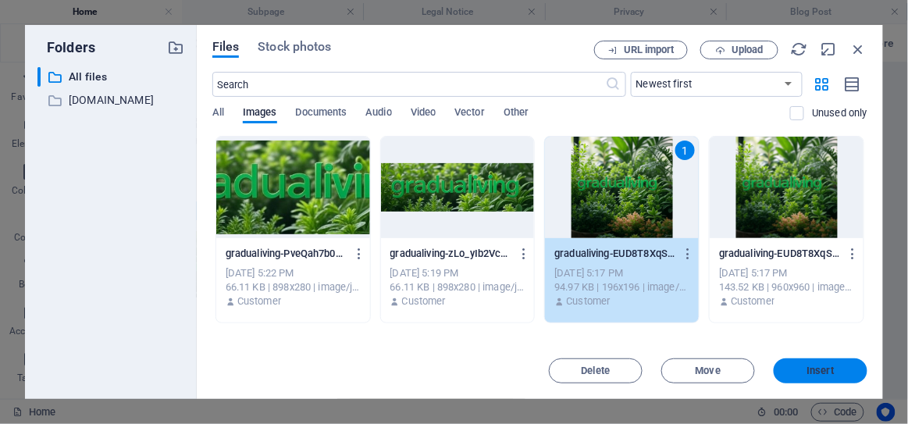
drag, startPoint x: 793, startPoint y: 368, endPoint x: 456, endPoint y: 304, distance: 343.3
click at [793, 366] on span "Insert" at bounding box center [820, 370] width 81 height 9
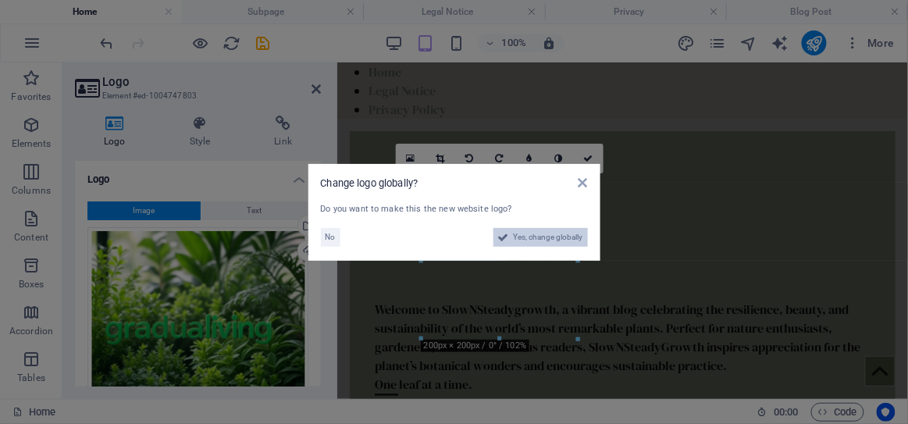
click at [523, 237] on span "Yes, change globally" at bounding box center [548, 237] width 69 height 19
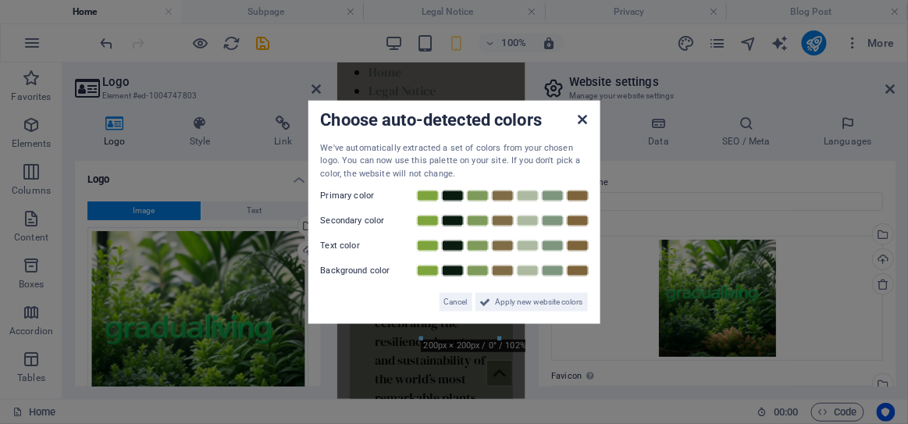
click at [581, 119] on icon at bounding box center [582, 118] width 9 height 12
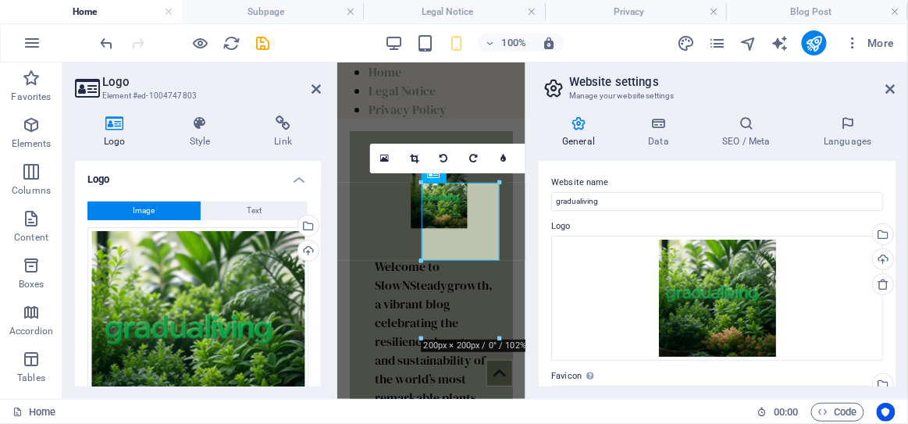
click at [322, 87] on aside "Logo Element #ed-1004747803 Logo Style Link Logo Image Text Drag files here, cl…" at bounding box center [199, 230] width 275 height 337
click at [311, 78] on h2 "Logo" at bounding box center [211, 82] width 219 height 14
click at [890, 84] on icon at bounding box center [890, 89] width 9 height 12
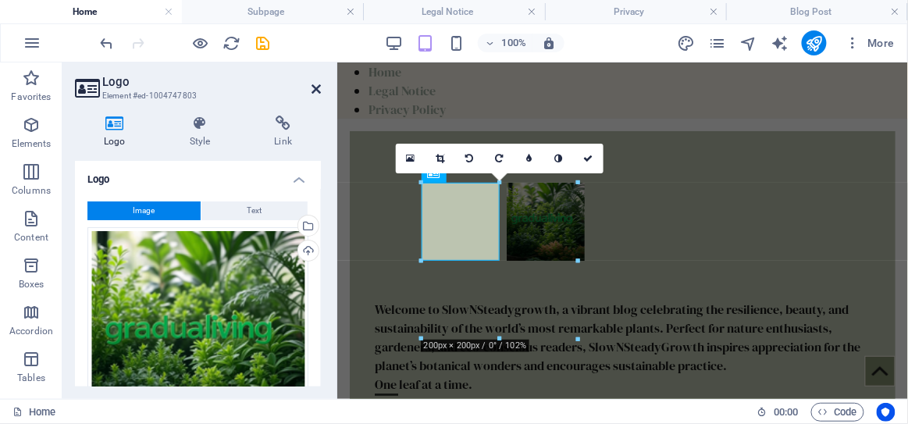
click at [315, 88] on icon at bounding box center [316, 89] width 9 height 12
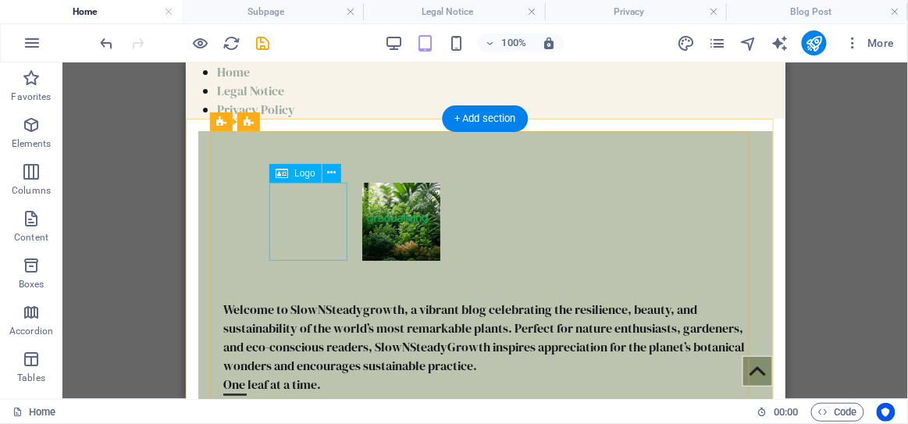
click at [362, 211] on div at bounding box center [493, 221] width 262 height 78
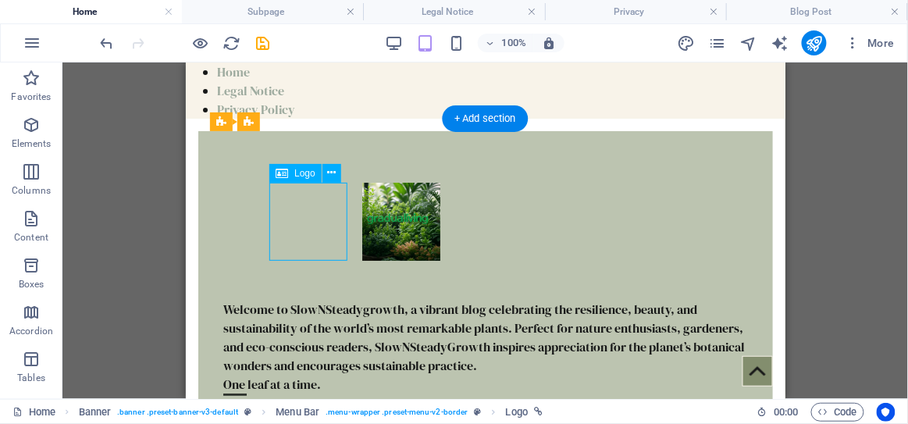
click at [362, 211] on div at bounding box center [493, 221] width 262 height 78
select select "px"
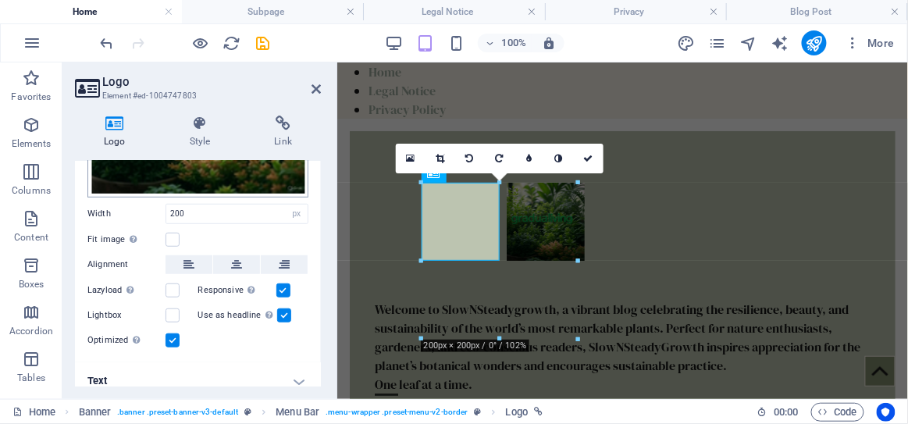
scroll to position [252, 0]
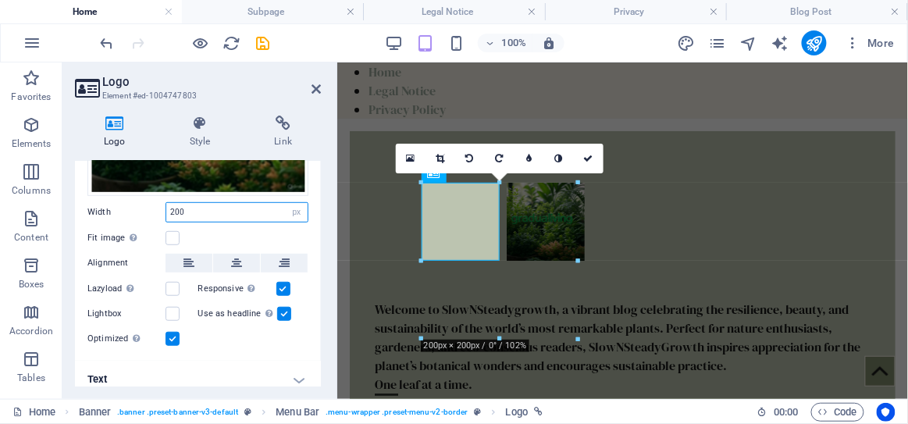
drag, startPoint x: 226, startPoint y: 208, endPoint x: 161, endPoint y: 208, distance: 64.8
click at [161, 208] on div "Width 200 Default auto px rem % em vh vw" at bounding box center [197, 212] width 221 height 20
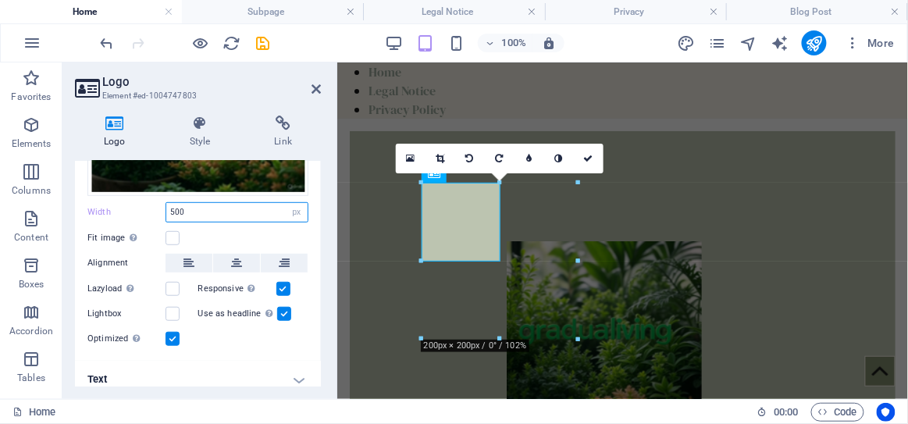
type input "500"
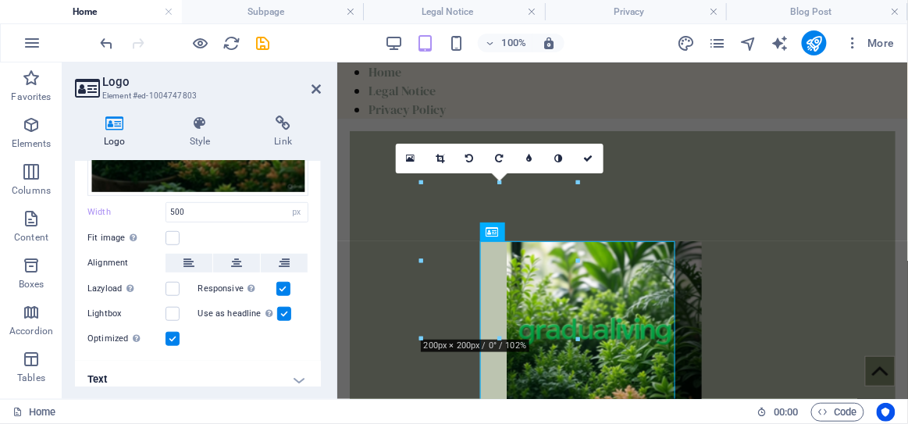
click at [240, 229] on div "Fit image Automatically fit image to a fixed width and height" at bounding box center [197, 238] width 221 height 19
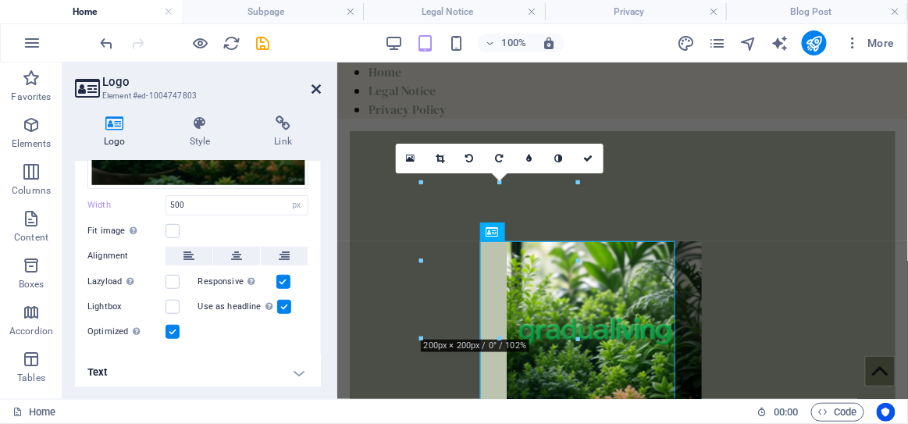
click at [318, 87] on icon at bounding box center [316, 89] width 9 height 12
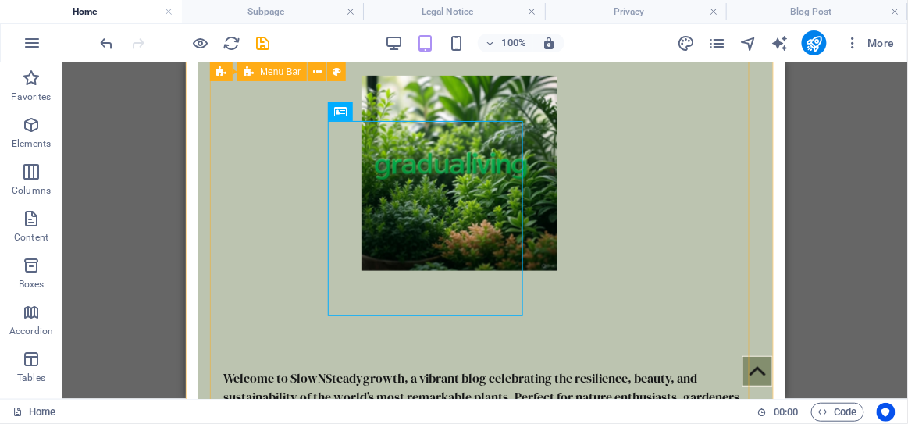
scroll to position [119, 0]
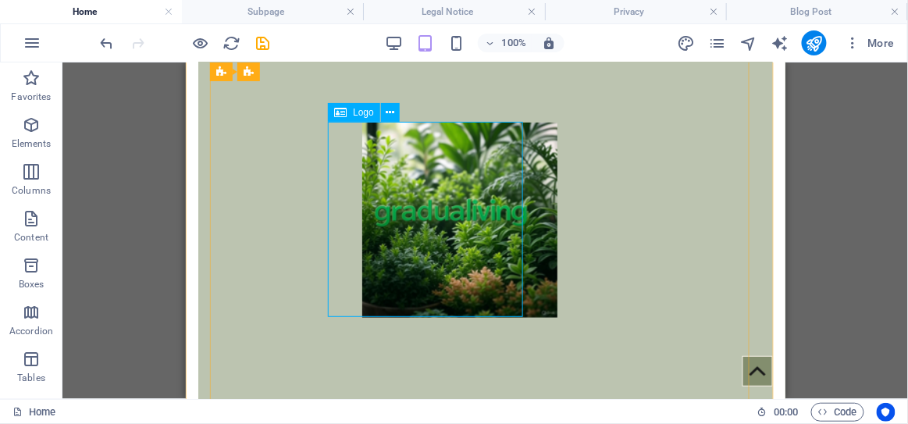
click at [515, 305] on div at bounding box center [493, 219] width 262 height 195
click at [469, 287] on div at bounding box center [493, 219] width 262 height 195
click at [472, 287] on div at bounding box center [493, 219] width 262 height 195
select select "px"
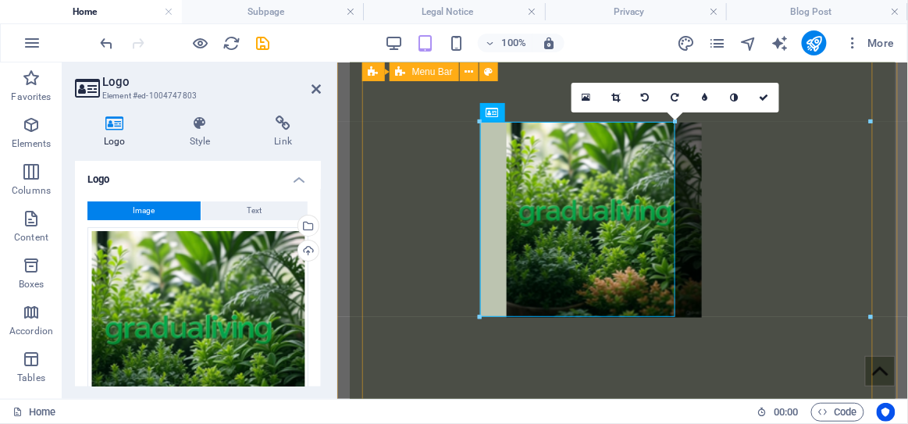
drag, startPoint x: 814, startPoint y: 376, endPoint x: 468, endPoint y: 301, distance: 353.9
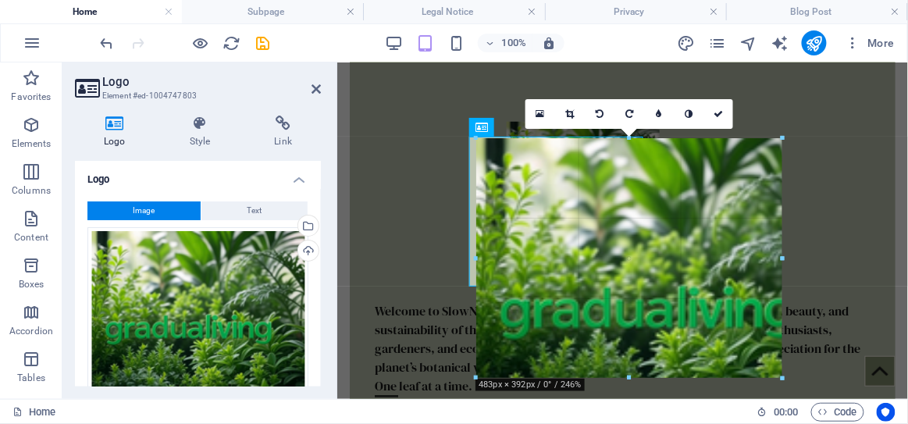
scroll to position [81, 0]
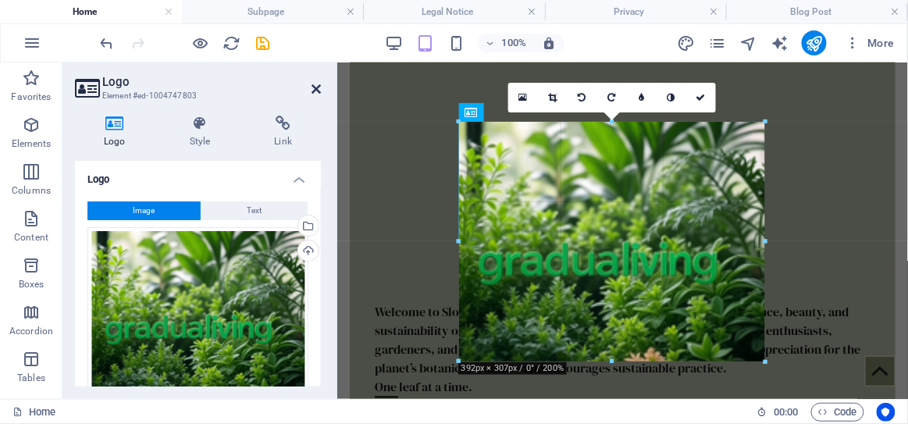
click at [319, 87] on icon at bounding box center [316, 89] width 9 height 12
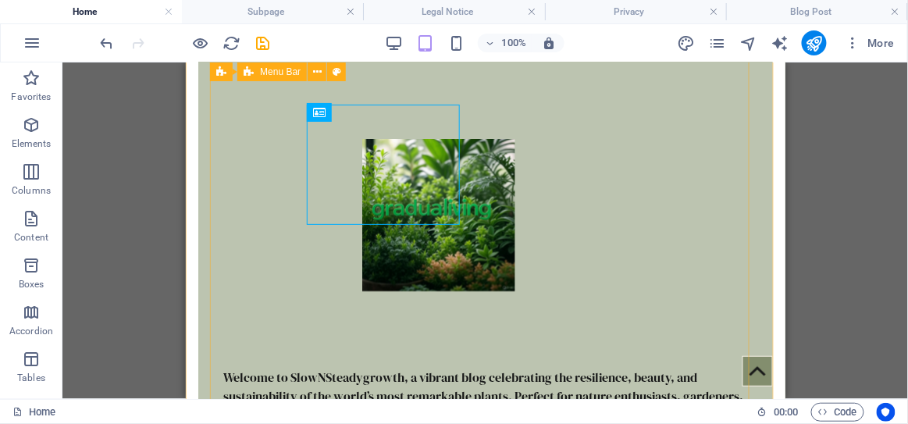
scroll to position [98, 0]
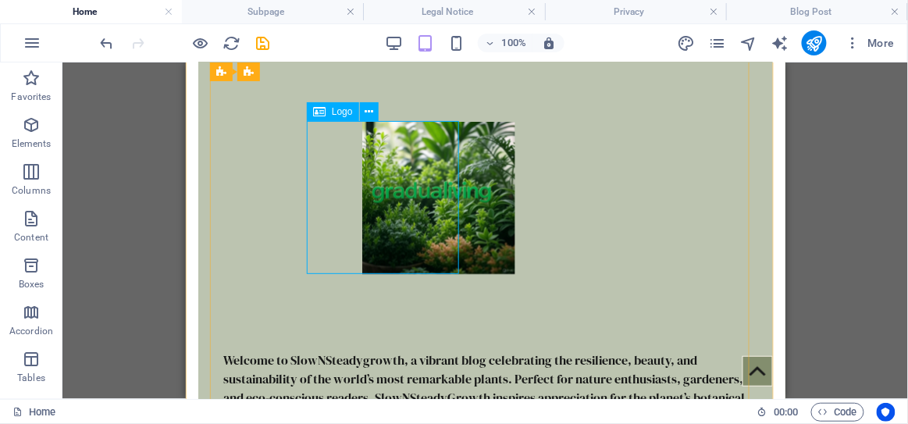
click at [451, 229] on div at bounding box center [493, 197] width 262 height 153
select select "px"
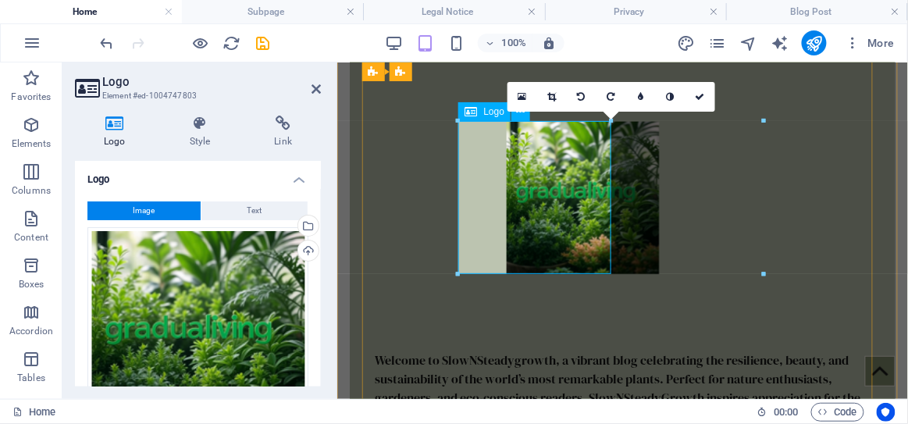
click at [586, 222] on div at bounding box center [630, 197] width 248 height 153
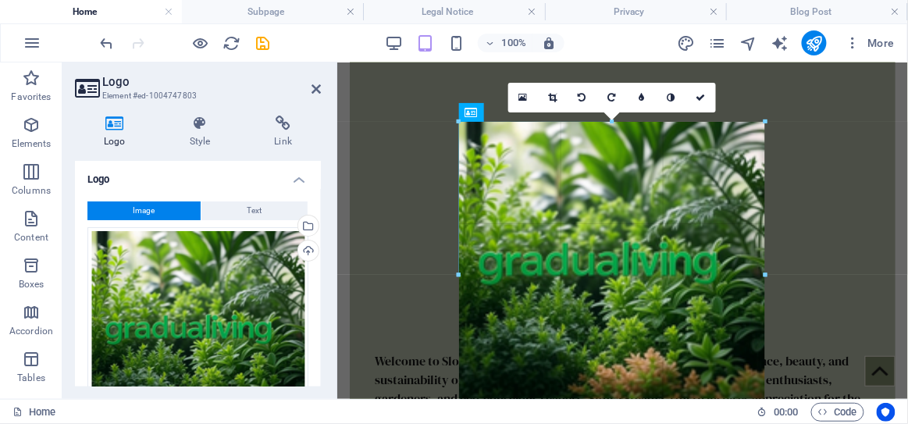
drag, startPoint x: 764, startPoint y: 120, endPoint x: 468, endPoint y: 21, distance: 311.4
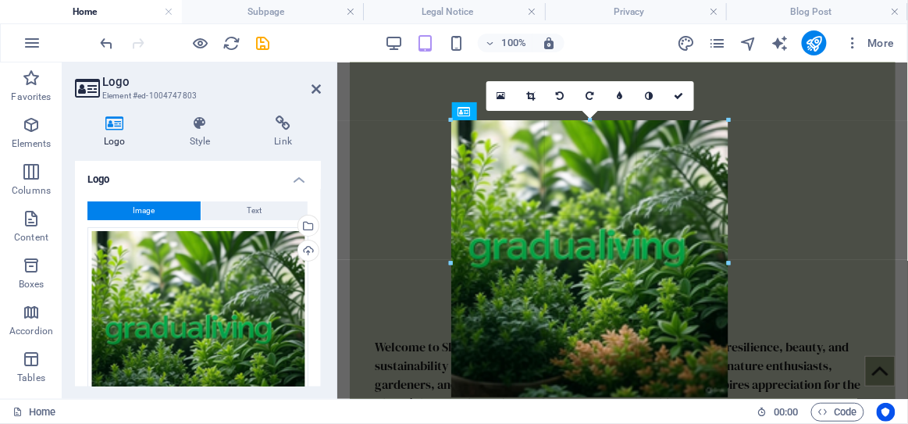
type input "363"
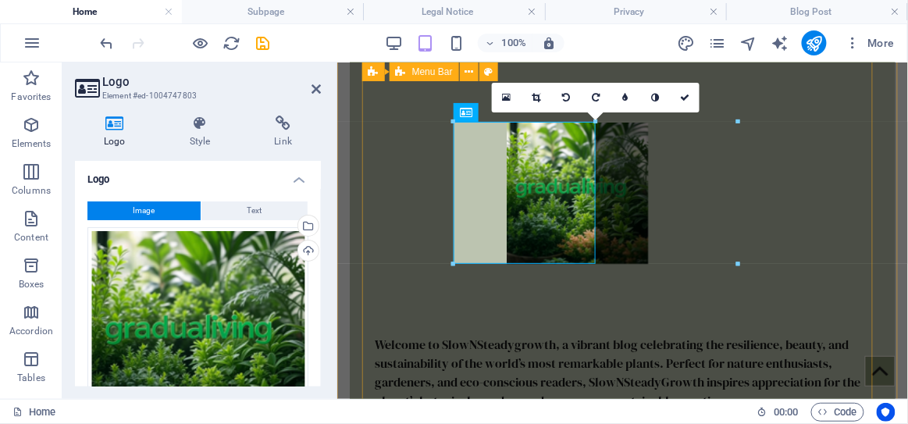
scroll to position [92, 0]
click at [741, 245] on div "Welcome to SlowNSteadygrowth, a vibrant blog celebrating the resilience, beauty…" at bounding box center [622, 249] width 521 height 422
drag, startPoint x: 341, startPoint y: 109, endPoint x: 664, endPoint y: 157, distance: 326.9
click at [341, 109] on div "Welcome to SlowNSteadygrowth, a vibrant blog celebrating the resilience, beauty…" at bounding box center [622, 249] width 571 height 447
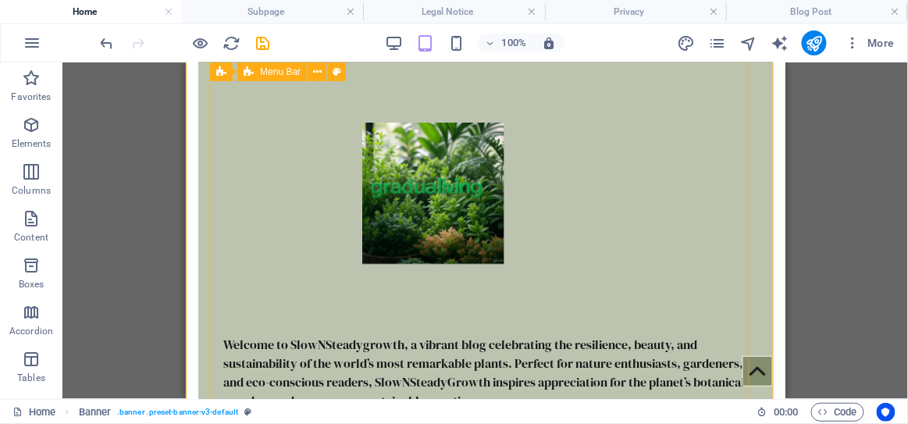
click at [315, 81] on div "Banner Menu Bar" at bounding box center [283, 72] width 146 height 20
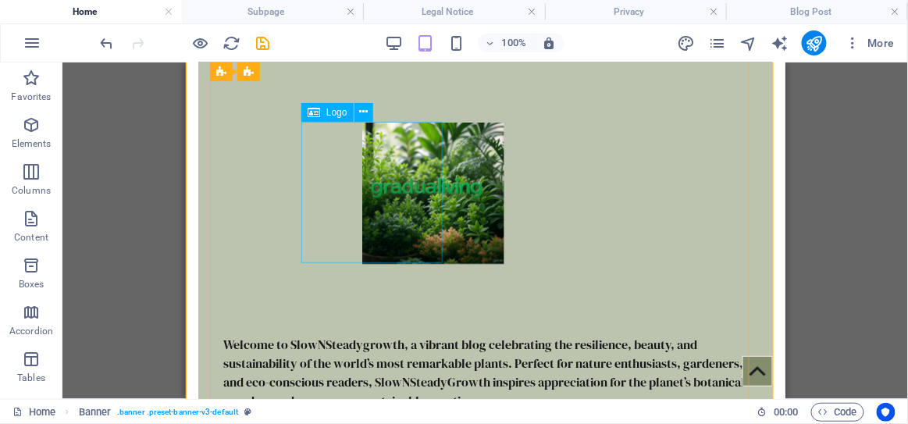
click at [415, 223] on div at bounding box center [493, 193] width 262 height 142
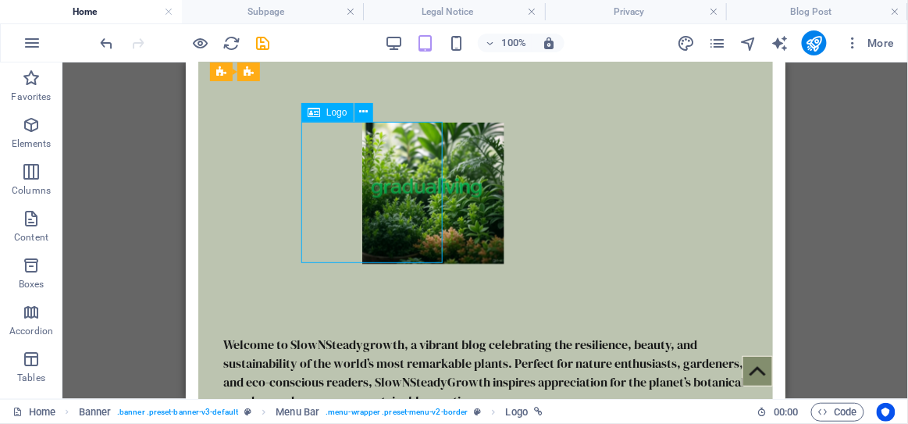
click at [415, 223] on div at bounding box center [493, 193] width 262 height 142
select select "px"
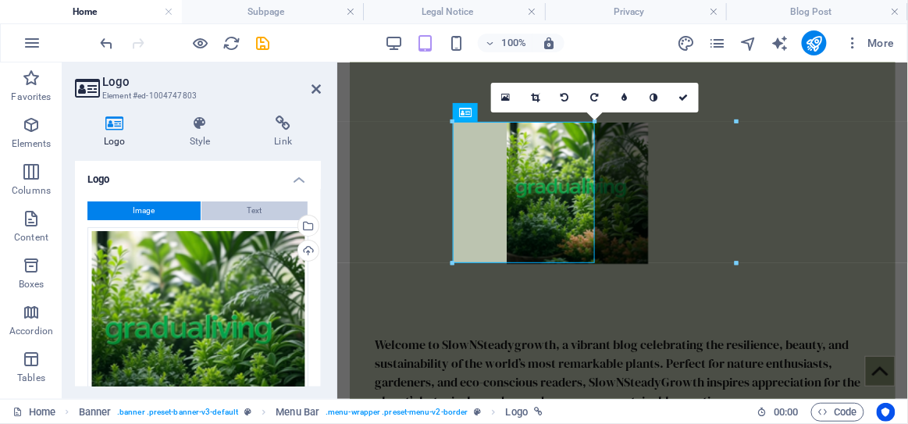
click at [260, 205] on button "Text" at bounding box center [254, 210] width 106 height 19
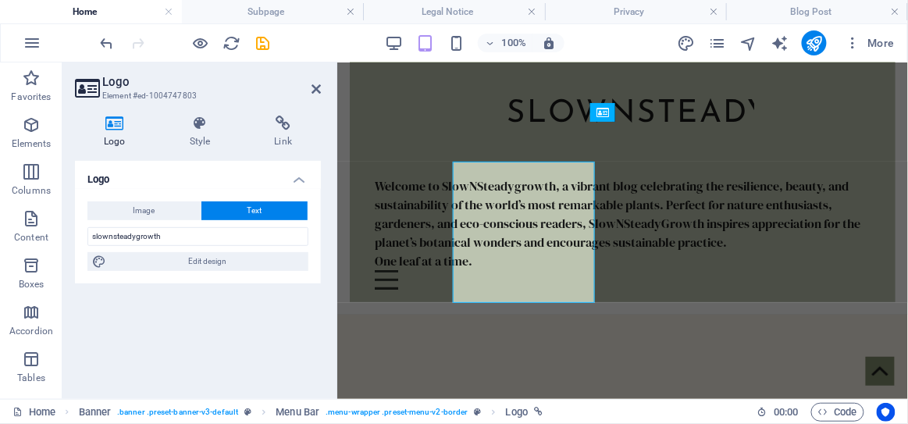
scroll to position [52, 0]
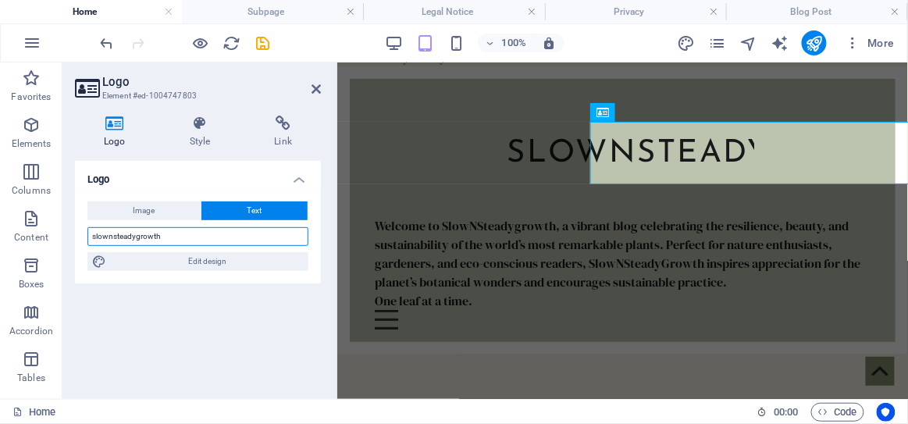
drag, startPoint x: 226, startPoint y: 238, endPoint x: 62, endPoint y: 229, distance: 163.5
click at [62, 229] on div "Logo Style Link Logo Image Text Drag files here, click to choose files or selec…" at bounding box center [197, 251] width 271 height 296
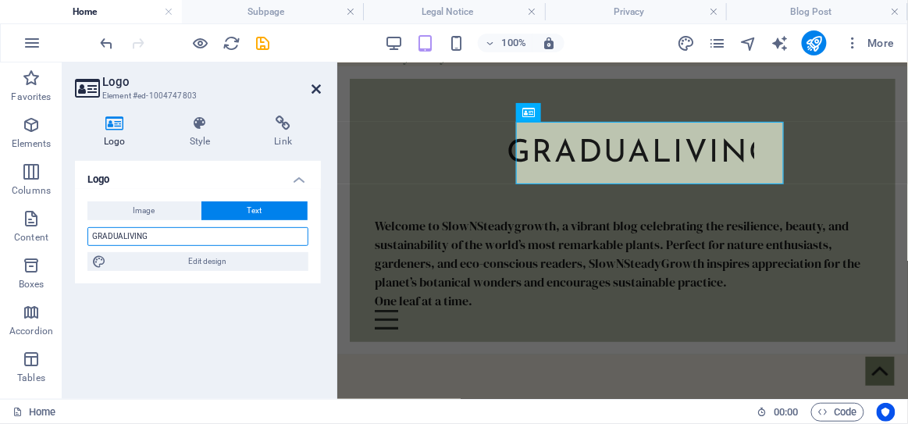
type input "GRADUALIVING"
click at [318, 86] on icon at bounding box center [316, 89] width 9 height 12
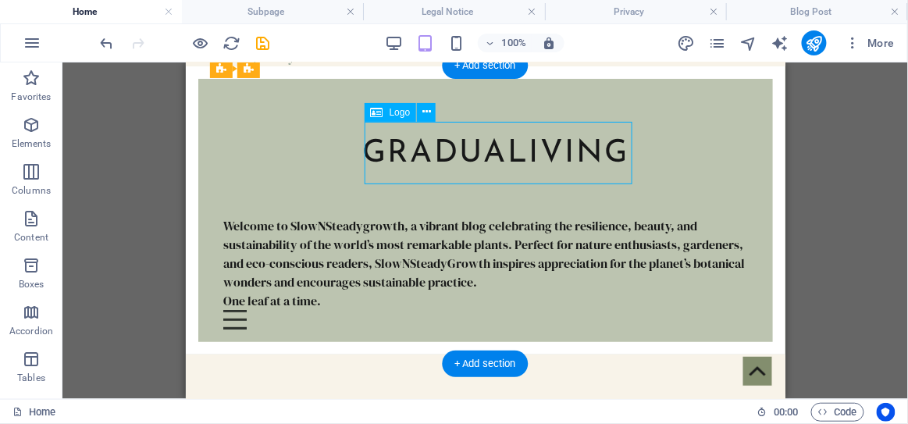
drag, startPoint x: 535, startPoint y: 169, endPoint x: 607, endPoint y: 157, distance: 72.9
click at [604, 157] on div "GRADUALIVING" at bounding box center [493, 153] width 262 height 62
click at [448, 148] on div "GRADUALIVING" at bounding box center [493, 153] width 262 height 62
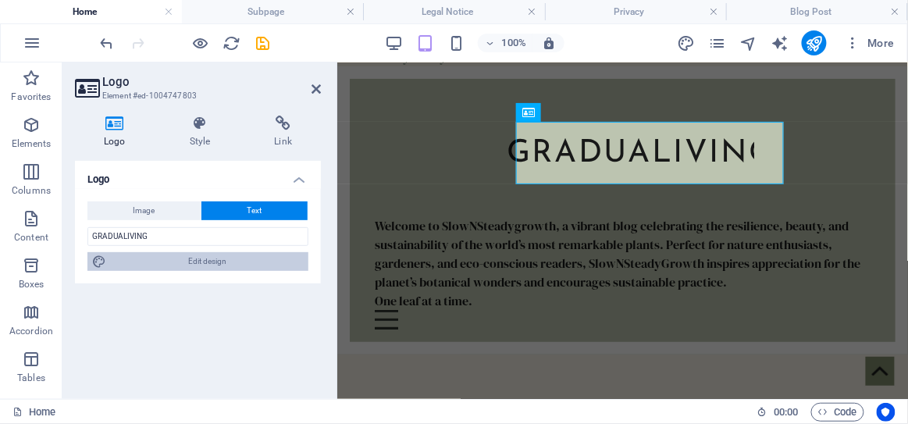
click at [215, 255] on span "Edit design" at bounding box center [207, 261] width 193 height 19
select select "rem"
select select "500"
select select "px"
select select "rem"
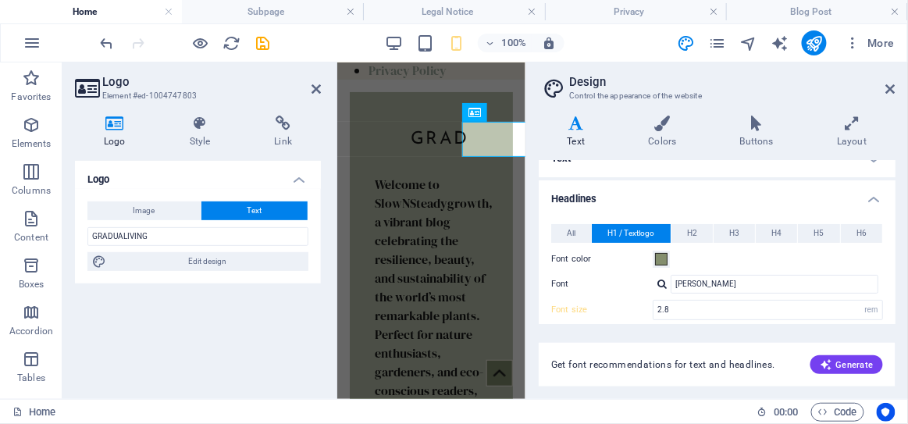
scroll to position [0, 0]
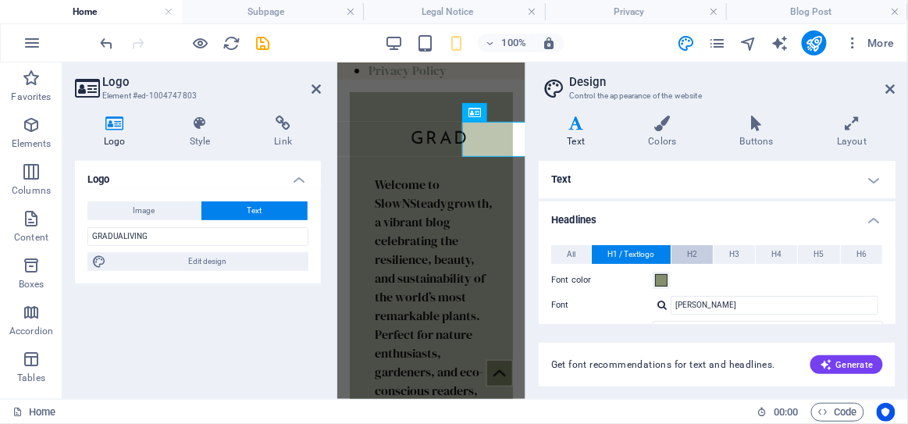
click at [692, 256] on span "H2" at bounding box center [692, 254] width 10 height 19
click at [740, 247] on button "H3" at bounding box center [734, 254] width 41 height 19
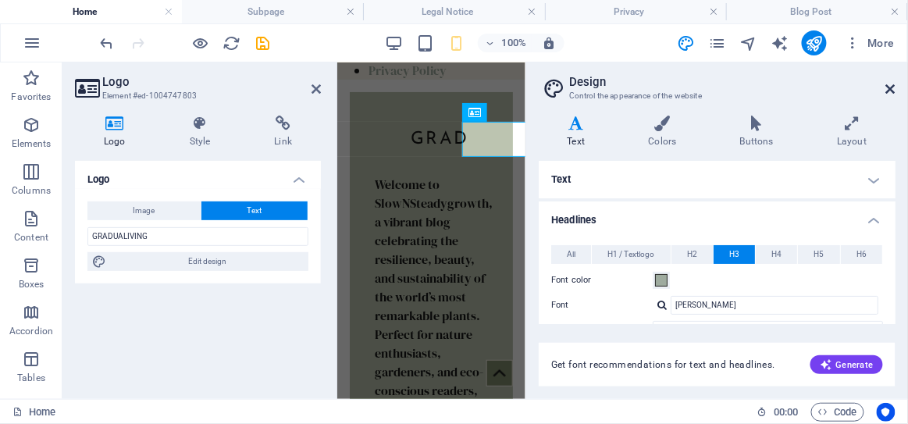
drag, startPoint x: 890, startPoint y: 83, endPoint x: 554, endPoint y: 20, distance: 342.3
click at [890, 83] on icon at bounding box center [890, 89] width 9 height 12
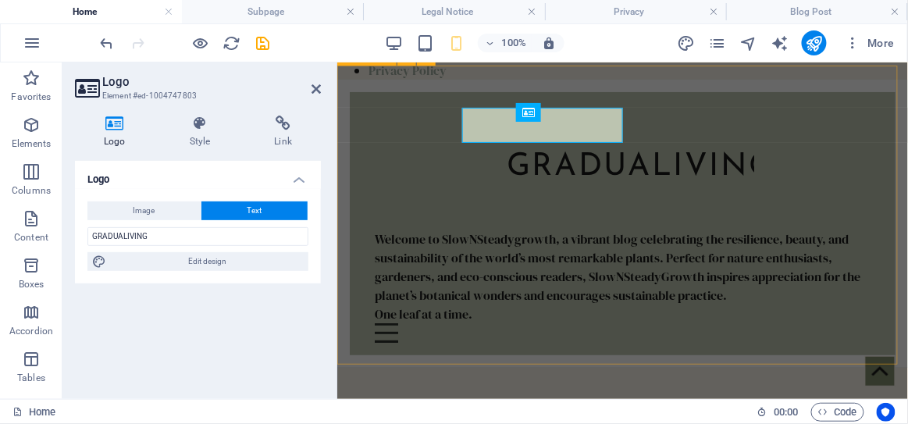
scroll to position [52, 0]
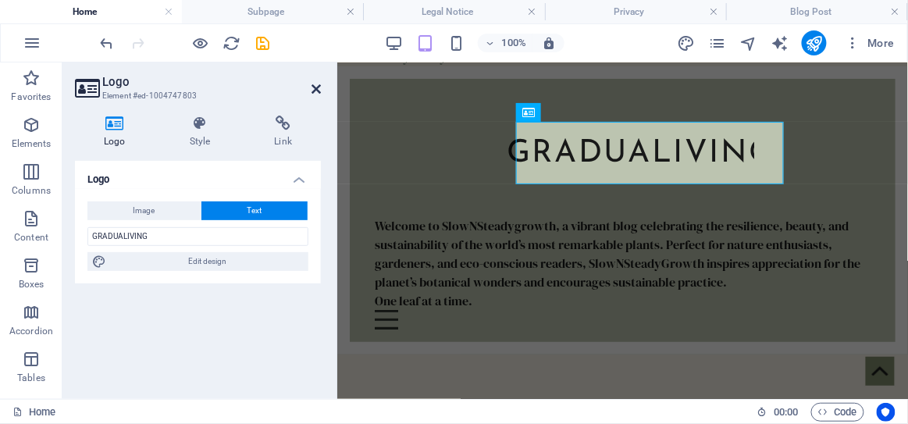
click at [318, 90] on icon at bounding box center [316, 89] width 9 height 12
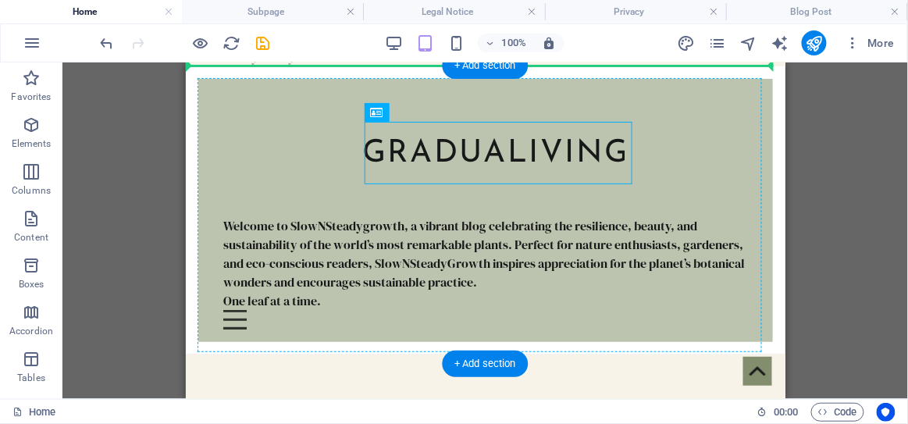
drag, startPoint x: 475, startPoint y: 158, endPoint x: 706, endPoint y: 155, distance: 231.1
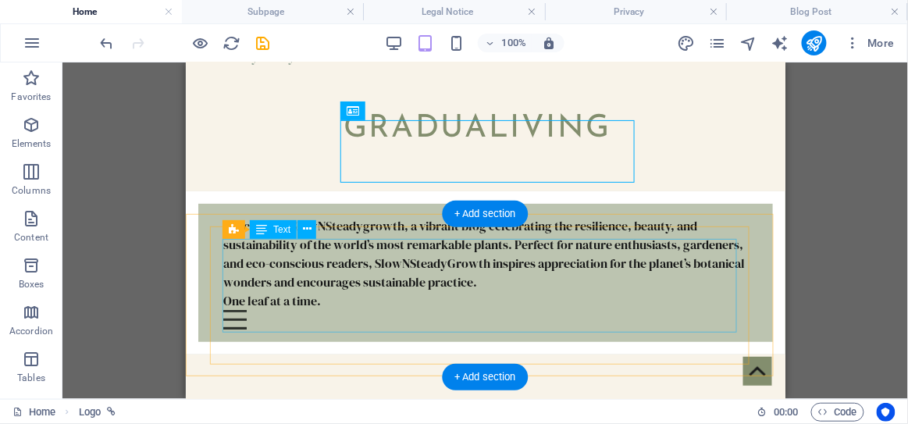
scroll to position [0, 0]
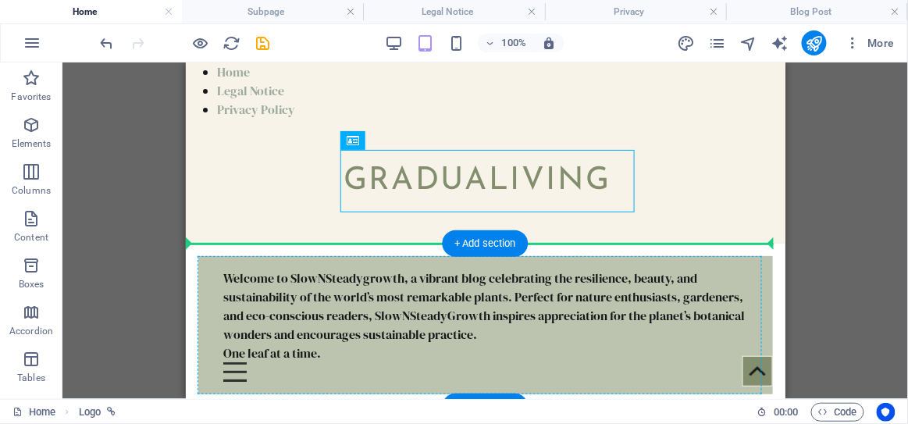
drag, startPoint x: 486, startPoint y: 173, endPoint x: 644, endPoint y: 266, distance: 183.7
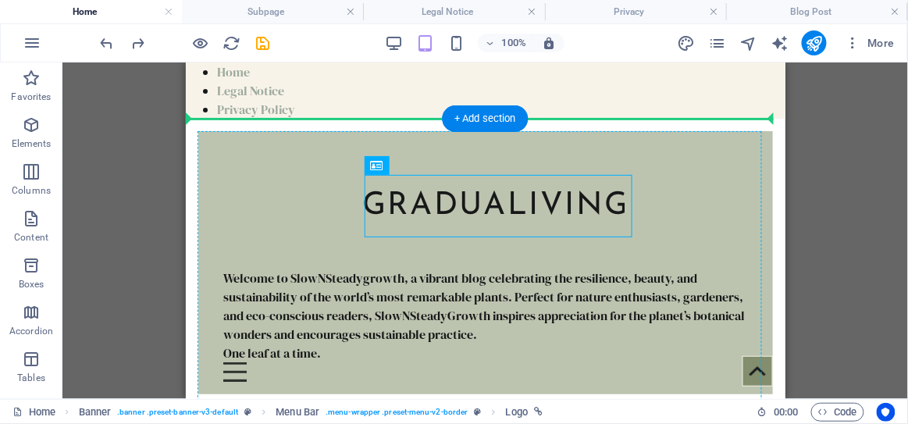
drag, startPoint x: 546, startPoint y: 217, endPoint x: 242, endPoint y: 217, distance: 303.7
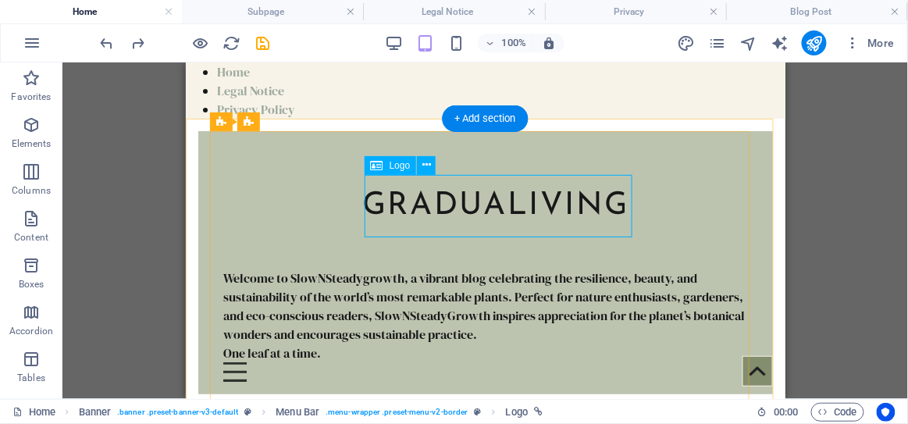
click at [442, 220] on div "GRADUALIVING" at bounding box center [493, 205] width 262 height 62
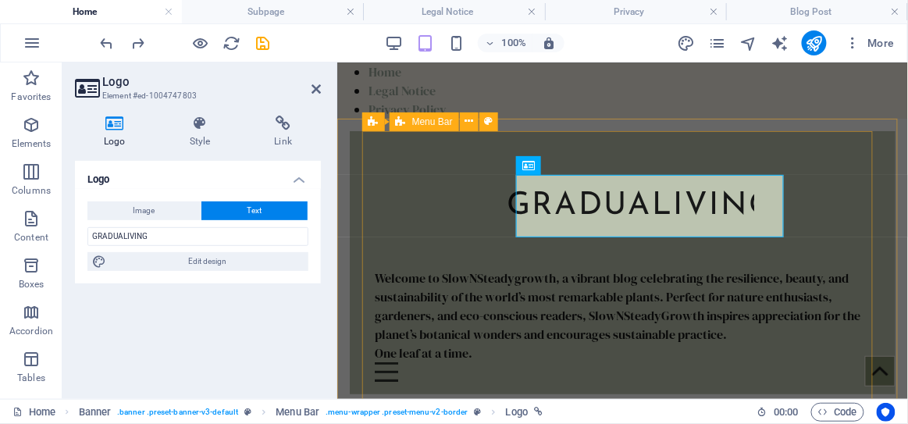
drag, startPoint x: 593, startPoint y: 220, endPoint x: 442, endPoint y: 220, distance: 151.5
click at [442, 220] on div "GRADUALIVING Welcome to SlowNSteadygrowth, a vibrant blog celebrating the resil…" at bounding box center [622, 261] width 521 height 263
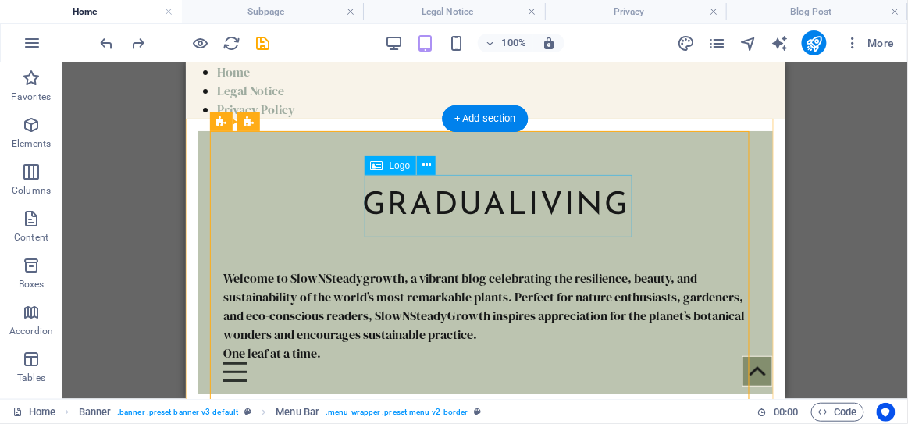
click at [543, 200] on div "GRADUALIVING" at bounding box center [493, 205] width 262 height 62
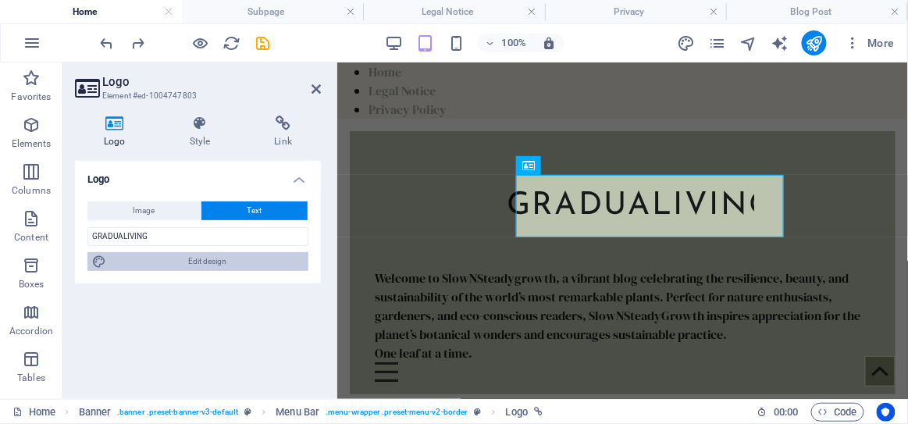
click at [297, 258] on span "Edit design" at bounding box center [207, 261] width 193 height 19
select select "rem"
select select "500"
select select "px"
select select "rem"
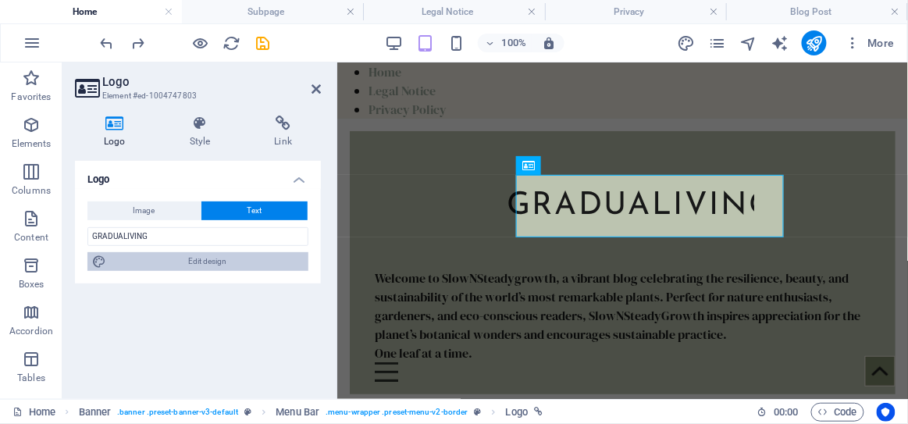
select select "px"
select select "300"
select select "px"
select select "rem"
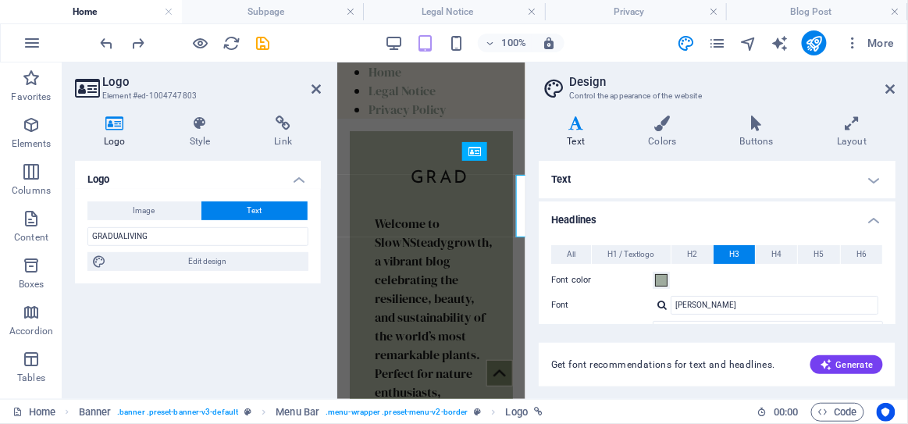
type input "2.8"
type input "20"
click at [318, 86] on icon at bounding box center [316, 89] width 9 height 12
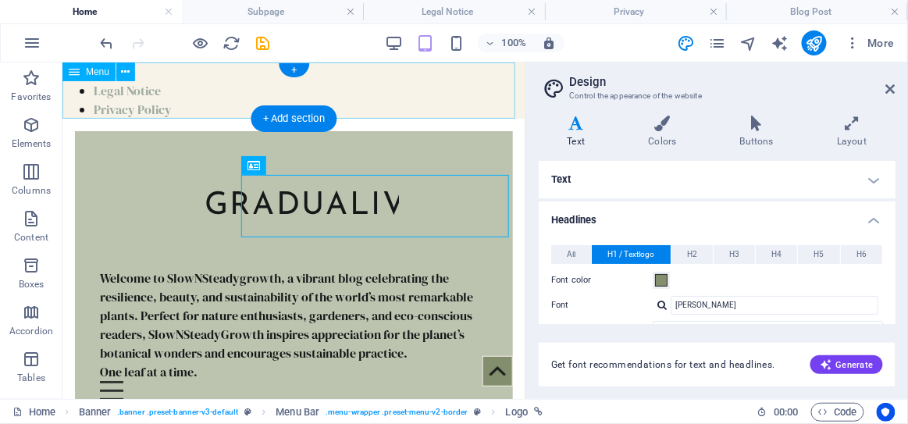
type input "5"
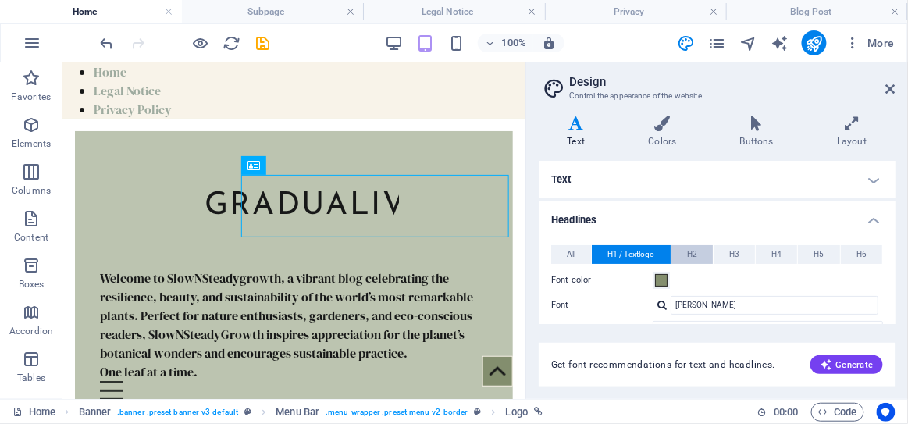
click at [695, 255] on span "H2" at bounding box center [692, 254] width 10 height 19
click at [740, 252] on button "H3" at bounding box center [734, 254] width 41 height 19
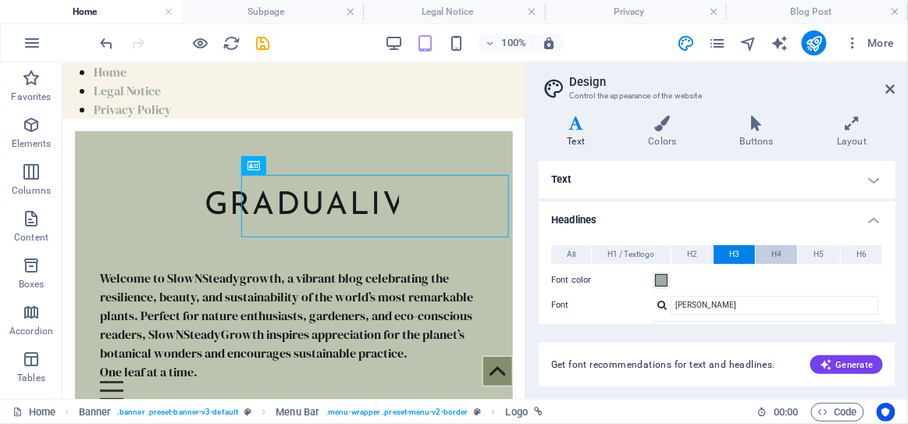
click at [781, 250] on button "H4" at bounding box center [776, 254] width 41 height 19
click at [831, 252] on button "H5" at bounding box center [818, 254] width 41 height 19
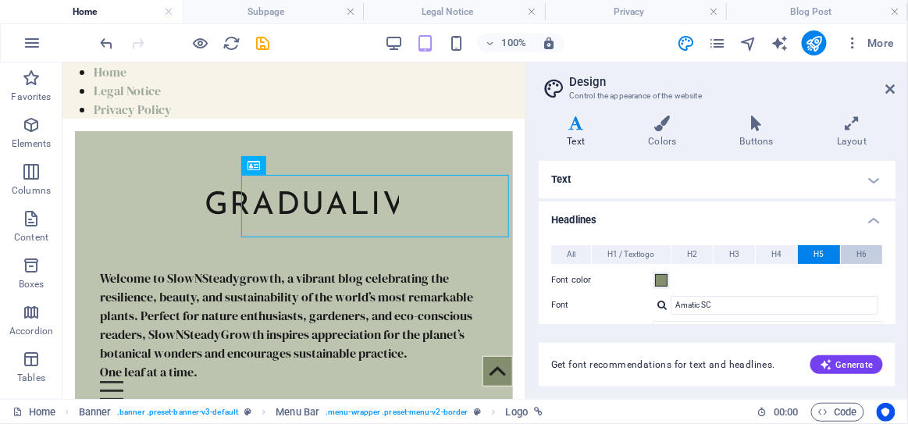
click at [858, 252] on span "H6" at bounding box center [862, 254] width 10 height 19
click at [561, 251] on button "All" at bounding box center [571, 254] width 40 height 19
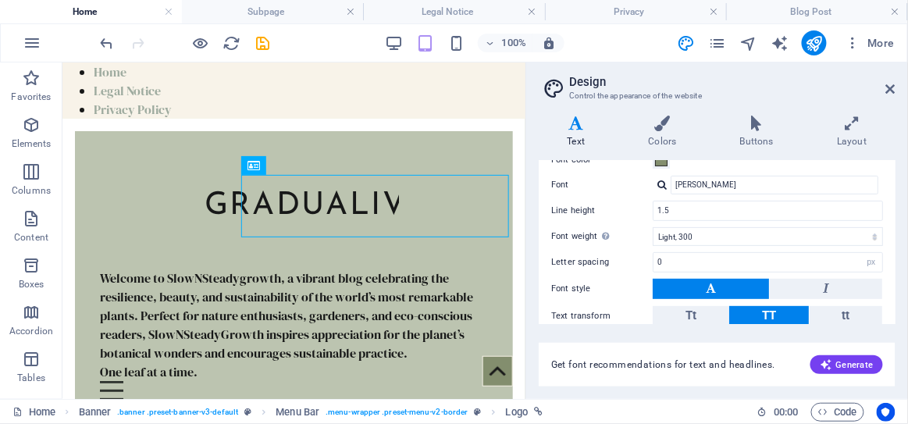
scroll to position [216, 0]
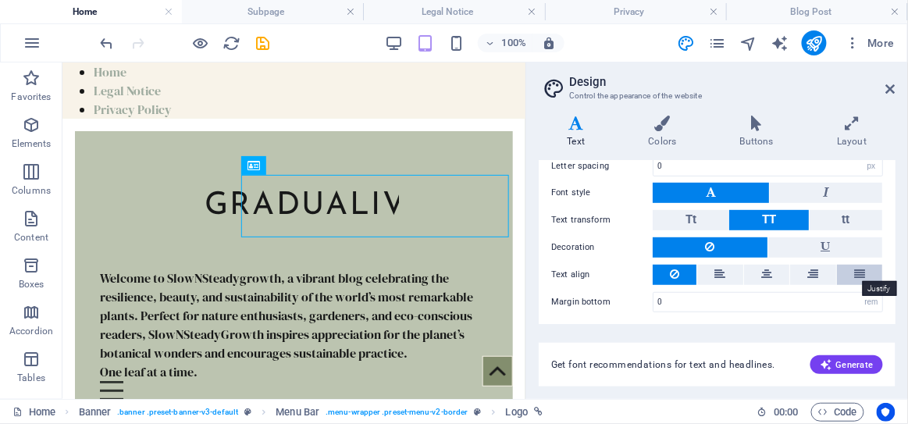
click at [862, 273] on icon at bounding box center [859, 274] width 11 height 19
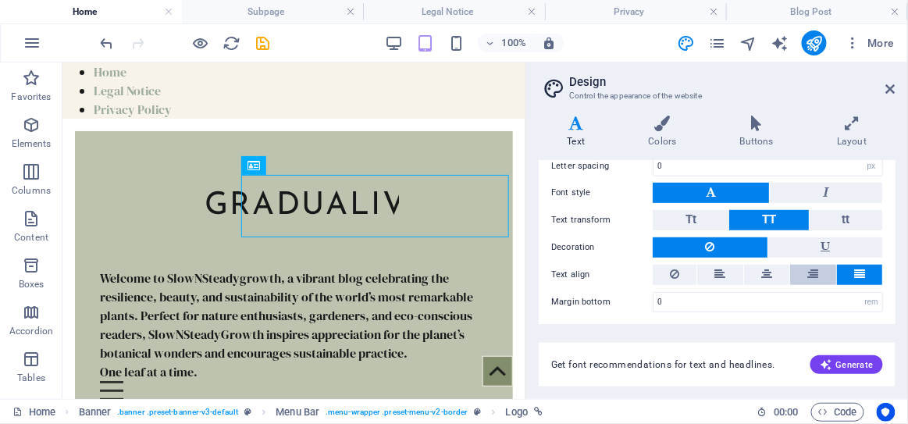
click at [814, 271] on icon at bounding box center [812, 274] width 11 height 19
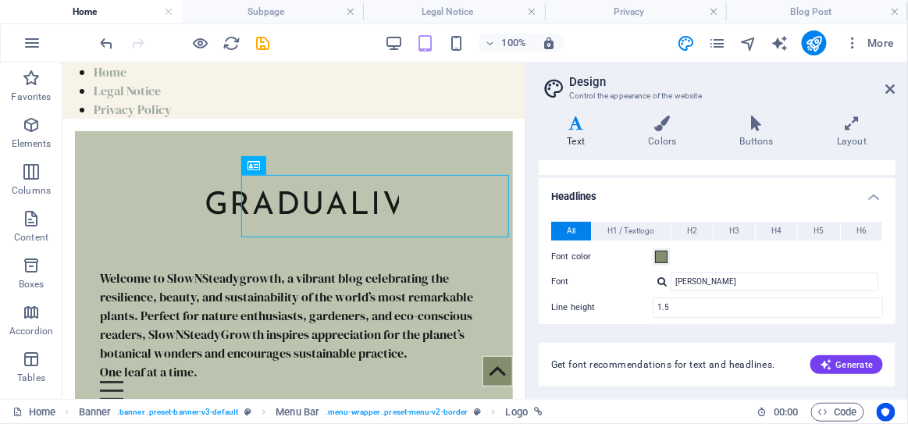
scroll to position [0, 0]
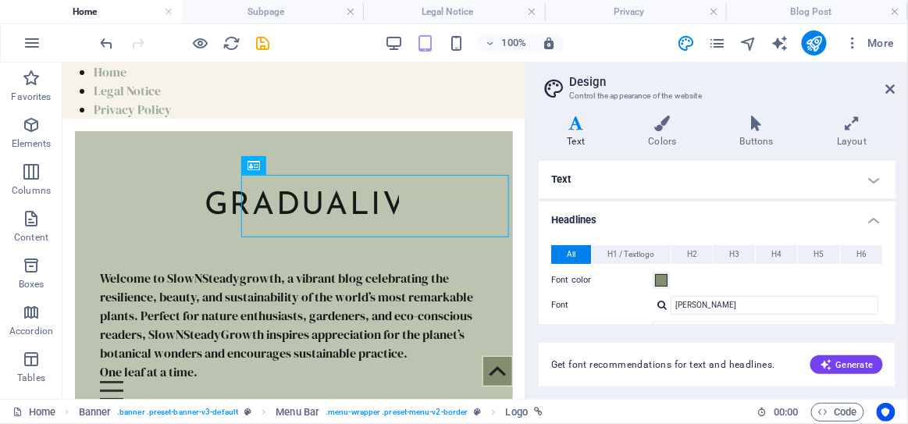
click at [690, 166] on h4 "Text" at bounding box center [717, 179] width 357 height 37
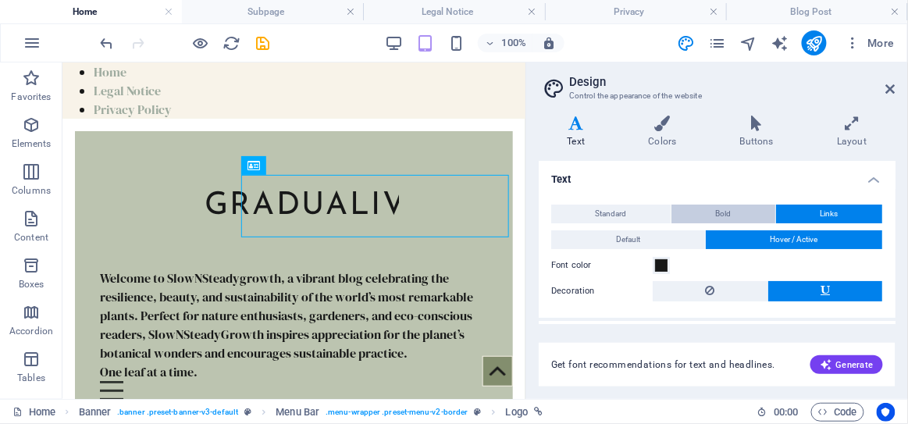
click at [730, 214] on button "Bold" at bounding box center [724, 214] width 104 height 19
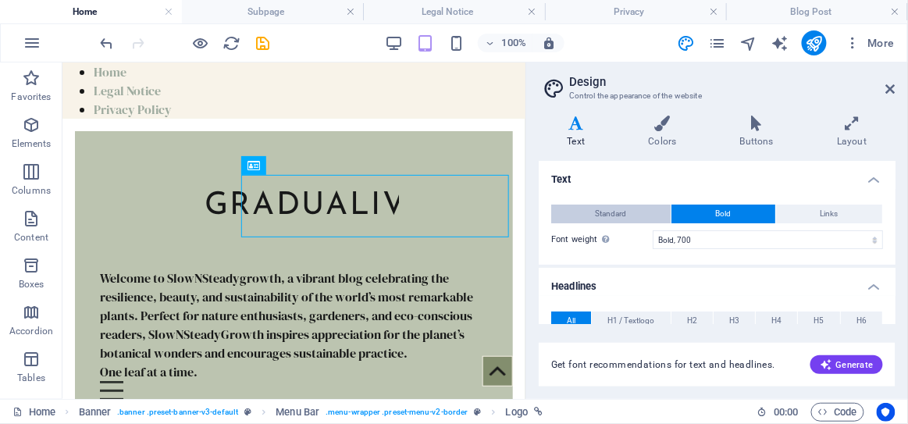
click at [625, 212] on span "Standard" at bounding box center [611, 214] width 31 height 19
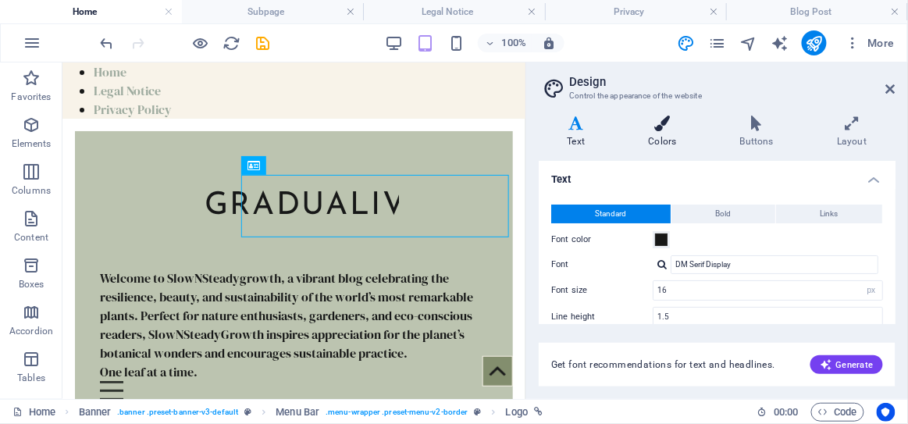
click at [668, 116] on icon at bounding box center [662, 124] width 85 height 16
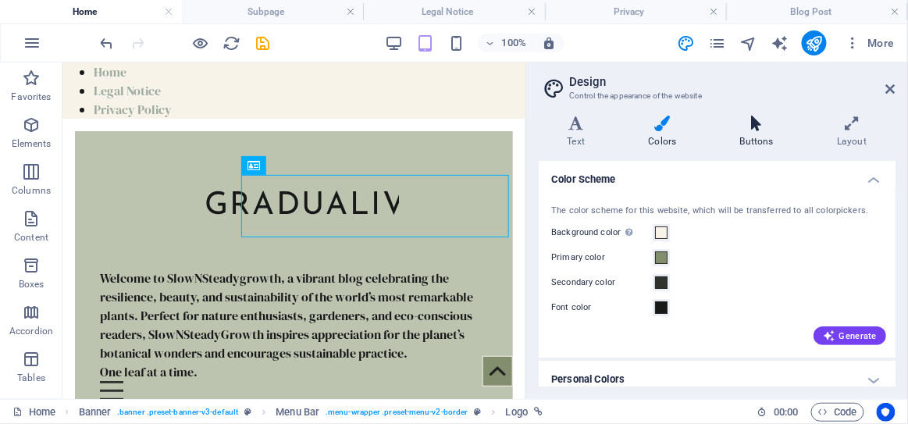
click at [764, 138] on h4 "Buttons" at bounding box center [759, 132] width 97 height 33
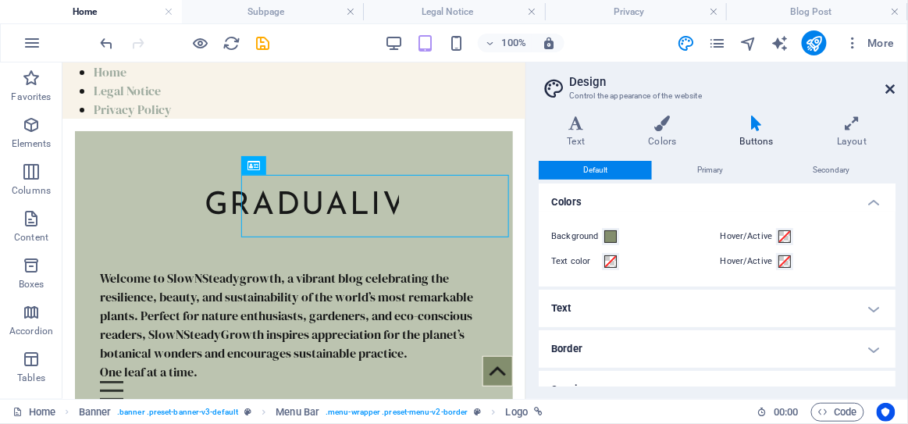
click at [895, 89] on icon at bounding box center [890, 89] width 9 height 12
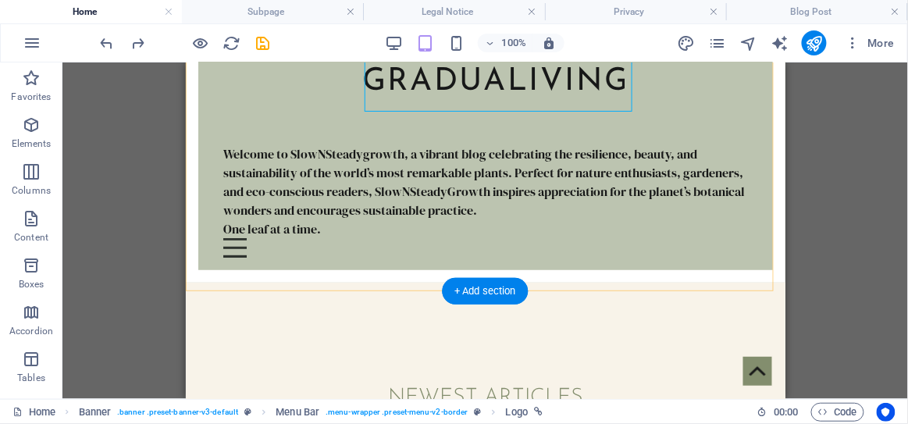
scroll to position [131, 0]
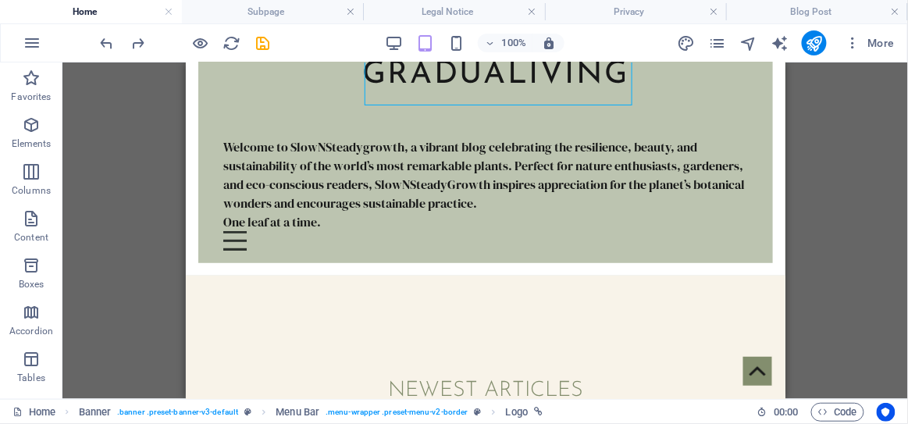
click at [382, 42] on div "100% More" at bounding box center [499, 42] width 803 height 25
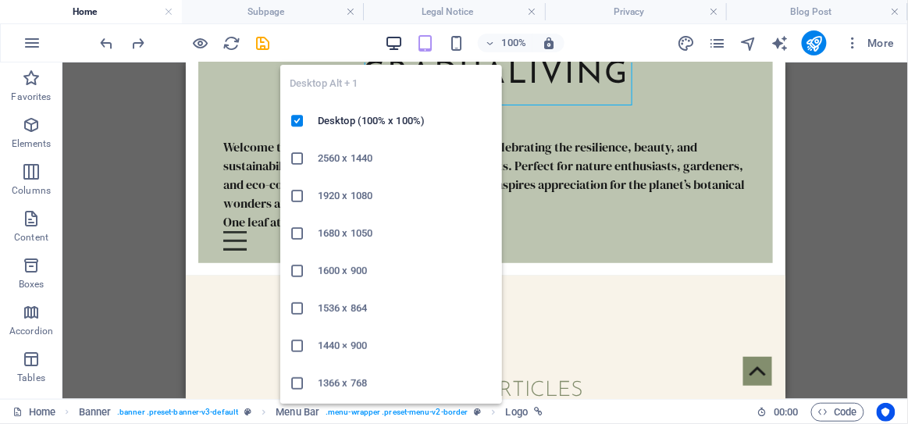
click at [389, 43] on icon "button" at bounding box center [394, 43] width 18 height 18
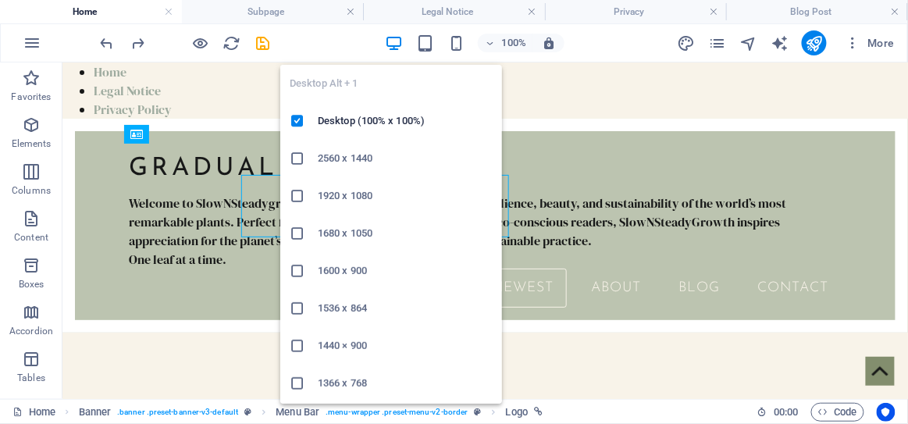
scroll to position [0, 0]
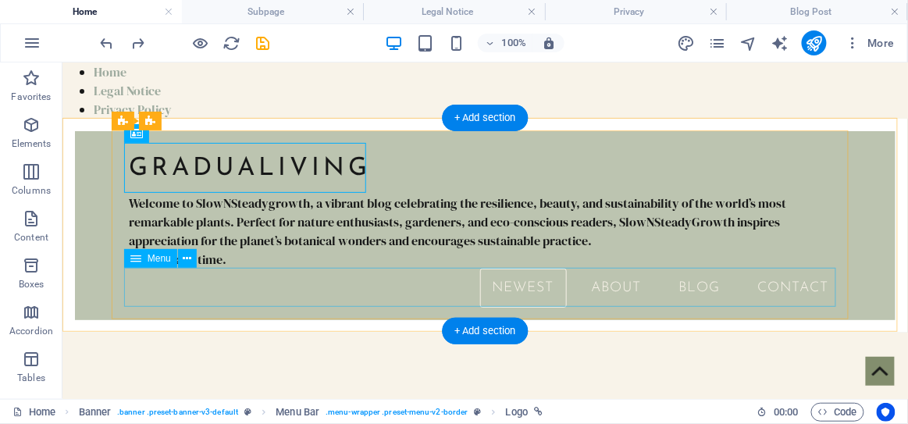
click at [205, 289] on nav "Newest About Blog Contact" at bounding box center [485, 287] width 712 height 39
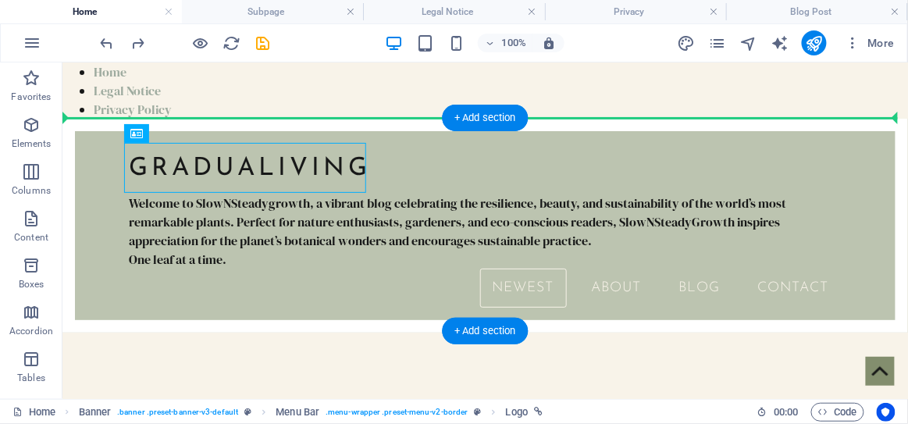
drag, startPoint x: 319, startPoint y: 155, endPoint x: 322, endPoint y: 125, distance: 30.6
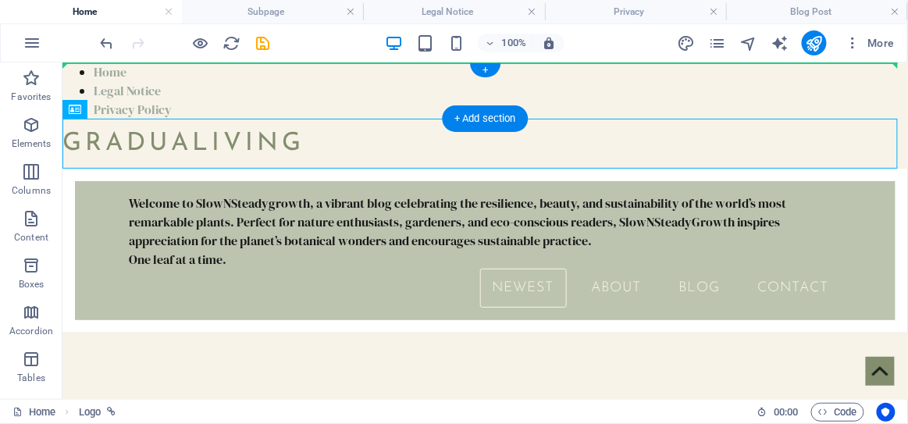
drag, startPoint x: 243, startPoint y: 146, endPoint x: 241, endPoint y: 71, distance: 75.0
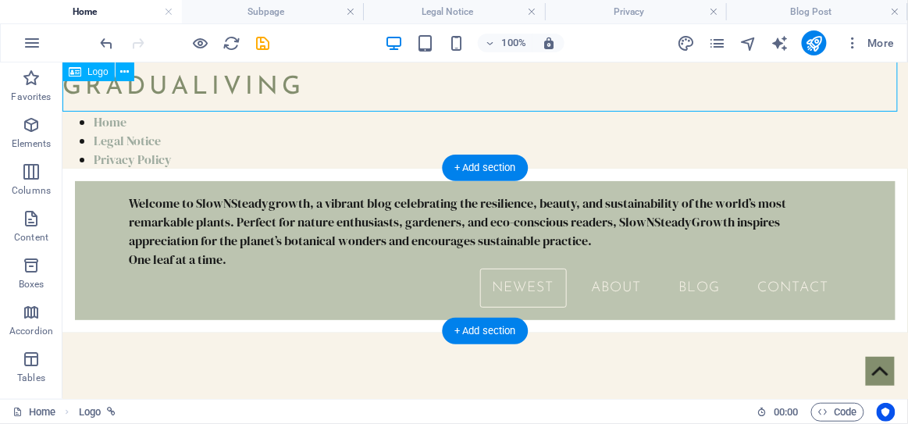
click at [261, 77] on div "GRADUALIVING" at bounding box center [485, 87] width 846 height 50
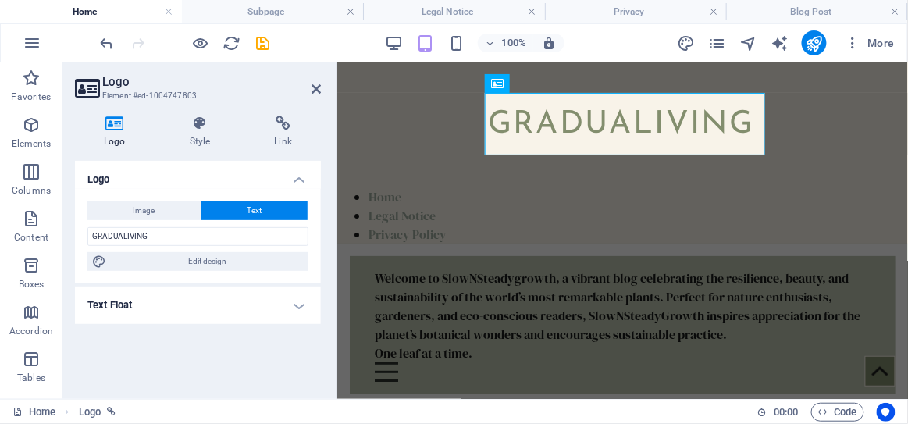
click at [283, 304] on h4 "Text Float" at bounding box center [198, 305] width 246 height 37
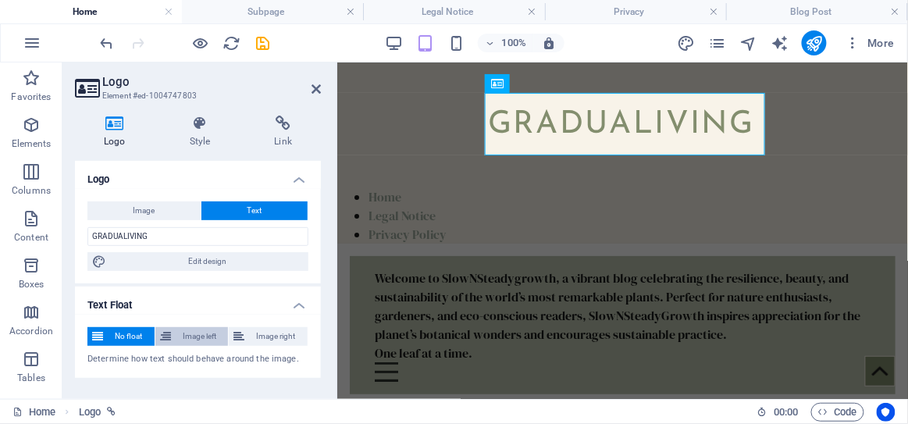
click at [195, 330] on span "Image left" at bounding box center [200, 336] width 48 height 19
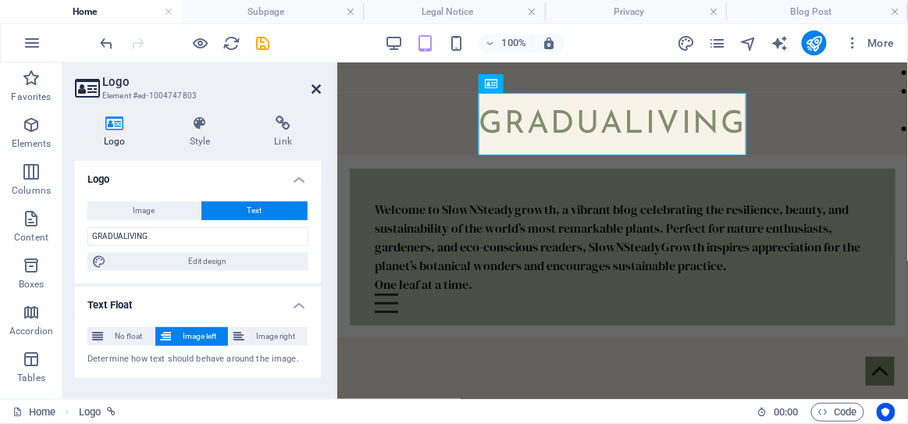
click at [317, 84] on icon at bounding box center [316, 89] width 9 height 12
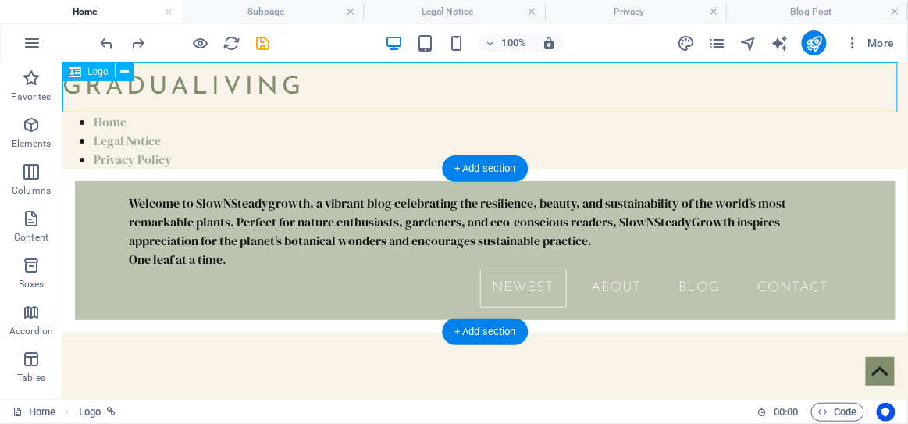
click at [255, 69] on div "GRADUALIVING" at bounding box center [485, 87] width 846 height 50
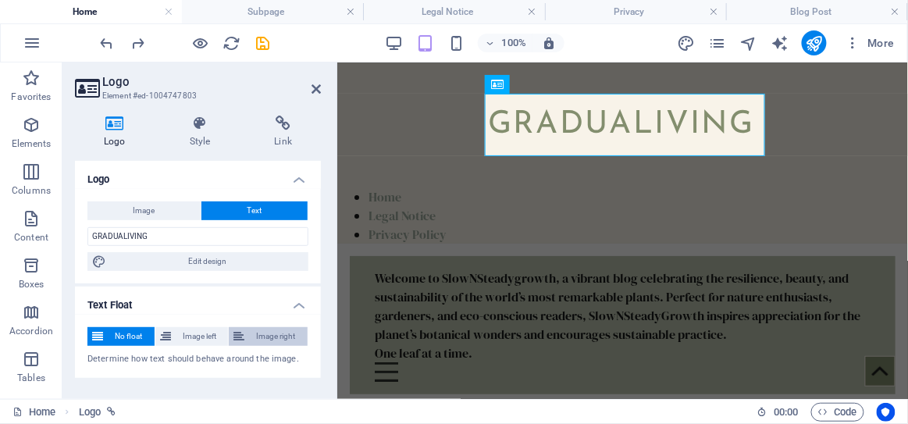
click at [270, 334] on span "Image right" at bounding box center [276, 336] width 54 height 19
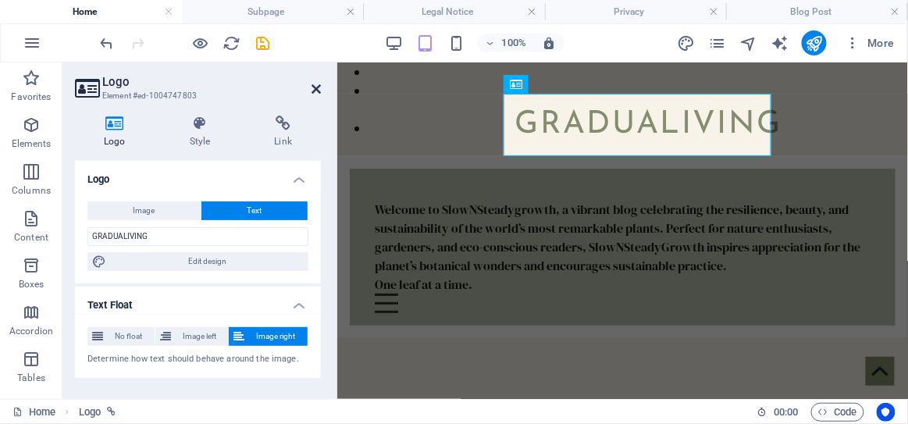
click at [317, 85] on icon at bounding box center [316, 89] width 9 height 12
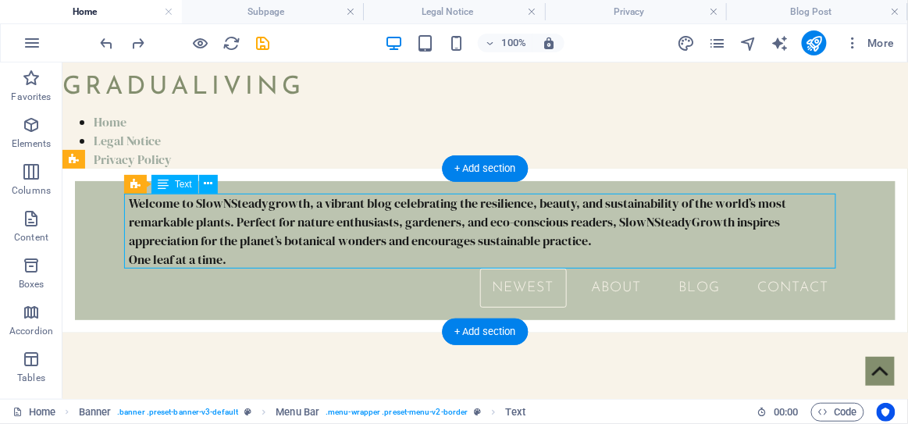
click at [299, 201] on div "Welcome to SlowNSteadygrowth, a vibrant blog celebrating the resilience, beauty…" at bounding box center [485, 230] width 712 height 75
click at [290, 201] on div "Welcome to SlowNSteadygrowth, a vibrant blog celebrating the resilience, beauty…" at bounding box center [485, 230] width 712 height 75
click at [290, 199] on div "Welcome to SlowNSteadygrowth, a vibrant blog celebrating the resilience, beauty…" at bounding box center [485, 230] width 712 height 75
click at [266, 201] on div "Welcome to SlowNSteadygrowth, a vibrant blog celebrating the resilience, beauty…" at bounding box center [485, 230] width 712 height 75
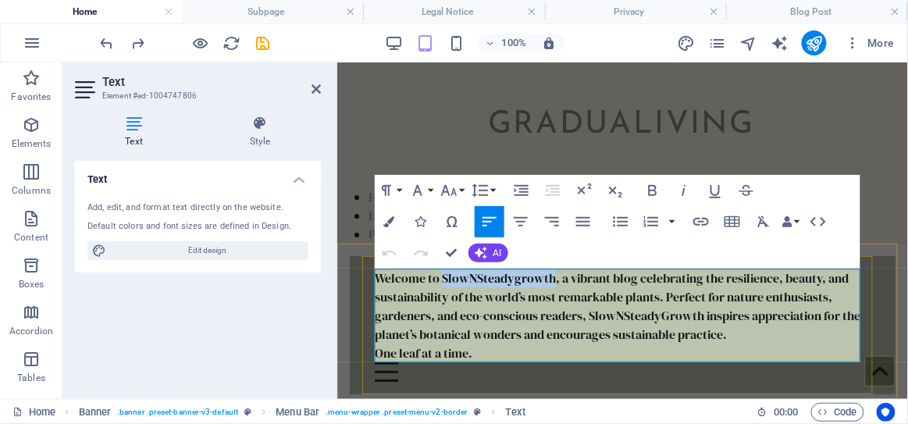
drag, startPoint x: 548, startPoint y: 280, endPoint x: 440, endPoint y: 275, distance: 108.6
click at [440, 275] on p "Welcome to SlowNSteadygrowth, a vibrant blog celebrating the resilience, beauty…" at bounding box center [622, 305] width 496 height 75
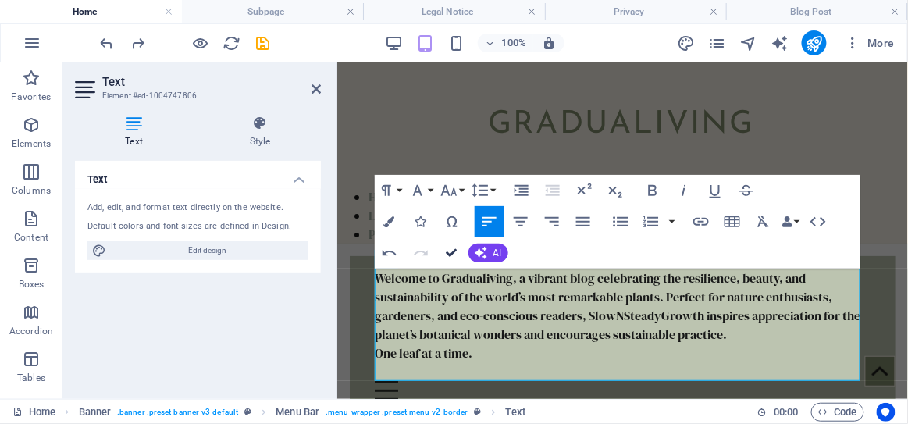
drag, startPoint x: 454, startPoint y: 252, endPoint x: 391, endPoint y: 190, distance: 88.9
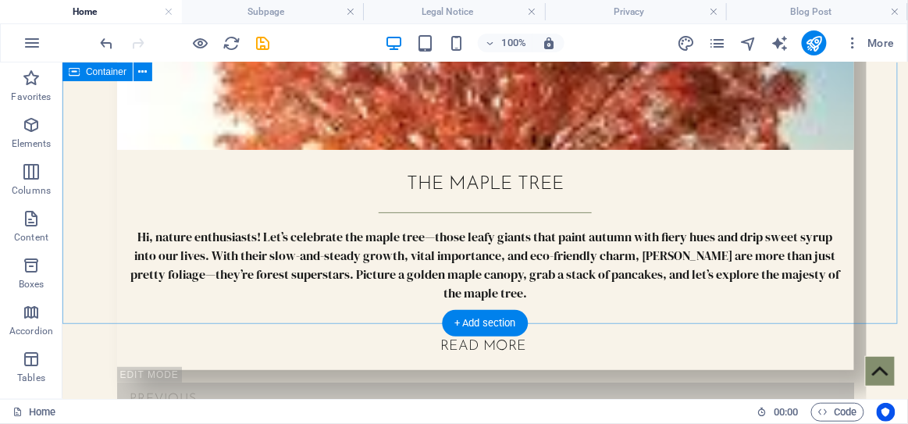
scroll to position [1541, 0]
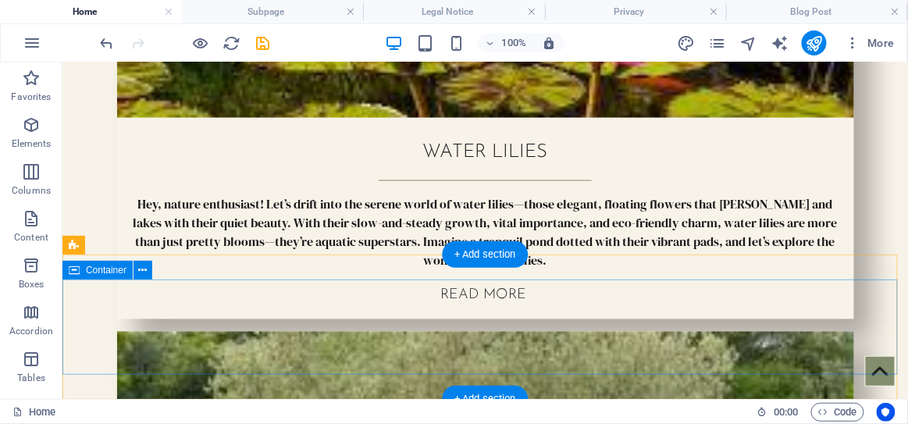
scroll to position [5053, 0]
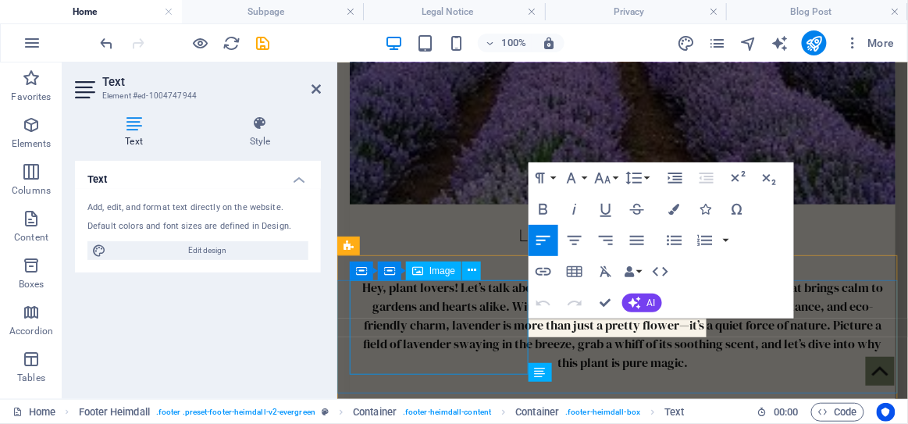
scroll to position [6031, 0]
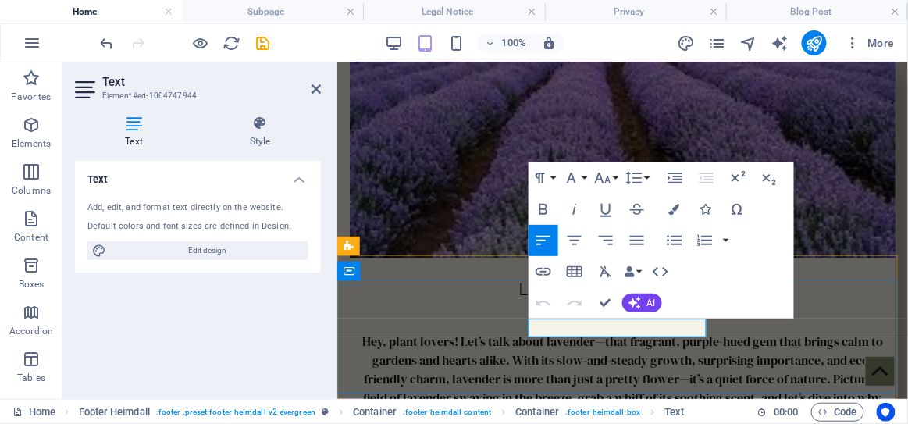
drag, startPoint x: 634, startPoint y: 326, endPoint x: 529, endPoint y: 322, distance: 105.5
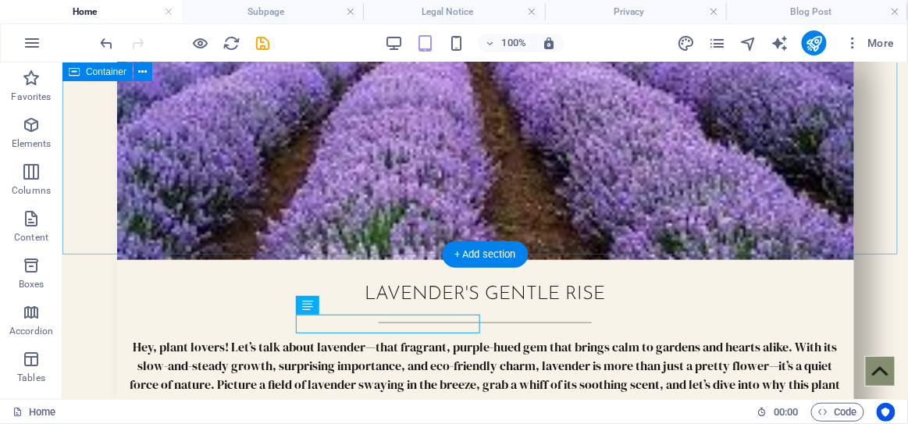
scroll to position [5053, 0]
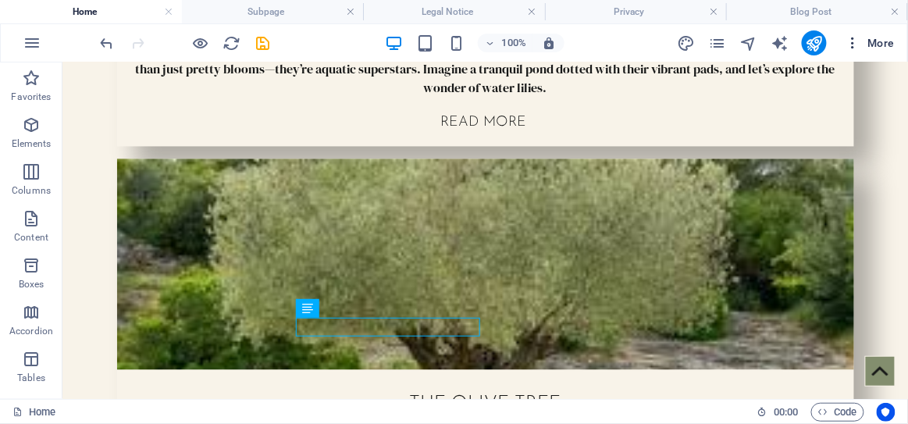
click at [853, 37] on icon "button" at bounding box center [854, 43] width 16 height 16
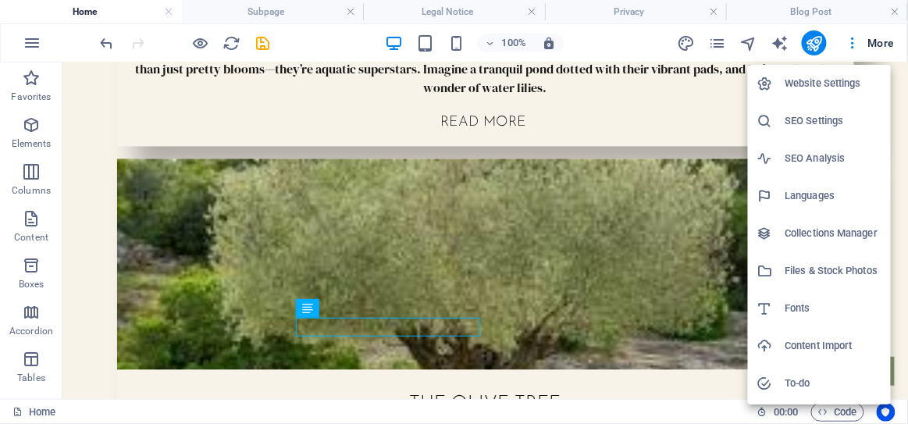
click at [810, 94] on li "Website Settings" at bounding box center [819, 83] width 143 height 37
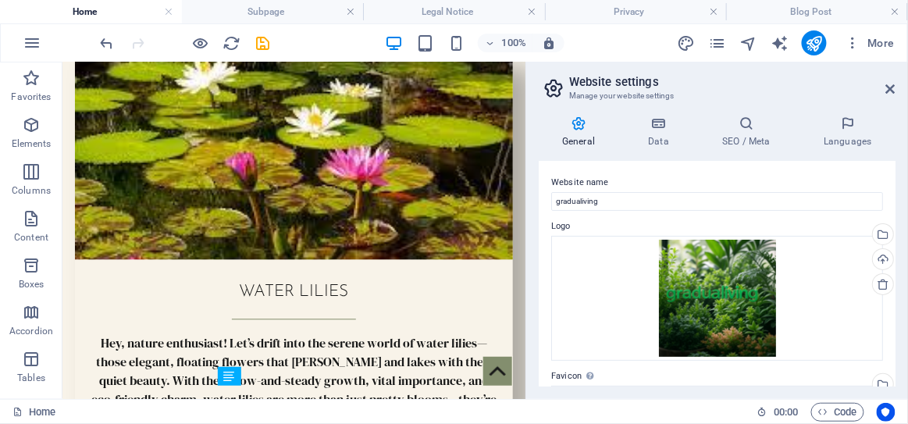
scroll to position [6685, 0]
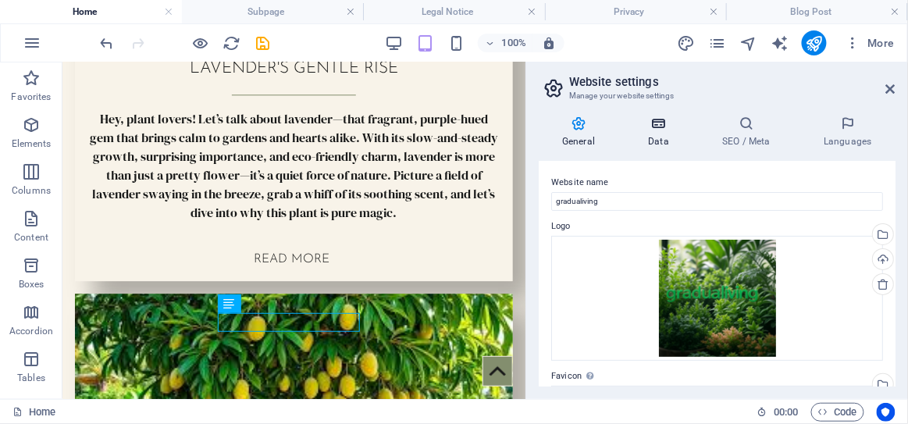
click at [654, 130] on icon at bounding box center [659, 124] width 68 height 16
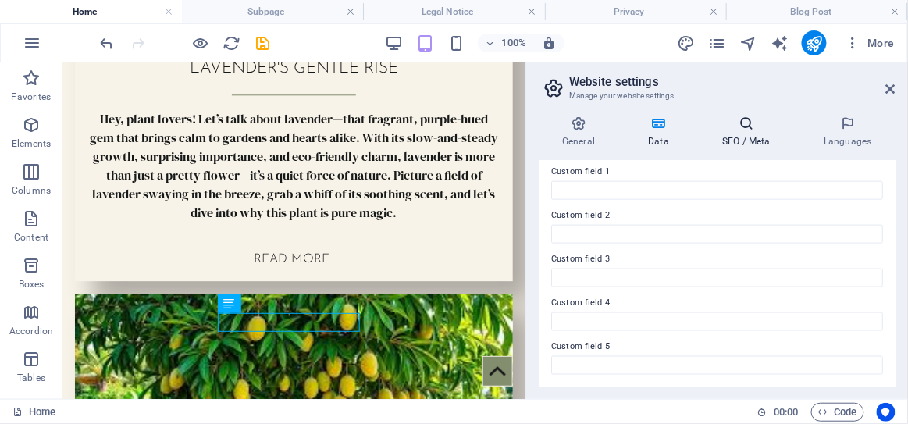
scroll to position [481, 0]
click at [746, 144] on h4 "SEO / Meta" at bounding box center [750, 132] width 102 height 33
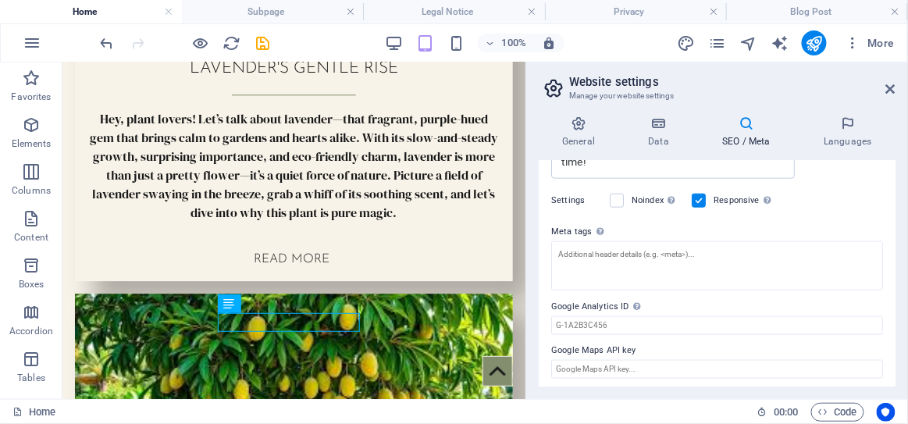
scroll to position [436, 0]
click at [841, 137] on h4 "Languages" at bounding box center [847, 132] width 95 height 33
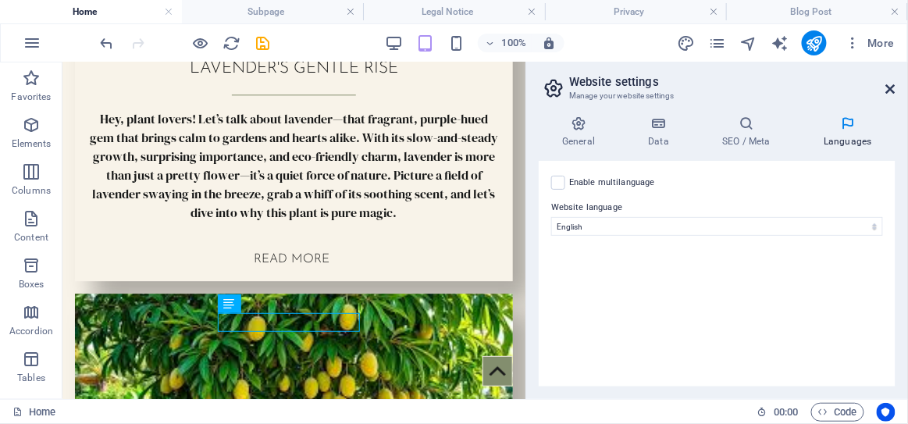
click at [890, 87] on icon at bounding box center [890, 89] width 9 height 12
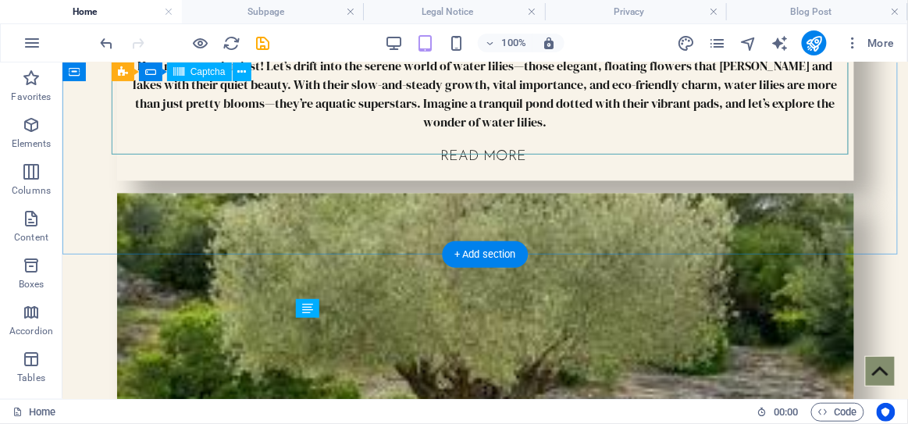
scroll to position [5053, 0]
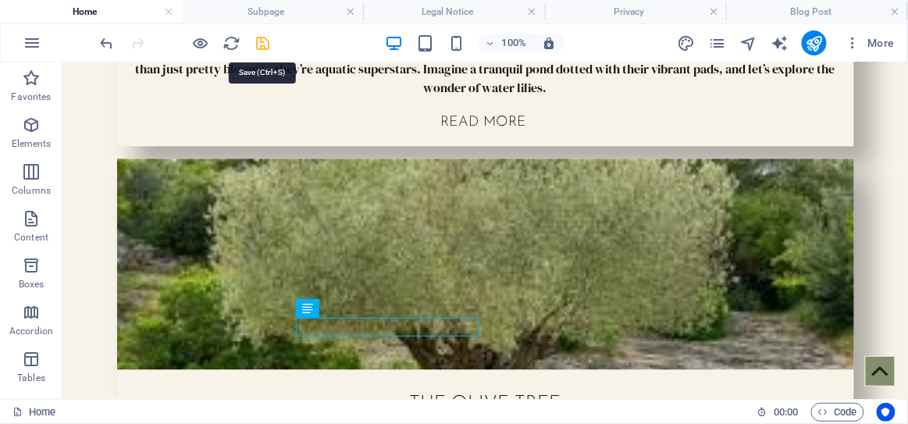
click at [255, 37] on icon "save" at bounding box center [264, 43] width 18 height 18
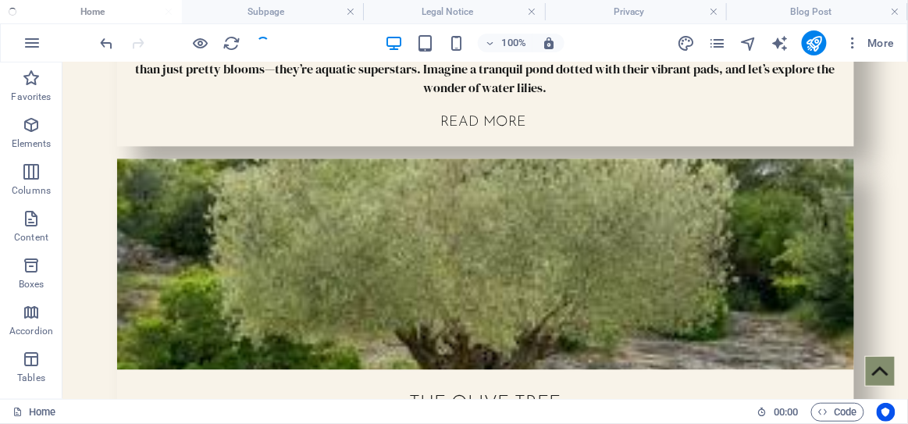
checkbox input "false"
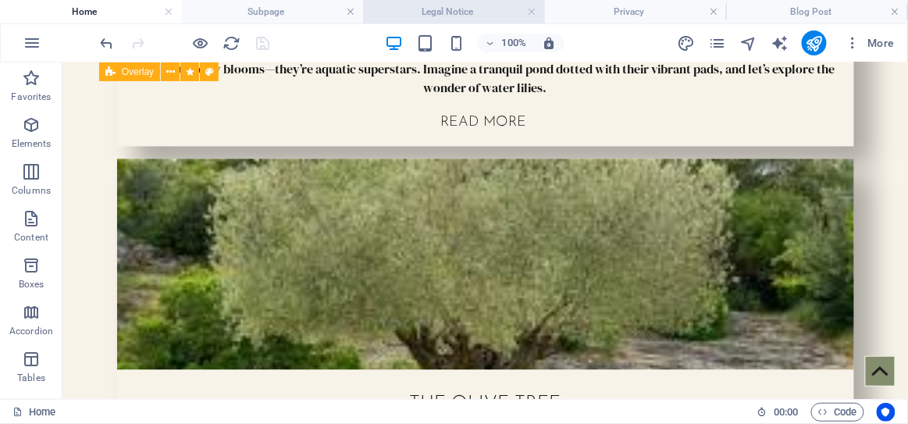
click at [408, 11] on h4 "Legal Notice" at bounding box center [454, 11] width 182 height 17
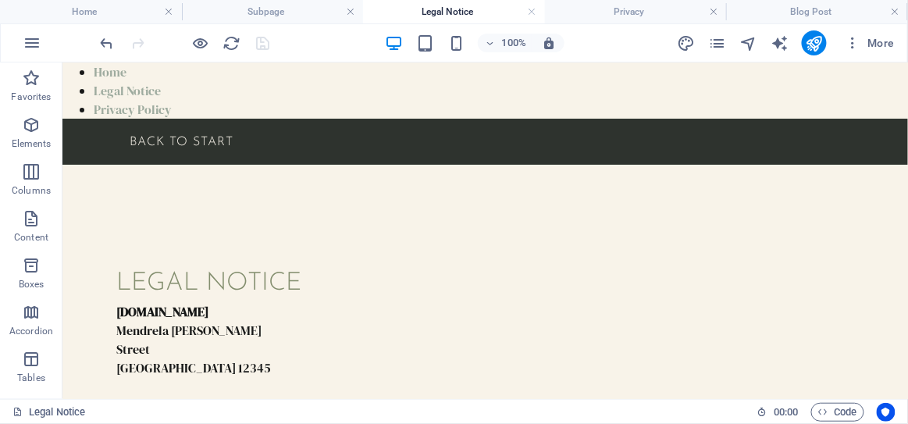
scroll to position [265, 0]
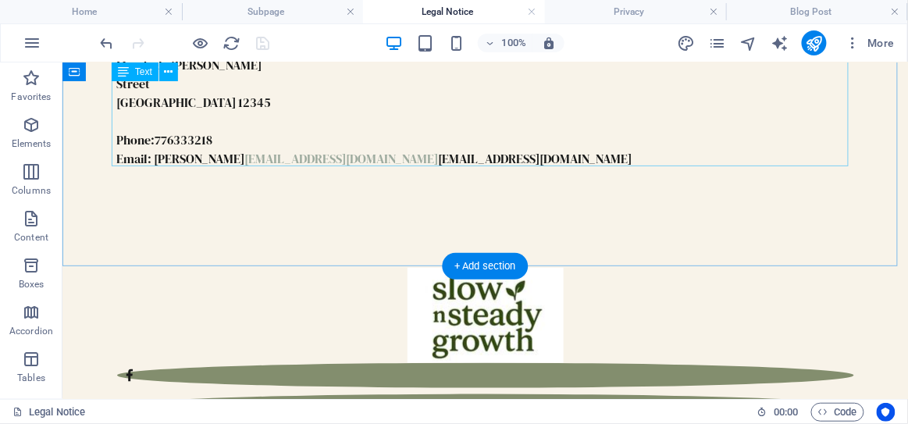
drag, startPoint x: 191, startPoint y: 151, endPoint x: 183, endPoint y: 153, distance: 8.0
click at [184, 152] on div "gradualiving.com Mendrela Watson Street Berlin 12345 Phone: 776333218 Email: sl…" at bounding box center [484, 101] width 737 height 131
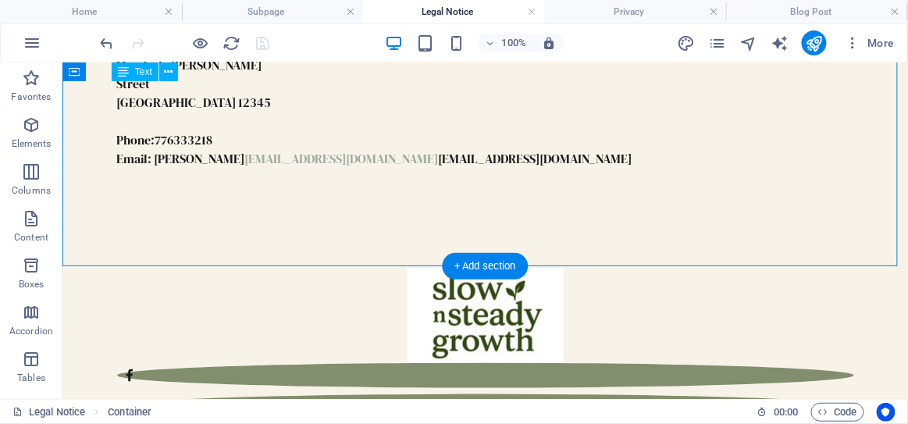
click at [183, 159] on div "gradualiving.com Mendrela Watson Street Berlin 12345 Phone: 776333218 Email: sl…" at bounding box center [484, 101] width 737 height 131
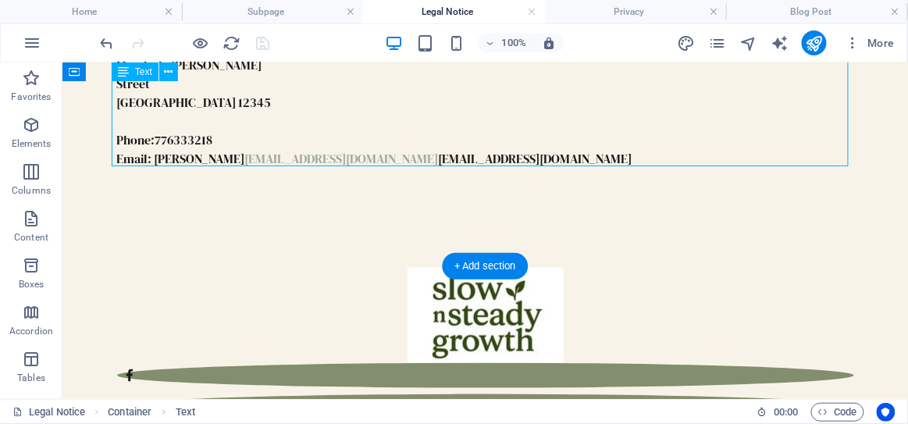
click at [179, 155] on div "gradualiving.com Mendrela Watson Street Berlin 12345 Phone: 776333218 Email: sl…" at bounding box center [484, 101] width 737 height 131
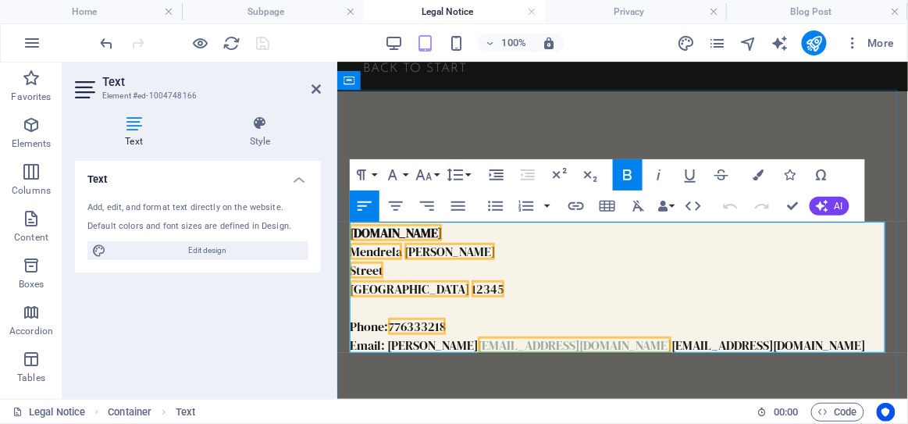
click at [477, 345] on link "[EMAIL_ADDRESS][DOMAIN_NAME]" at bounding box center [574, 344] width 194 height 17
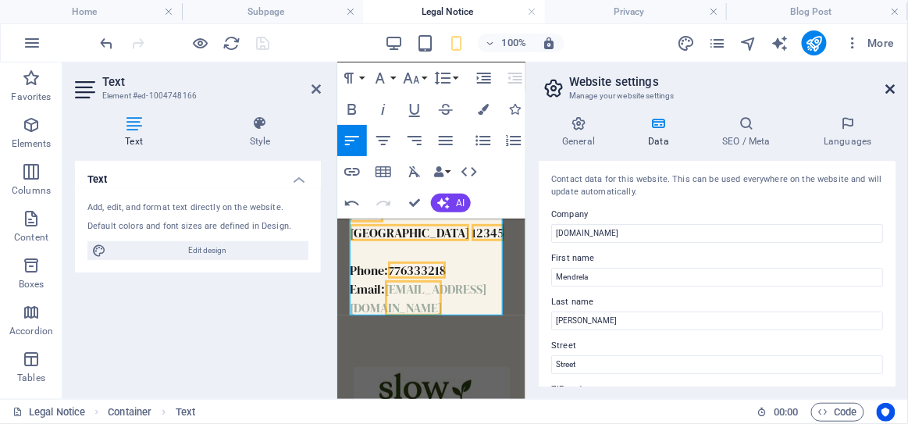
drag, startPoint x: 891, startPoint y: 84, endPoint x: 554, endPoint y: 23, distance: 342.9
click at [891, 85] on icon at bounding box center [890, 89] width 9 height 12
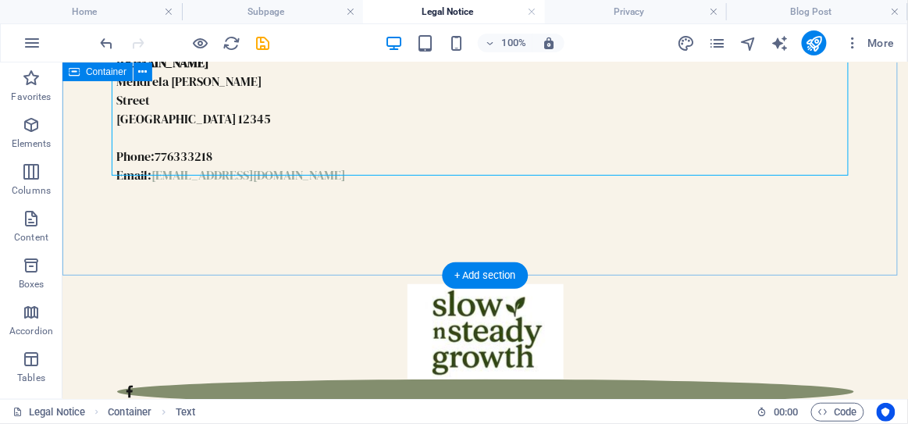
scroll to position [272, 0]
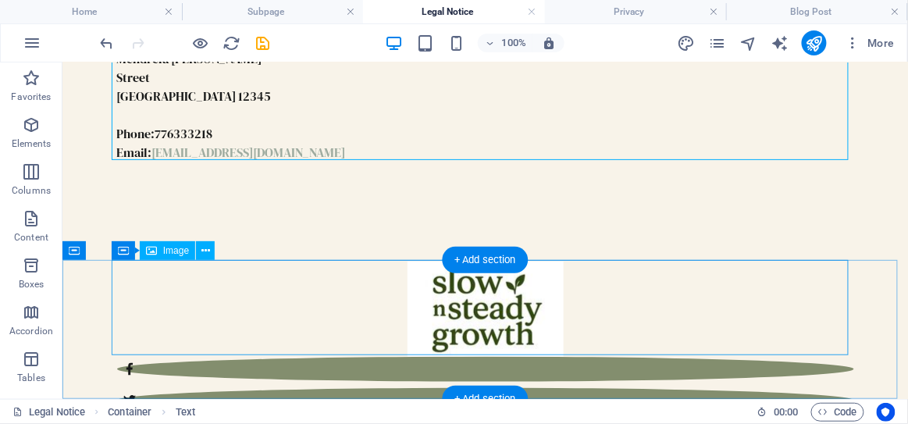
click at [510, 311] on figure at bounding box center [484, 308] width 737 height 95
select select "px"
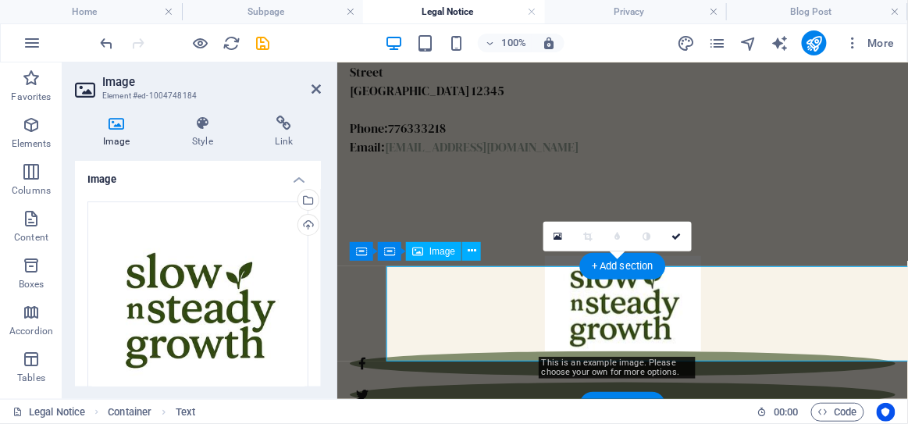
scroll to position [265, 0]
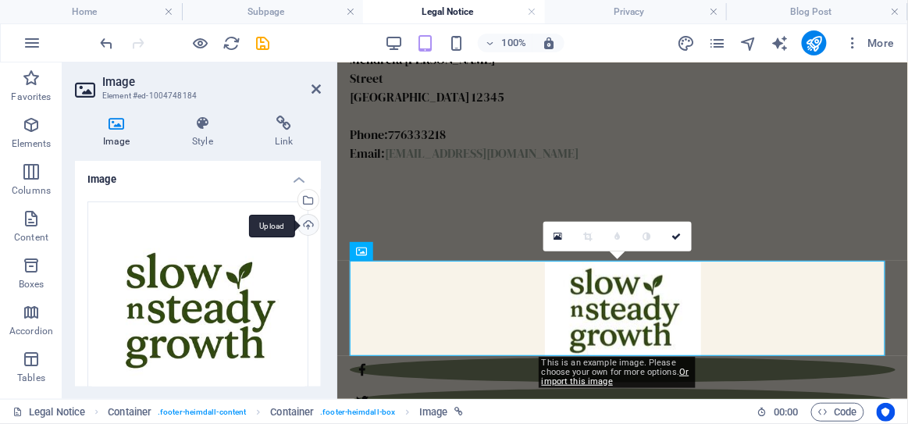
click at [308, 224] on div "Upload" at bounding box center [306, 226] width 23 height 23
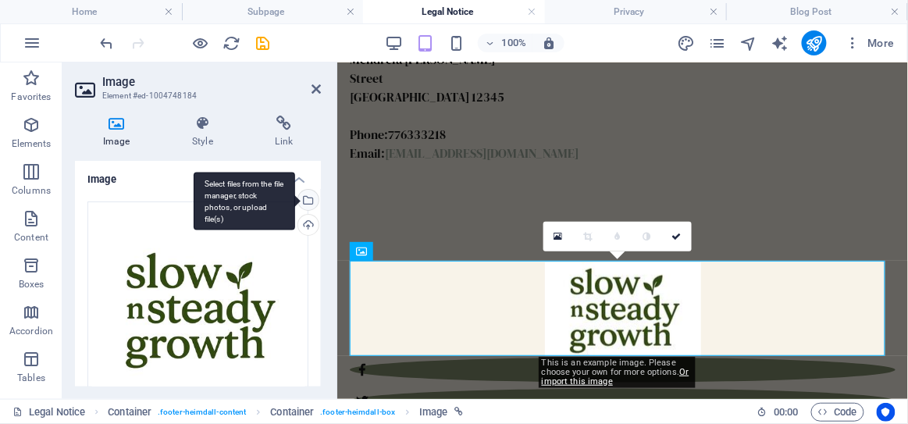
click at [306, 196] on div "Select files from the file manager, stock photos, or upload file(s)" at bounding box center [306, 201] width 23 height 23
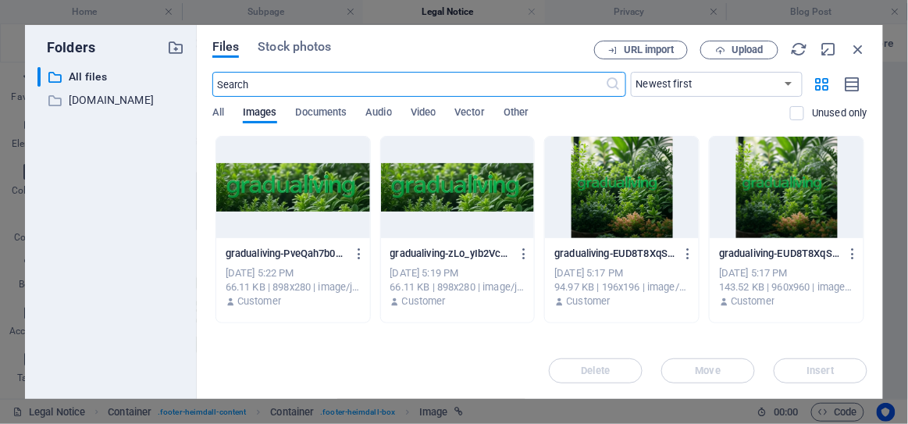
scroll to position [184, 0]
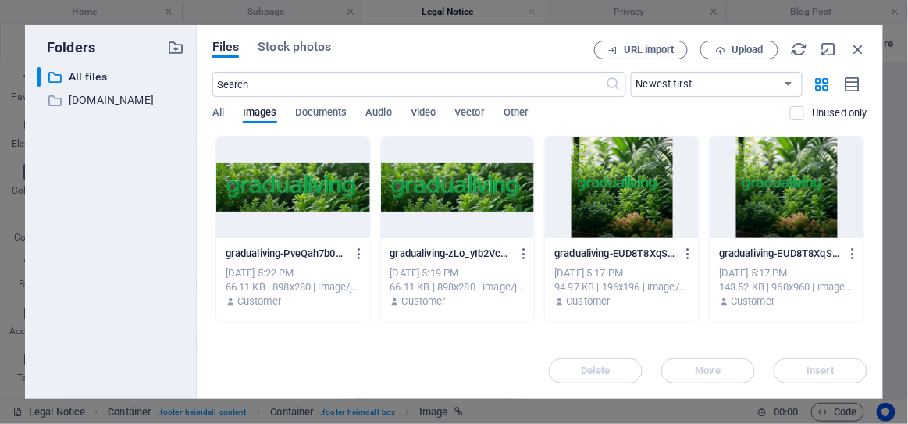
click at [656, 191] on div at bounding box center [622, 188] width 154 height 102
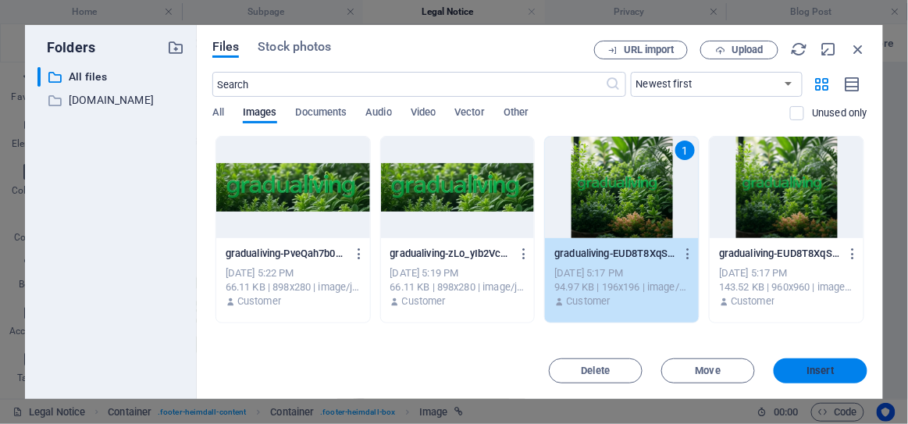
click at [795, 364] on button "Insert" at bounding box center [821, 370] width 94 height 25
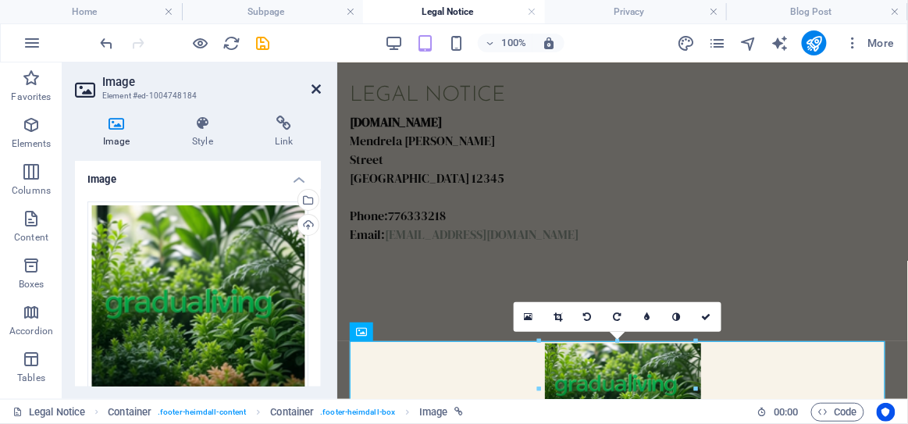
click at [315, 91] on icon at bounding box center [316, 89] width 9 height 12
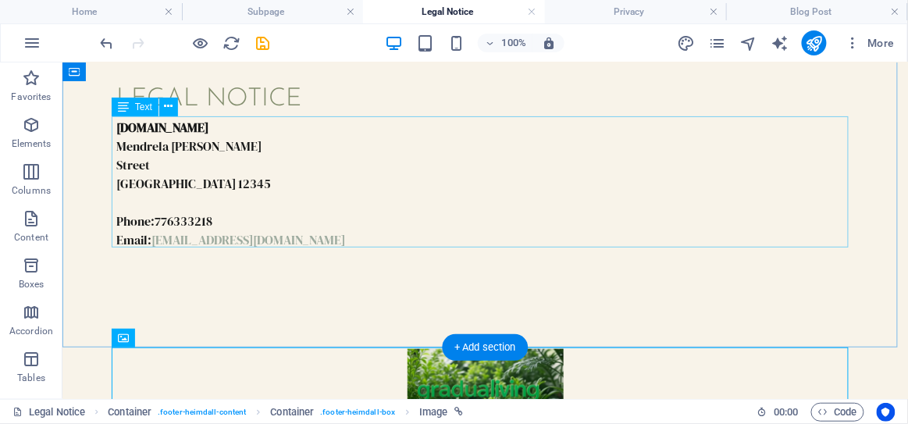
scroll to position [271, 0]
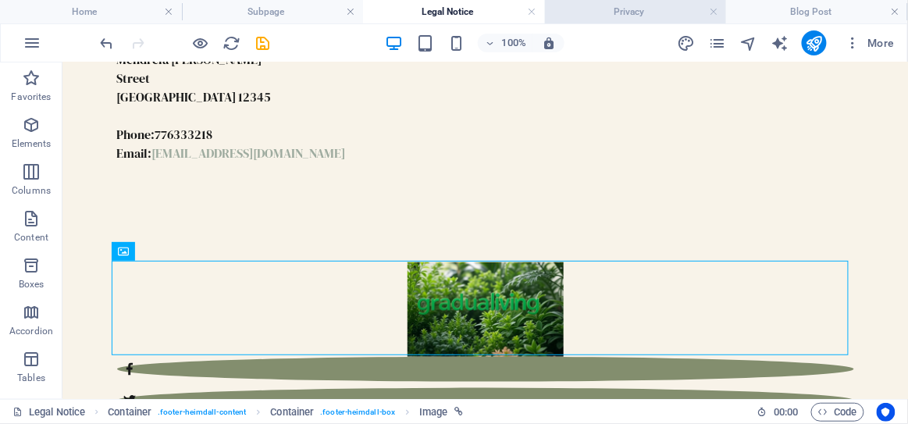
click at [601, 5] on h4 "Privacy" at bounding box center [636, 11] width 182 height 17
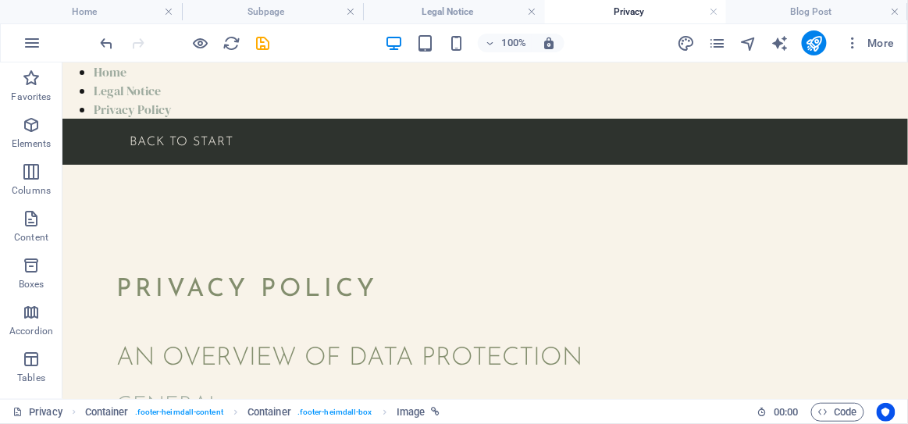
scroll to position [4305, 0]
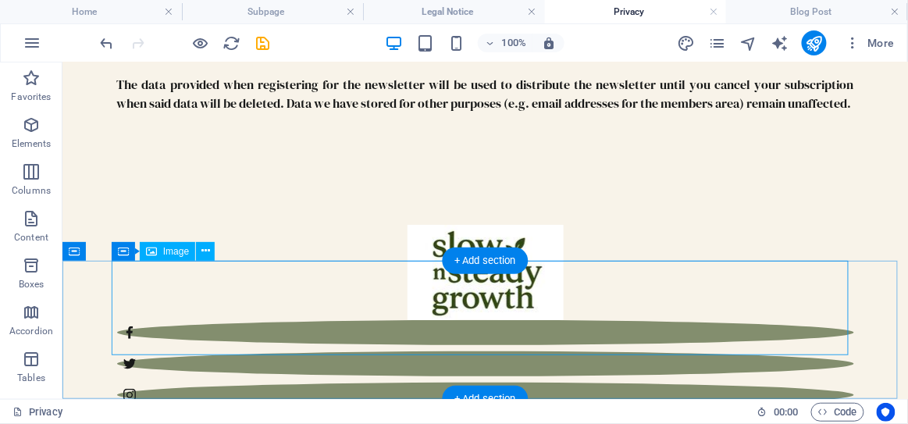
click at [471, 297] on figure at bounding box center [484, 271] width 737 height 95
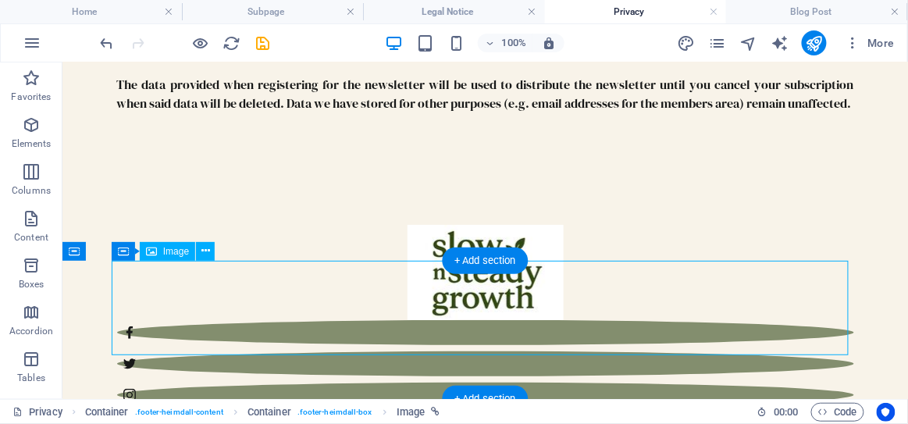
drag, startPoint x: 536, startPoint y: 310, endPoint x: 471, endPoint y: 297, distance: 66.2
click at [471, 297] on figure at bounding box center [484, 271] width 737 height 95
select select "px"
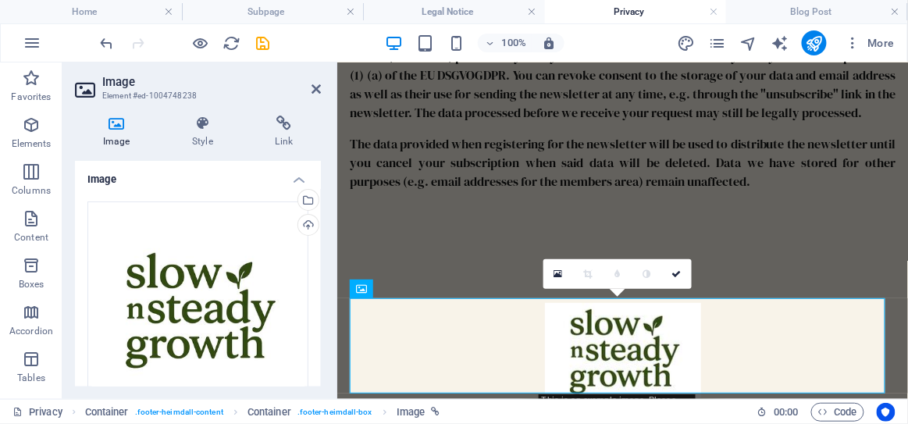
scroll to position [4420, 0]
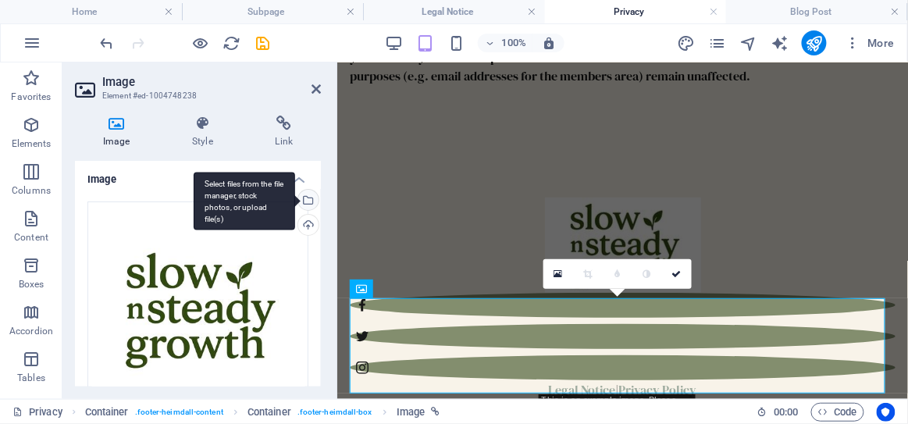
click at [307, 205] on div "Select files from the file manager, stock photos, or upload file(s)" at bounding box center [306, 201] width 23 height 23
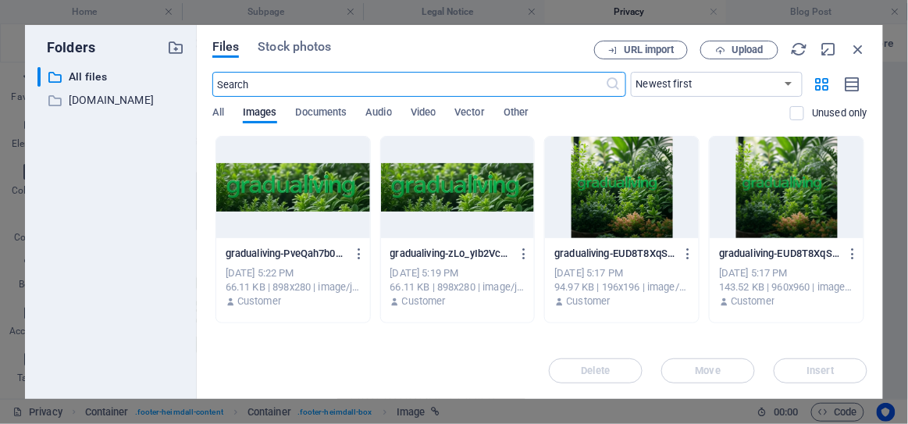
scroll to position [11820, 0]
click at [584, 223] on div at bounding box center [622, 188] width 154 height 102
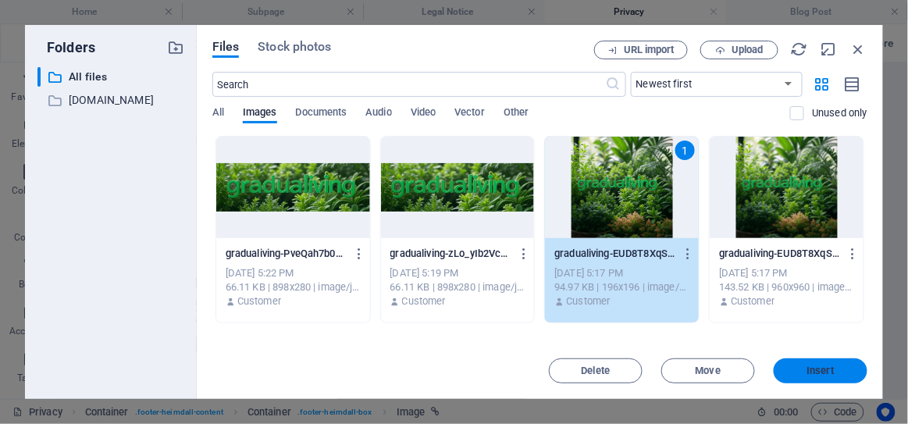
drag, startPoint x: 802, startPoint y: 370, endPoint x: 465, endPoint y: 307, distance: 343.2
click at [802, 370] on span "Insert" at bounding box center [820, 370] width 81 height 9
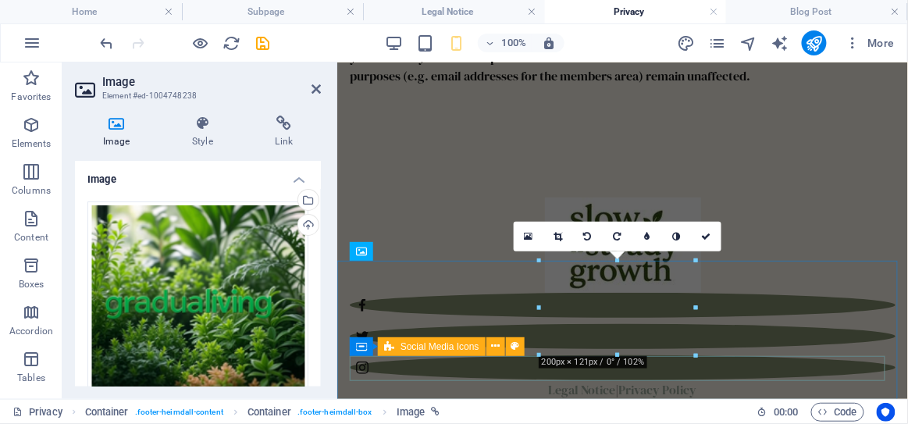
scroll to position [4458, 0]
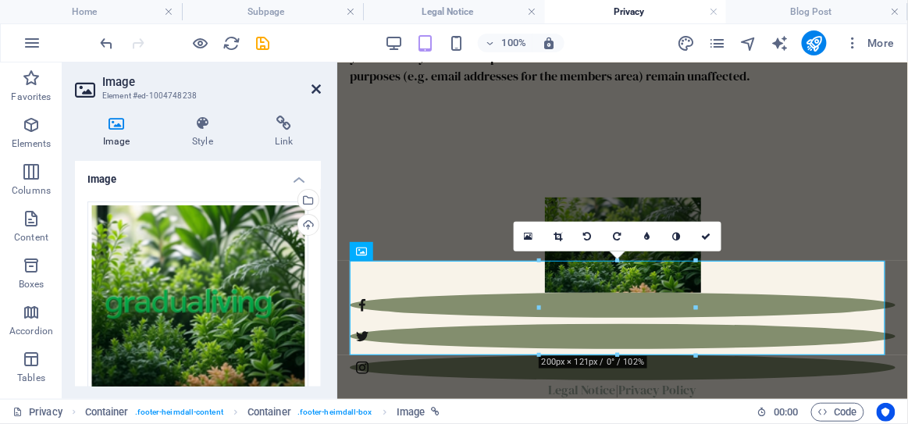
click at [320, 87] on icon at bounding box center [316, 89] width 9 height 12
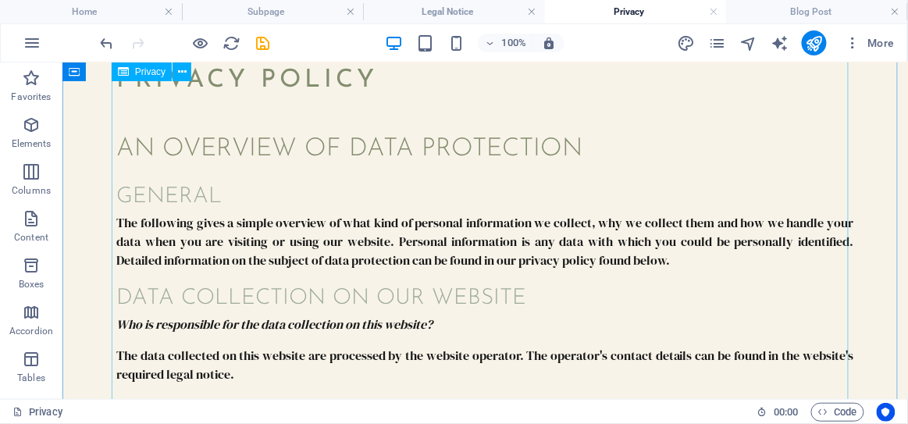
scroll to position [0, 0]
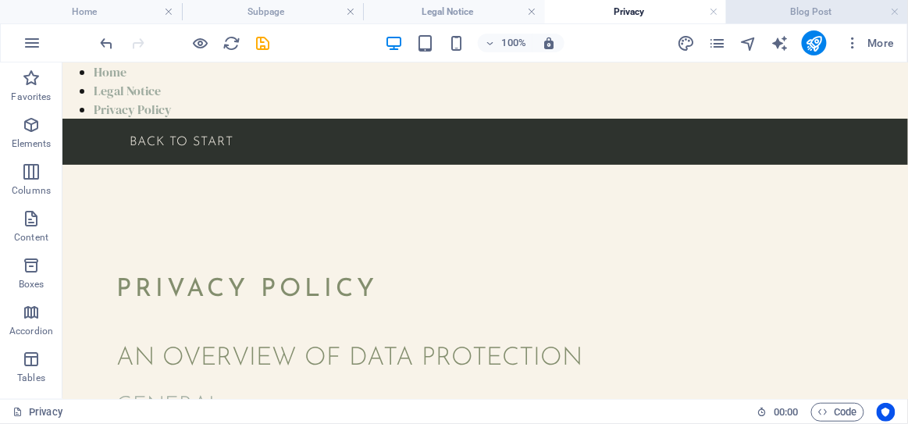
click at [775, 7] on h4 "Blog Post" at bounding box center [817, 11] width 182 height 17
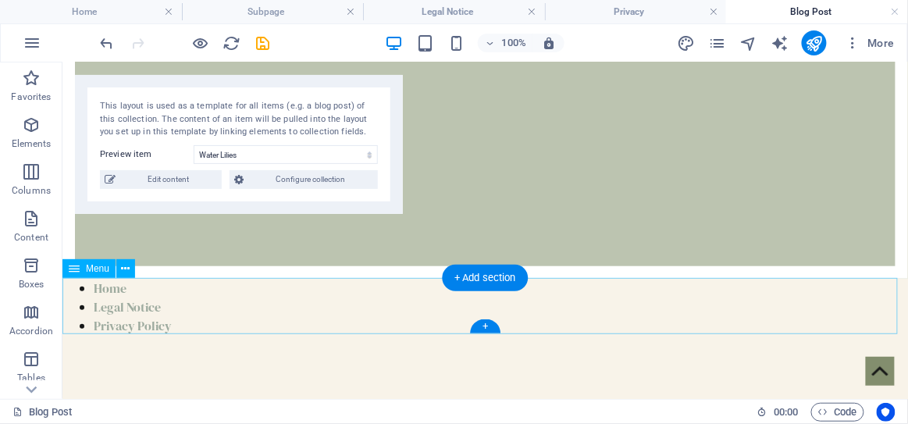
scroll to position [233, 0]
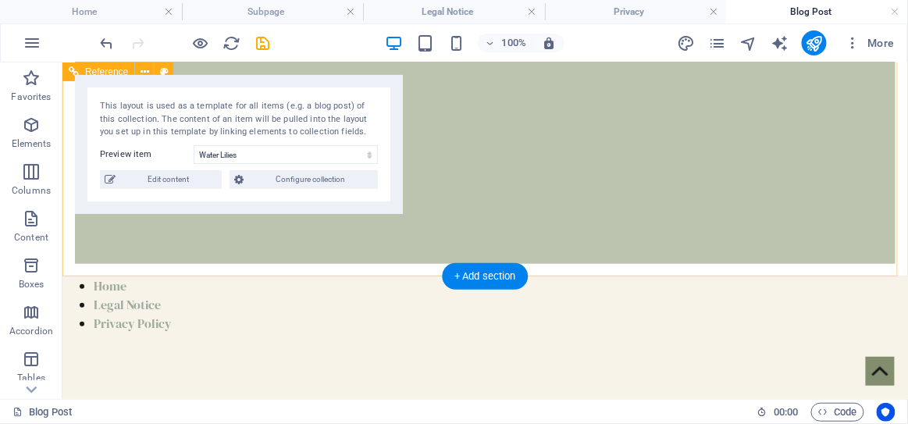
click at [550, 219] on div "Welcome to Gradualiving, a vibrant blog celebrating the resilience, beauty, and…" at bounding box center [485, 80] width 846 height 390
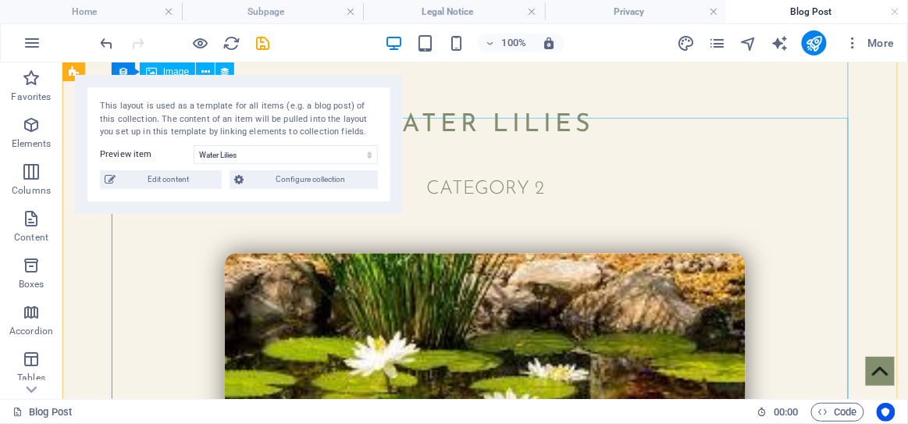
scroll to position [0, 0]
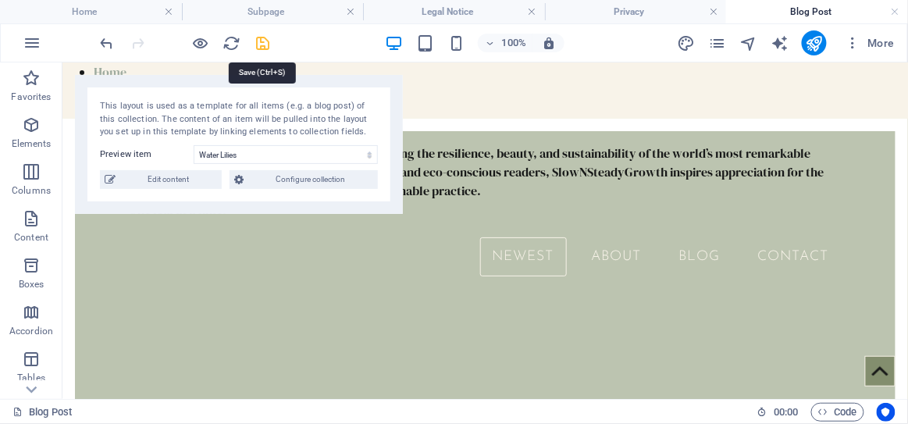
click at [264, 42] on icon "save" at bounding box center [264, 43] width 18 height 18
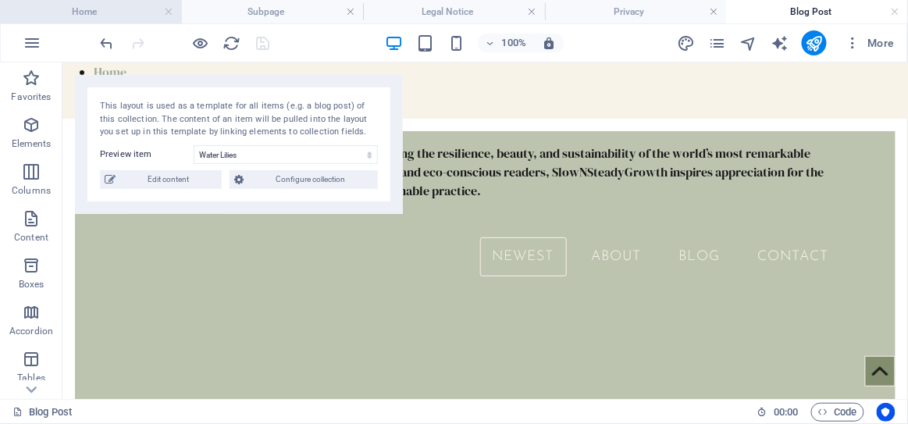
click at [109, 17] on h4 "Home" at bounding box center [91, 11] width 182 height 17
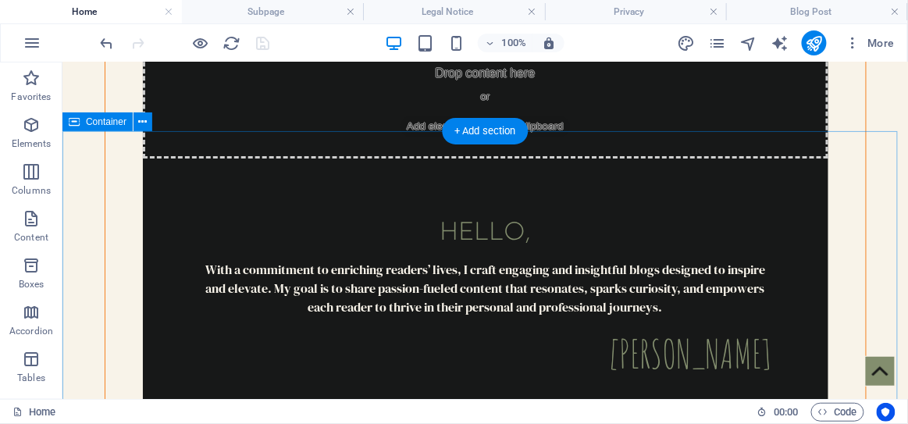
scroll to position [5053, 0]
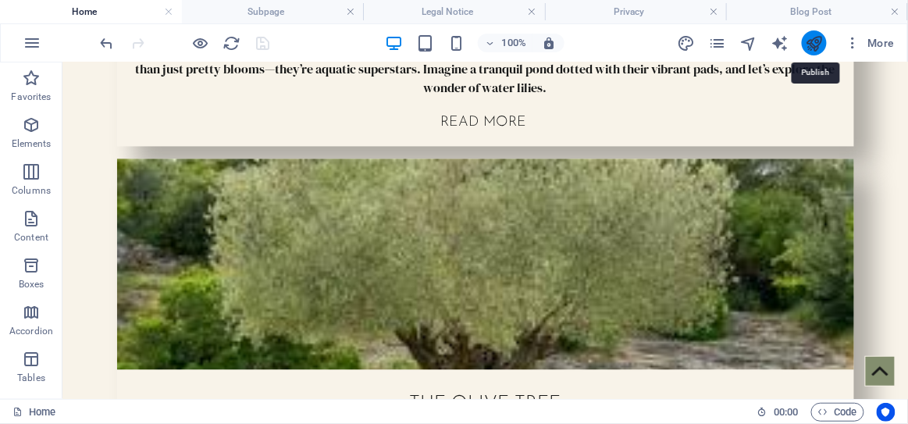
click at [814, 48] on icon "publish" at bounding box center [814, 43] width 18 height 18
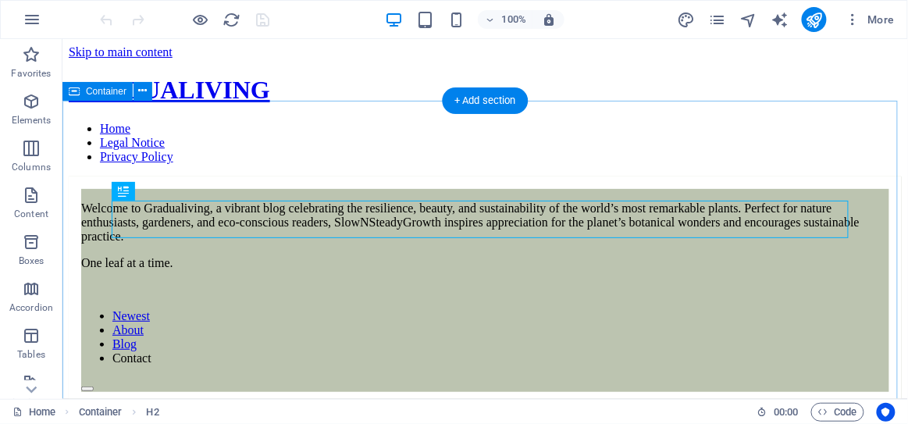
scroll to position [226, 0]
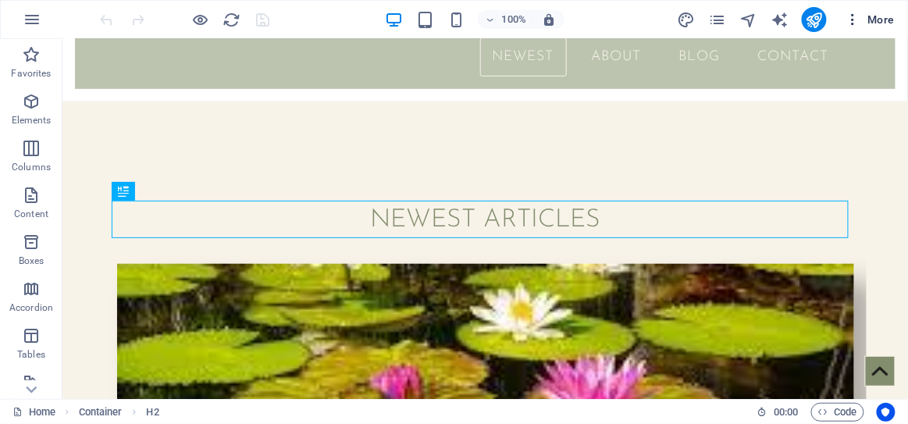
click at [853, 12] on icon "button" at bounding box center [854, 20] width 16 height 16
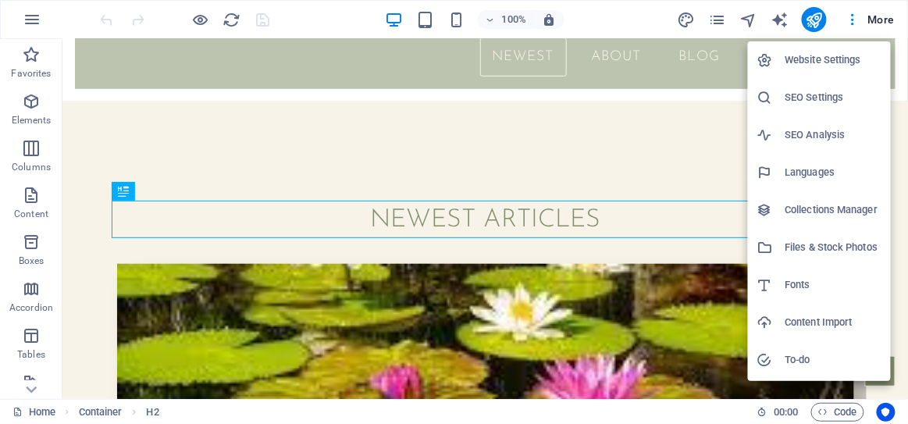
click at [822, 69] on li "Website Settings" at bounding box center [819, 59] width 143 height 37
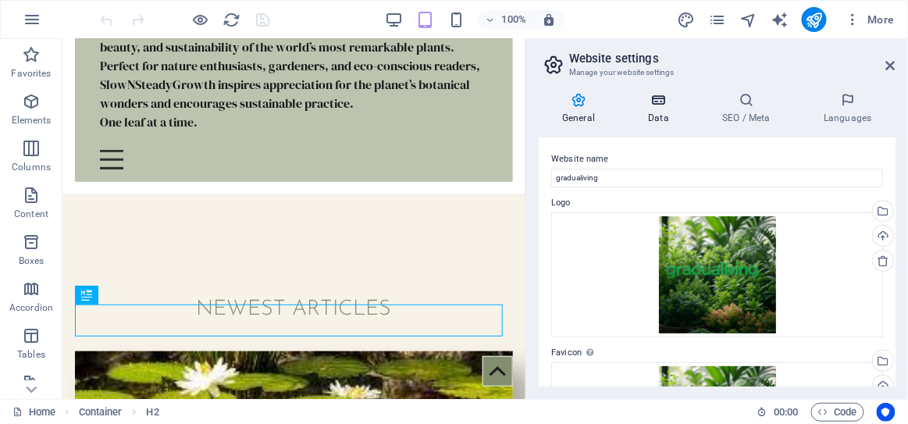
click at [658, 111] on h4 "Data" at bounding box center [662, 108] width 74 height 33
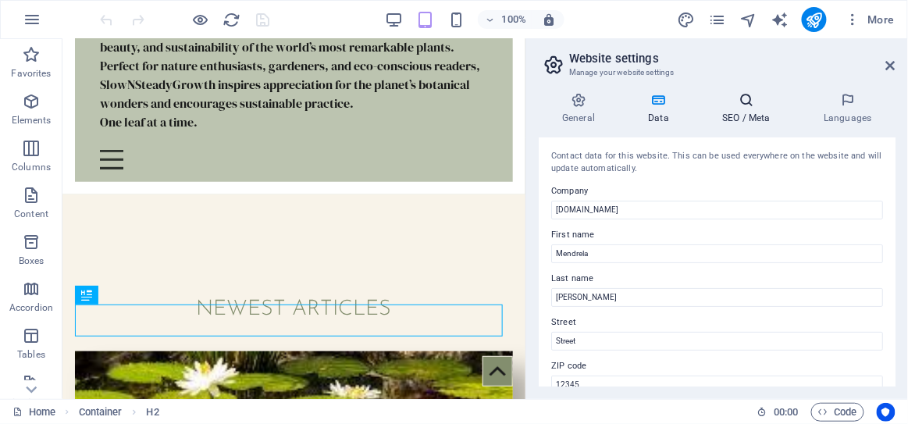
click at [733, 116] on h4 "SEO / Meta" at bounding box center [750, 108] width 102 height 33
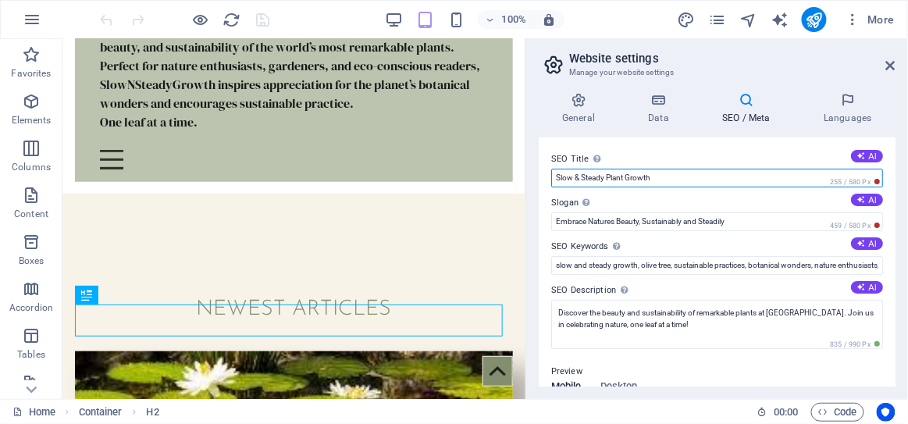
drag, startPoint x: 680, startPoint y: 176, endPoint x: 551, endPoint y: 180, distance: 128.9
click at [551, 180] on input "Slow & Steady Plant Growth" at bounding box center [717, 178] width 332 height 19
type input "Gradualiving"
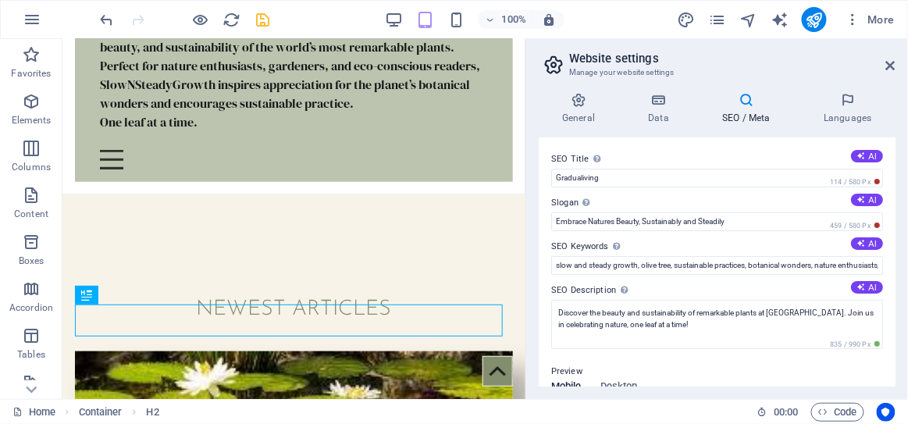
click at [269, 17] on div "100% More" at bounding box center [499, 19] width 803 height 25
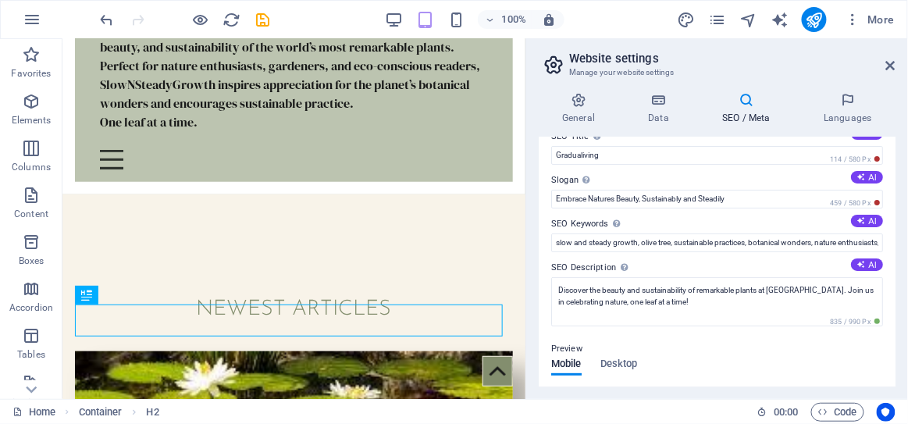
scroll to position [15, 0]
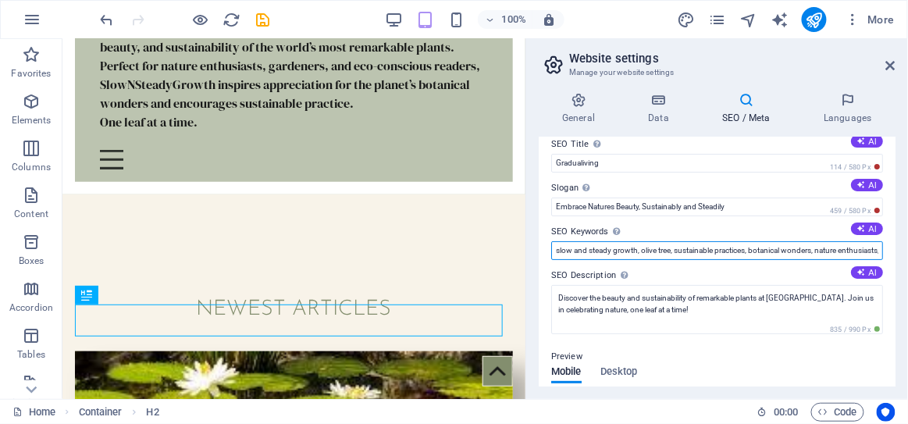
drag, startPoint x: 637, startPoint y: 250, endPoint x: 550, endPoint y: 243, distance: 87.7
click at [550, 243] on div "SEO Title The title of your website - make it something that stands out in sear…" at bounding box center [717, 261] width 357 height 249
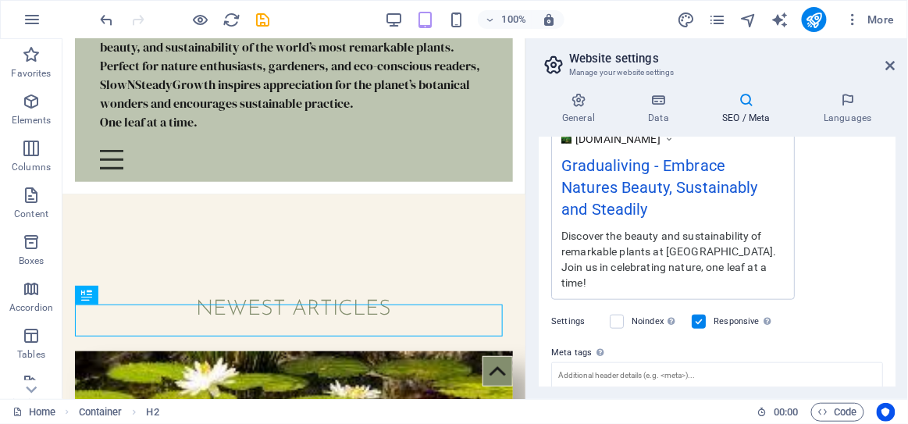
scroll to position [413, 0]
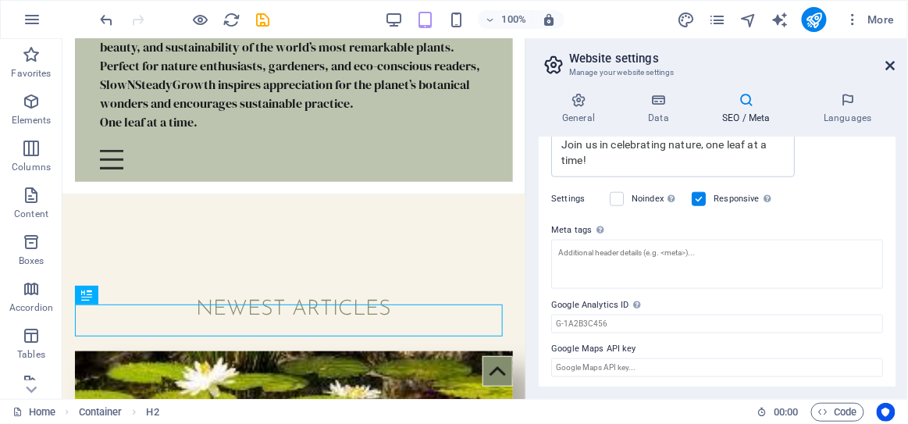
type input "gradualiving, olive tree, sustainable practices, botanical wonders, nature enth…"
click at [893, 62] on icon at bounding box center [890, 65] width 9 height 12
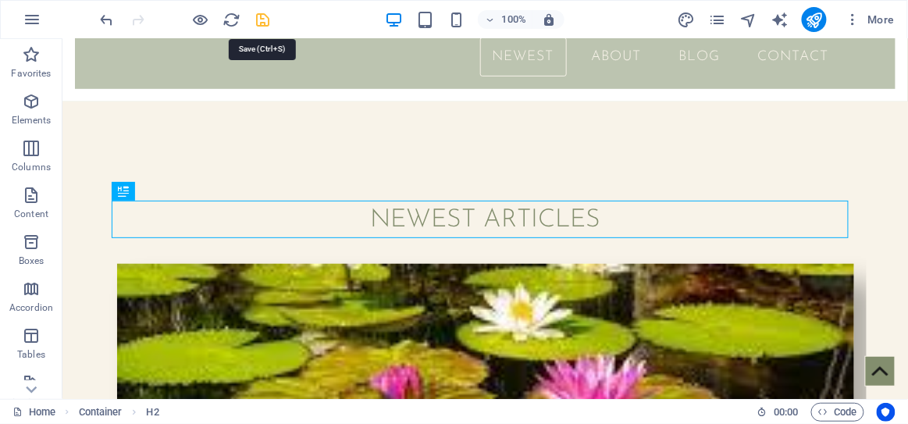
click at [265, 17] on icon "save" at bounding box center [264, 20] width 18 height 18
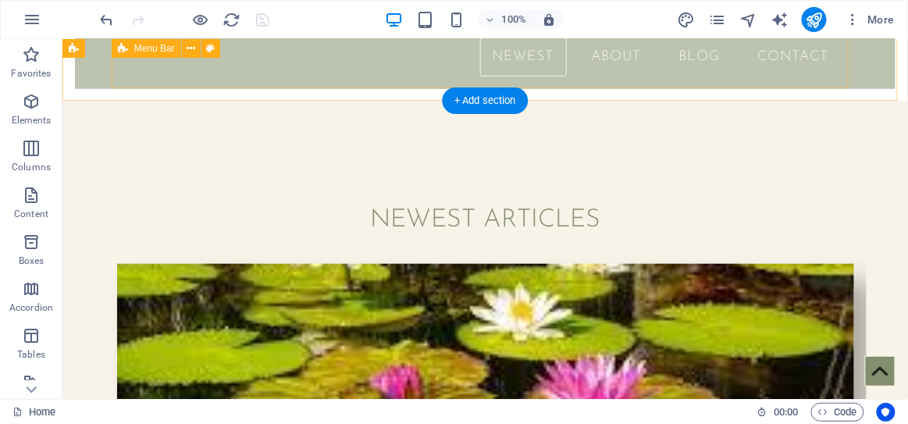
drag, startPoint x: 875, startPoint y: 56, endPoint x: 689, endPoint y: 119, distance: 196.1
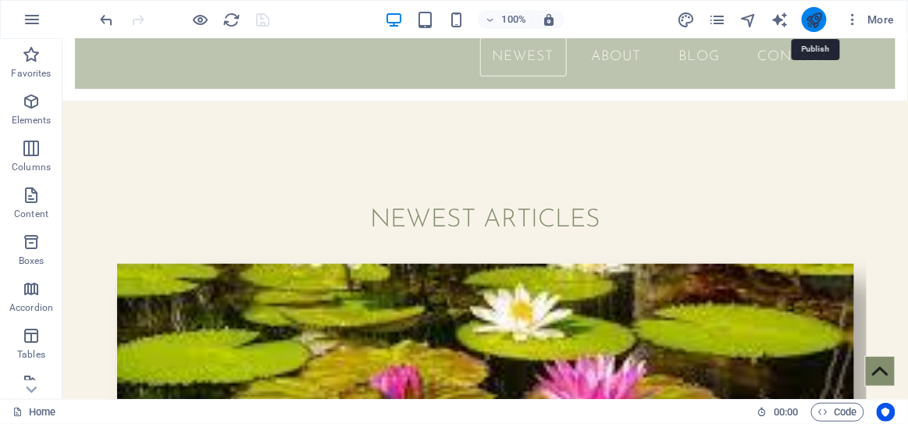
click at [820, 13] on icon "publish" at bounding box center [814, 20] width 18 height 18
